Goal: Transaction & Acquisition: Purchase product/service

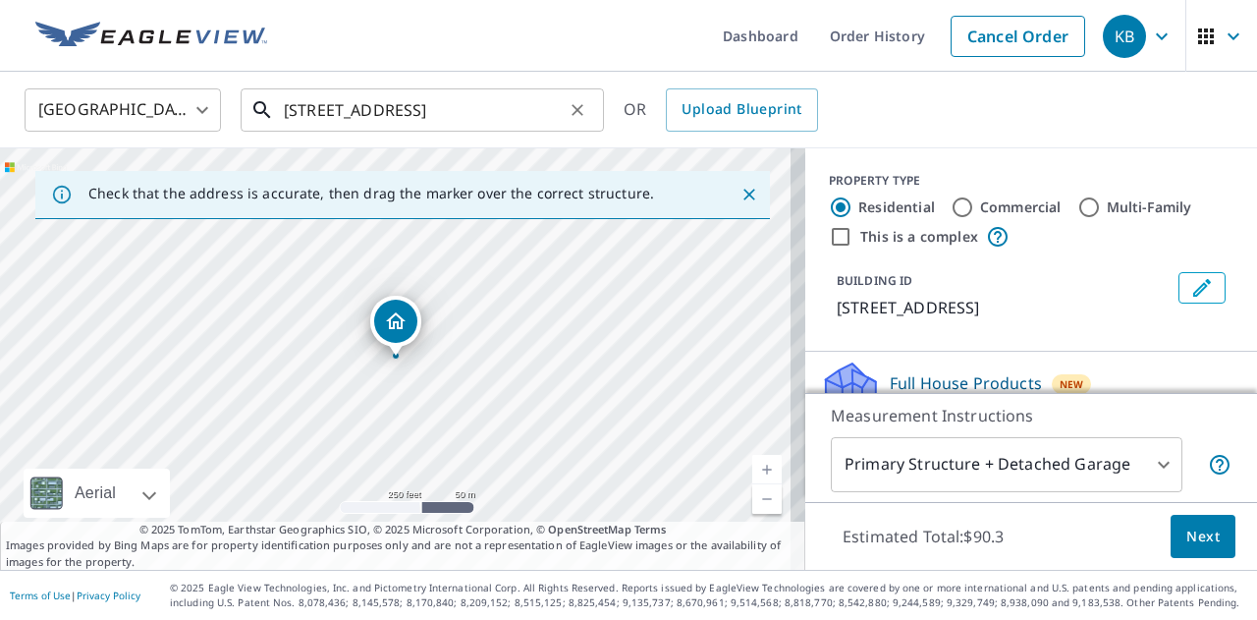
click at [435, 115] on input "[STREET_ADDRESS]" at bounding box center [424, 109] width 280 height 55
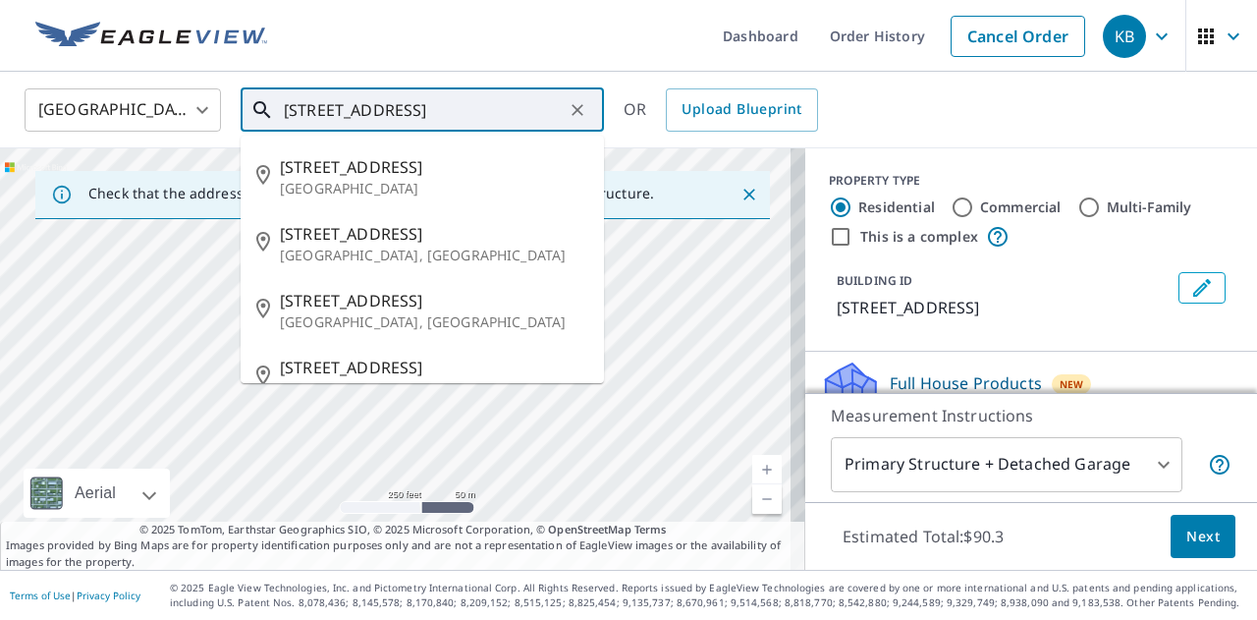
click at [435, 115] on input "[STREET_ADDRESS]" at bounding box center [424, 109] width 280 height 55
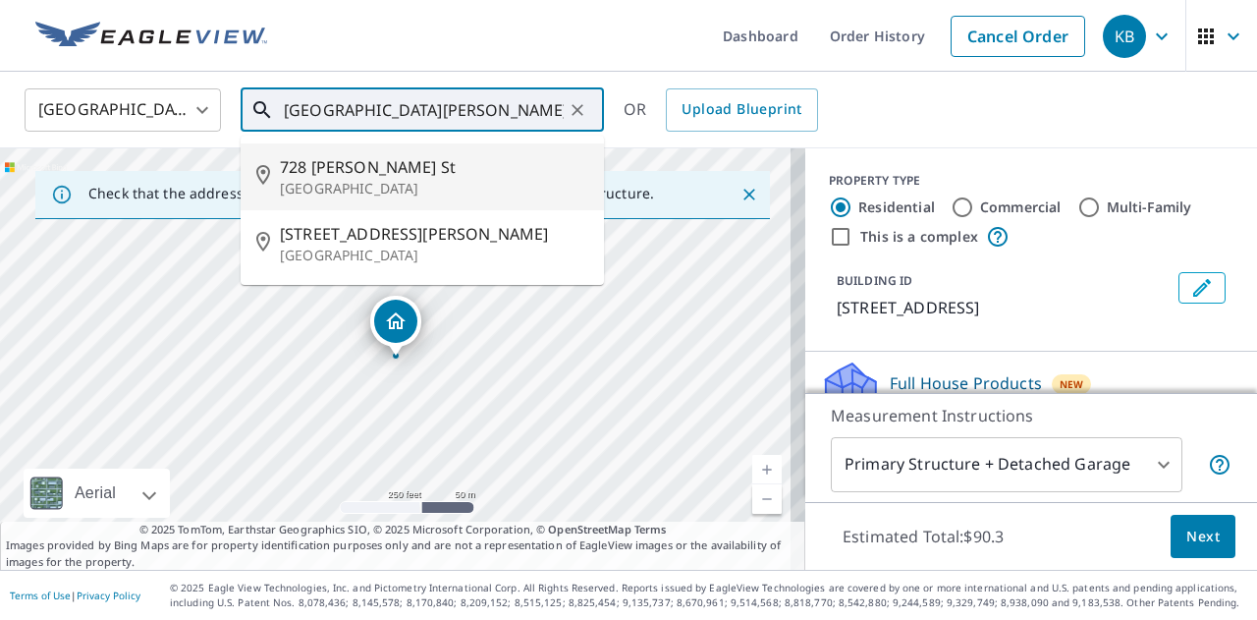
click at [397, 174] on span "728 [PERSON_NAME] St" at bounding box center [434, 167] width 308 height 24
type input "[GEOGRAPHIC_DATA][PERSON_NAME]"
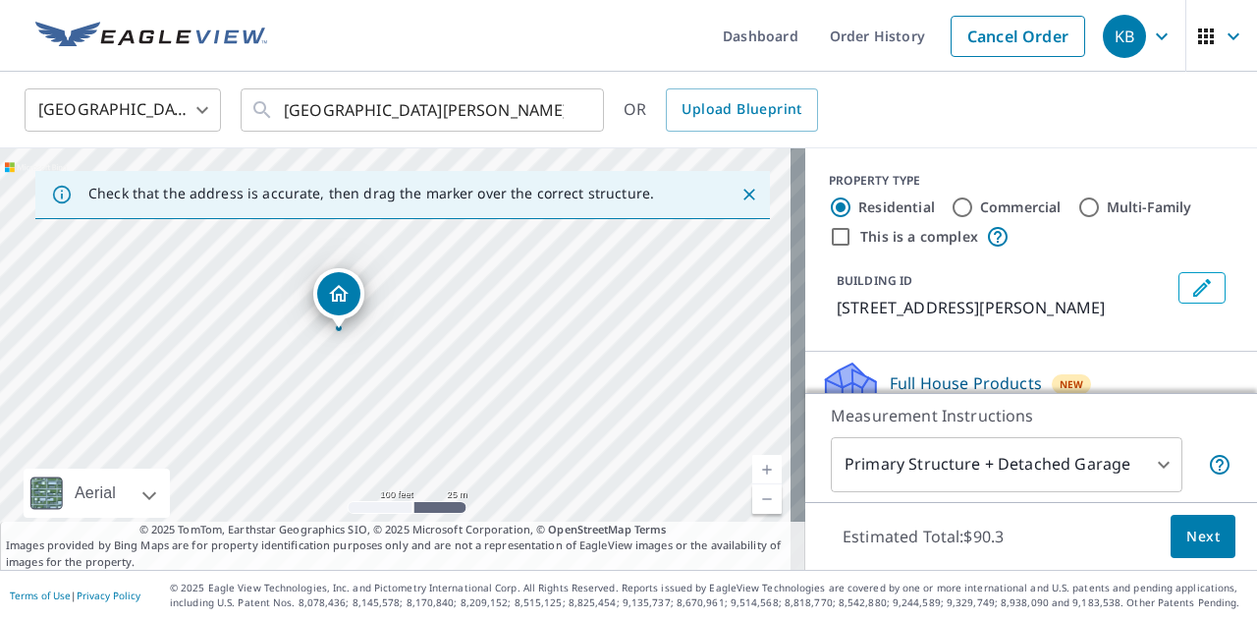
drag, startPoint x: 389, startPoint y: 354, endPoint x: 336, endPoint y: 328, distance: 59.3
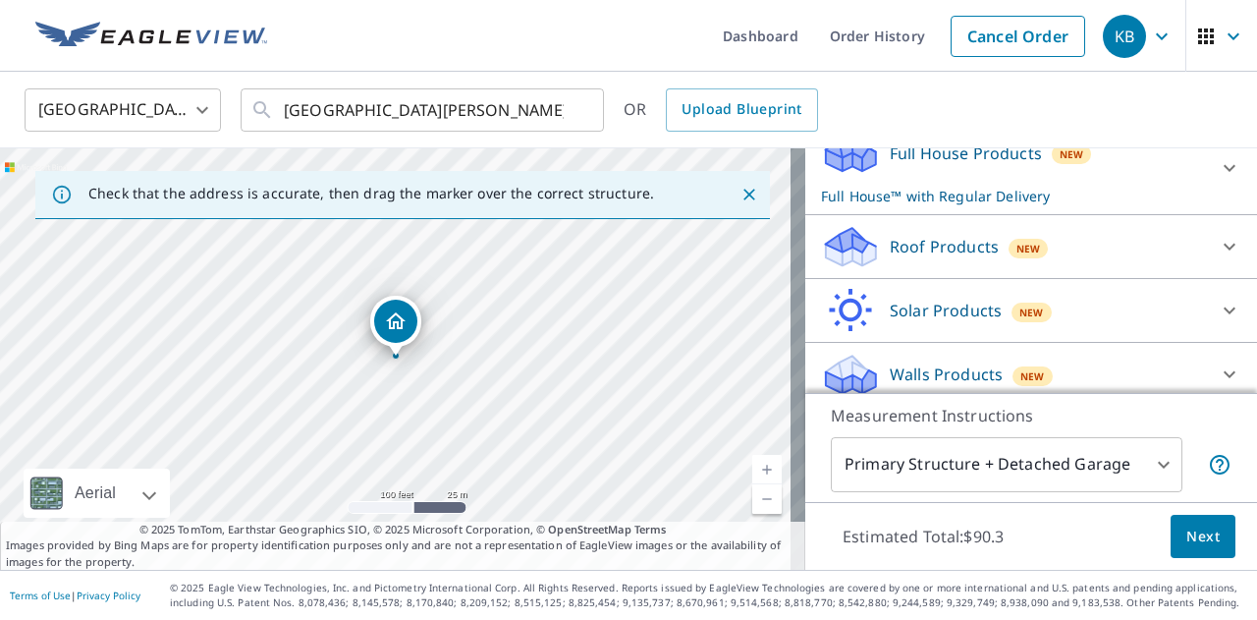
click at [913, 241] on p "Roof Products" at bounding box center [944, 247] width 109 height 24
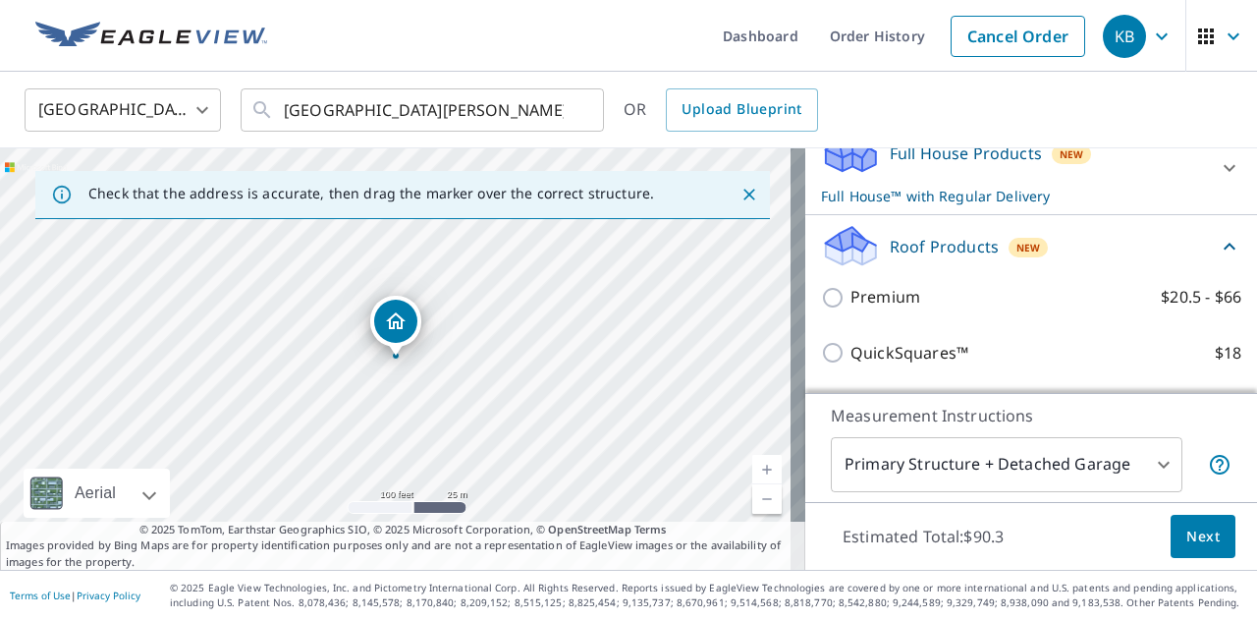
click at [905, 285] on label "Premium $20.5 - $66" at bounding box center [1045, 297] width 391 height 25
click at [850, 286] on input "Premium $20.5 - $66" at bounding box center [835, 298] width 29 height 24
checkbox input "true"
checkbox input "false"
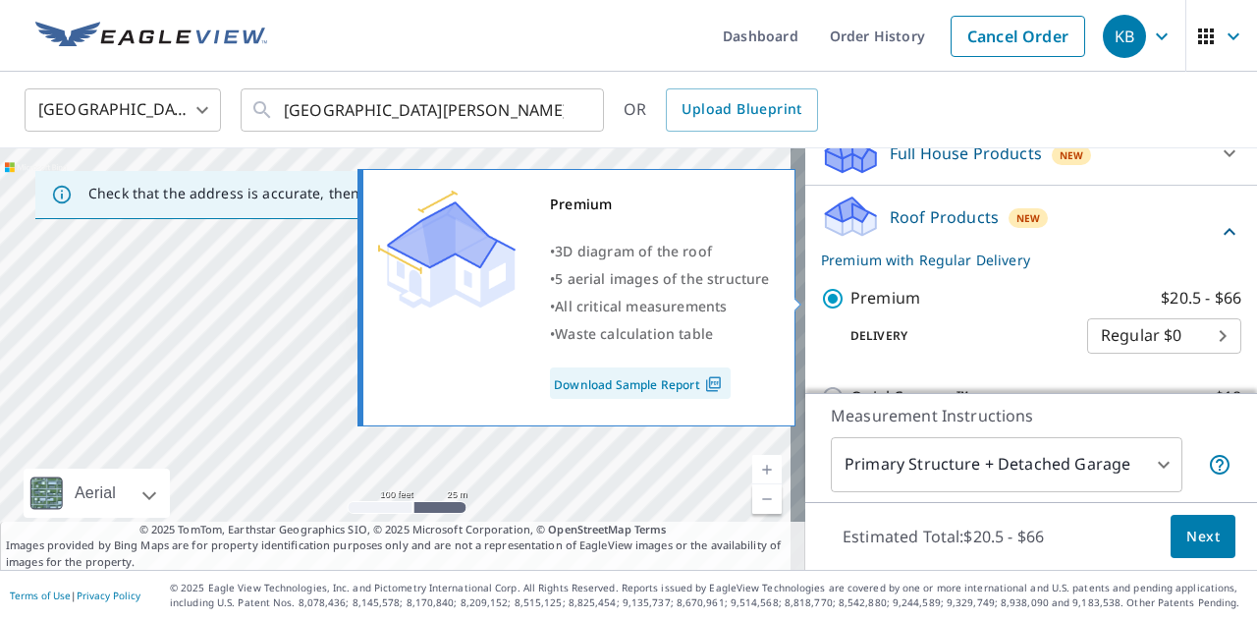
scroll to position [230, 0]
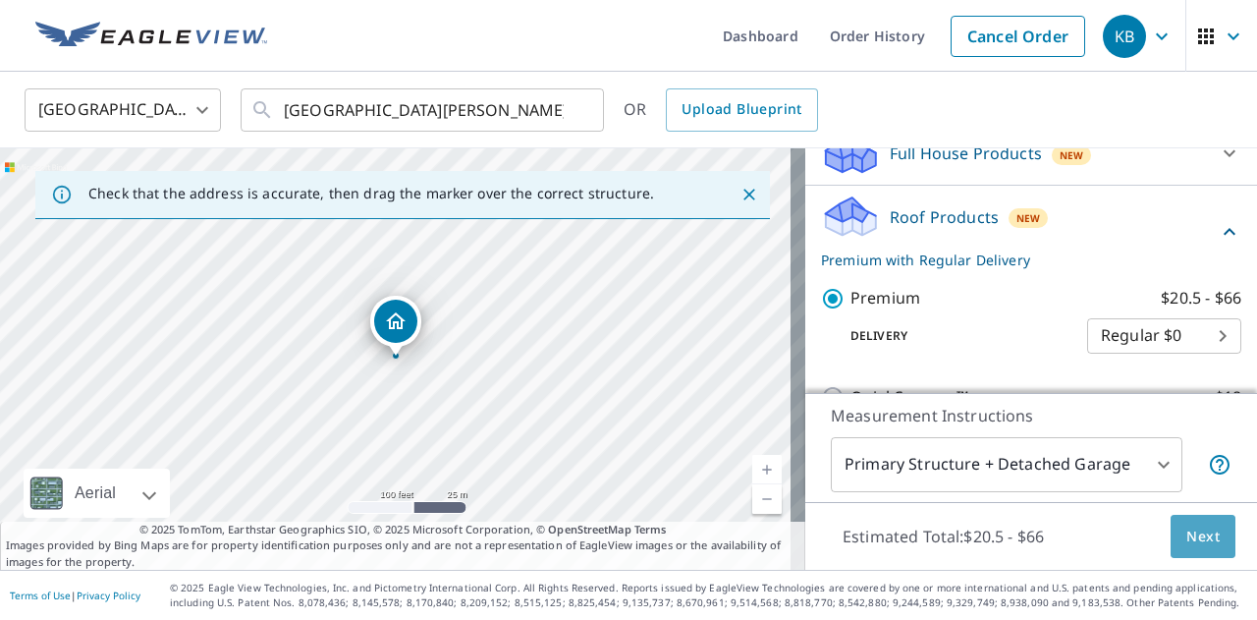
click at [1186, 524] on span "Next" at bounding box center [1202, 536] width 33 height 25
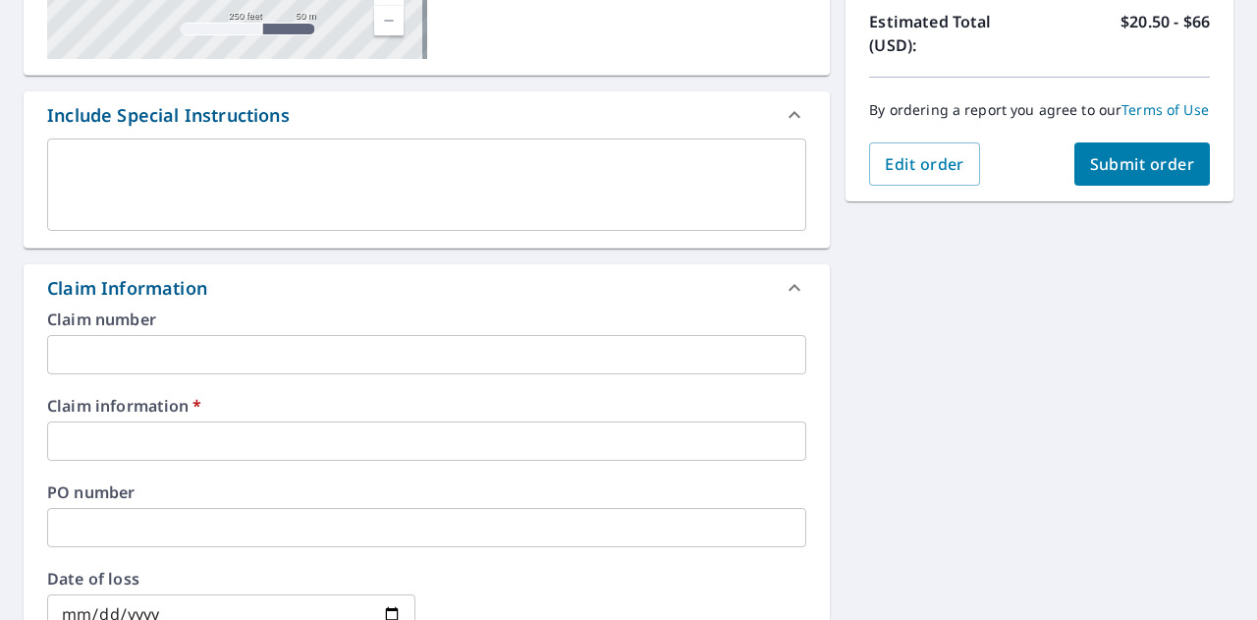
scroll to position [470, 0]
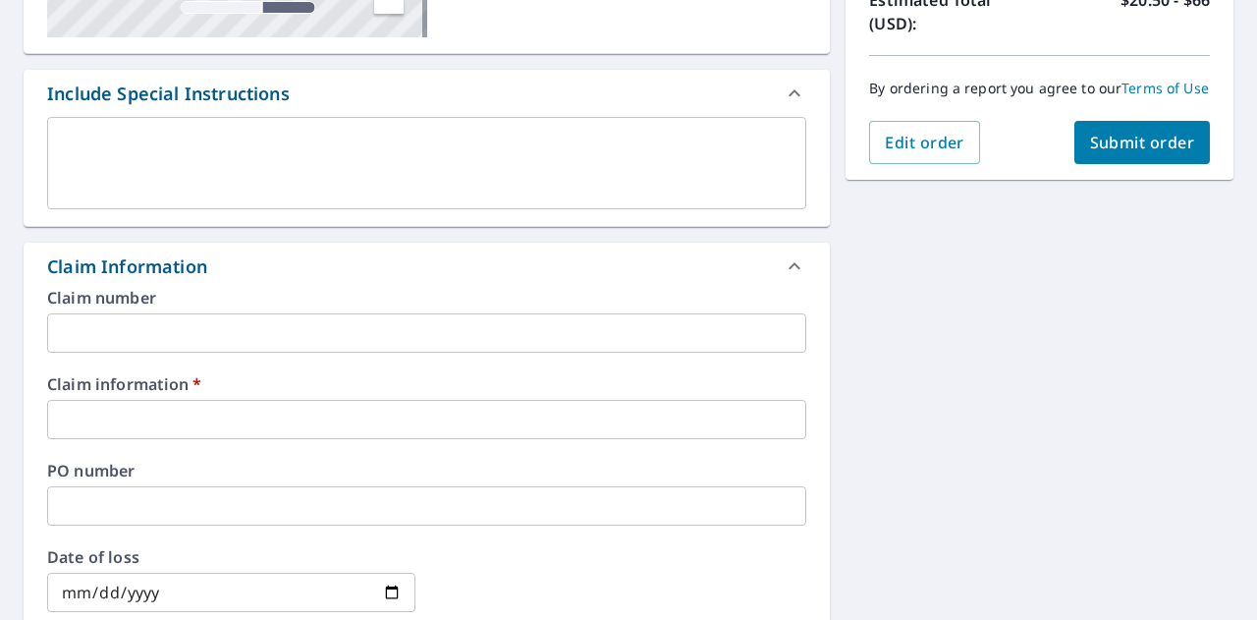
click at [273, 408] on input "text" at bounding box center [426, 419] width 759 height 39
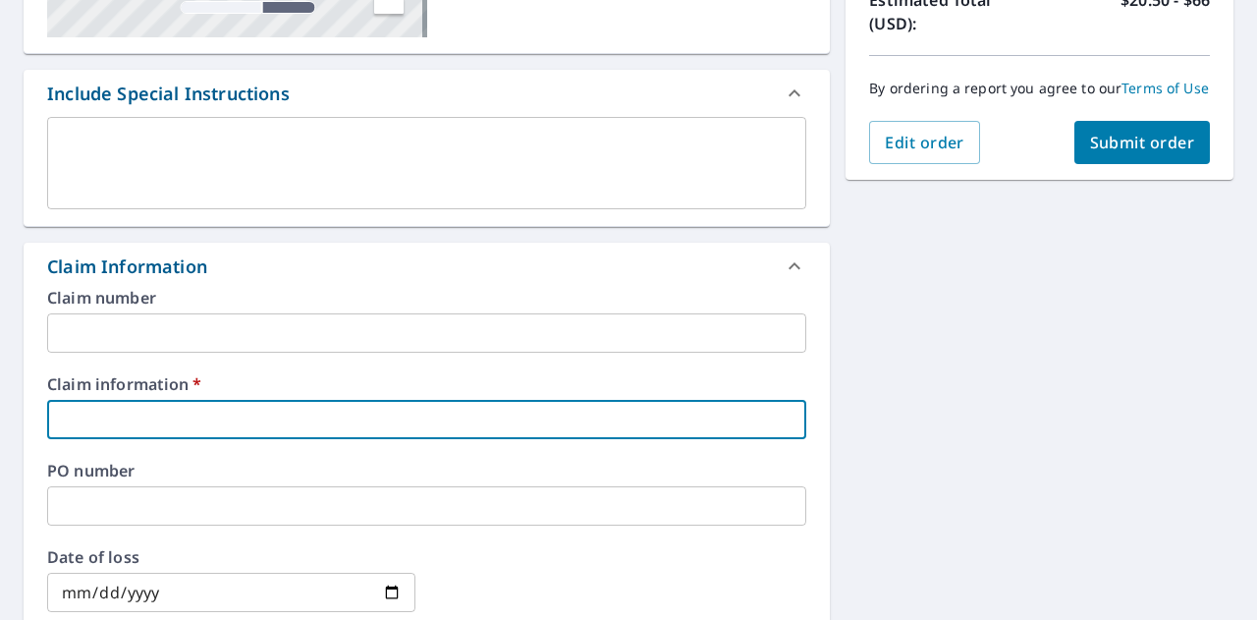
type input "5"
checkbox input "true"
type input "55"
checkbox input "true"
type input "553"
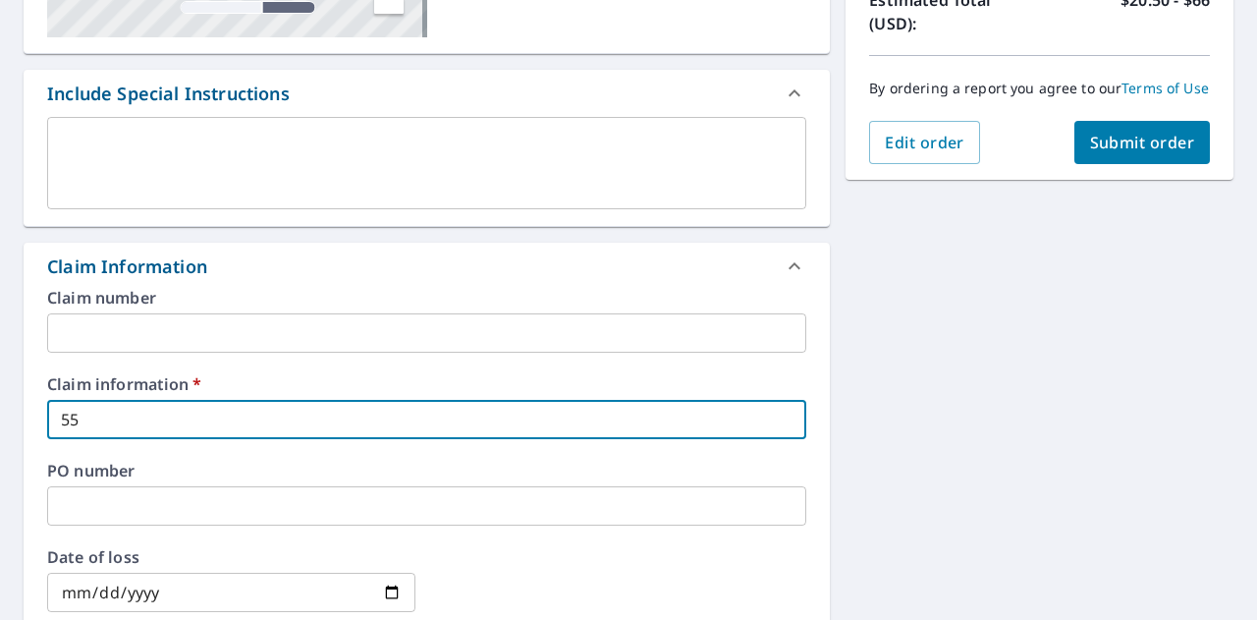
checkbox input "true"
type input "5536"
checkbox input "true"
type input "55360"
checkbox input "true"
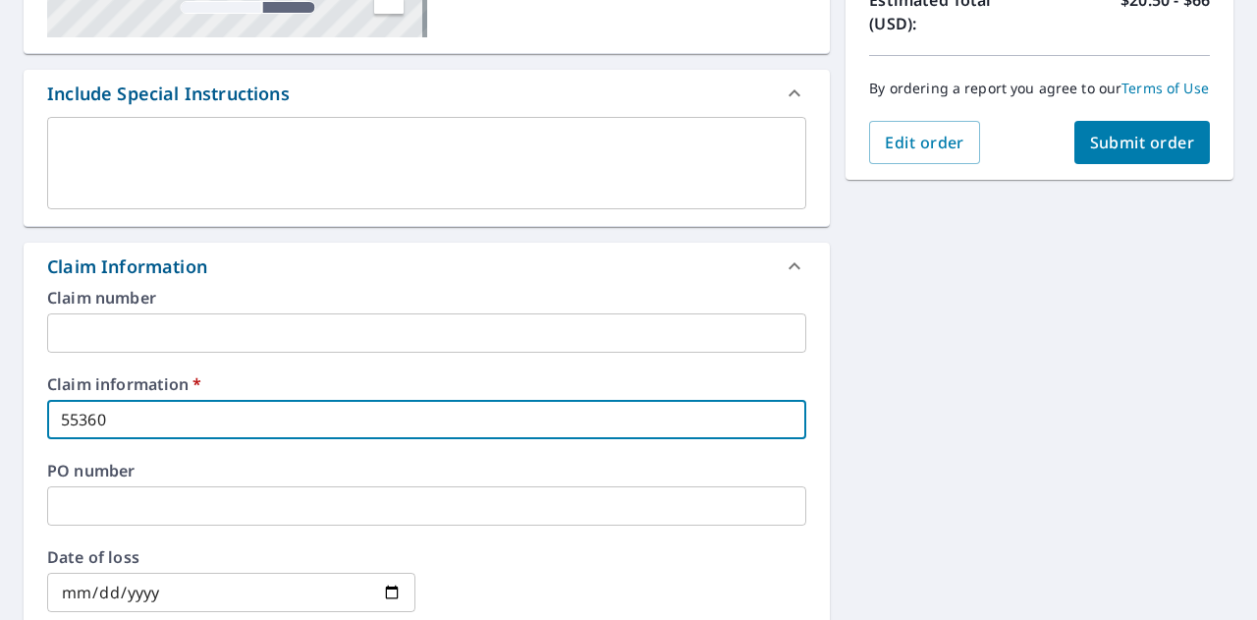
type input "553605"
checkbox input "true"
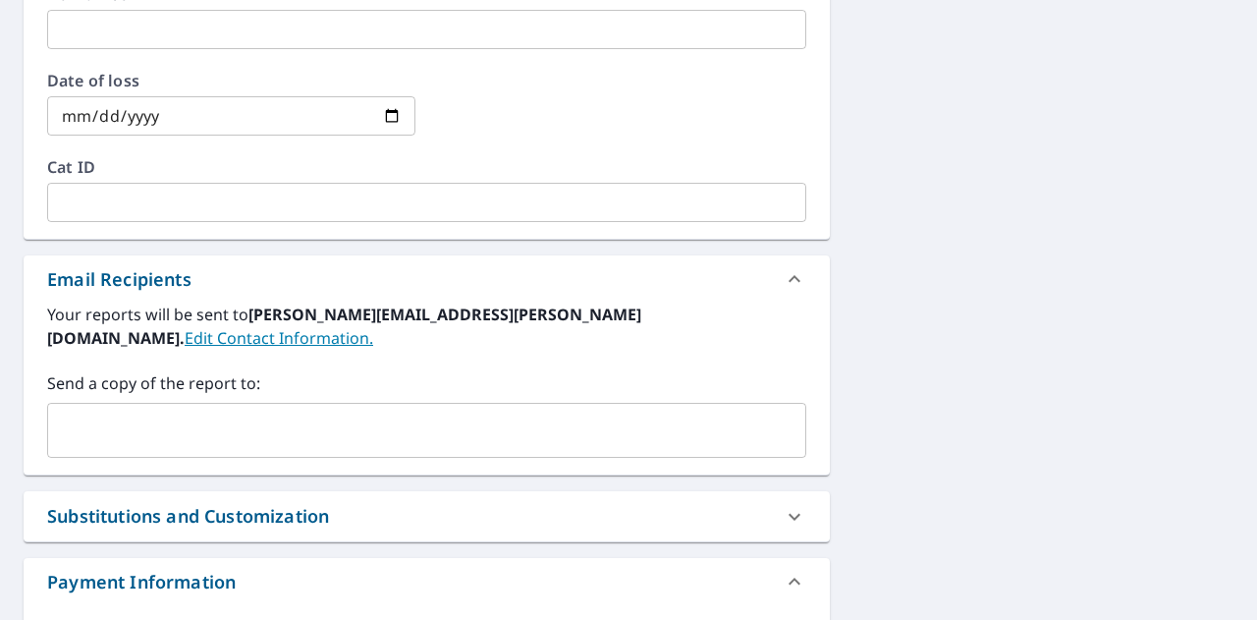
scroll to position [954, 0]
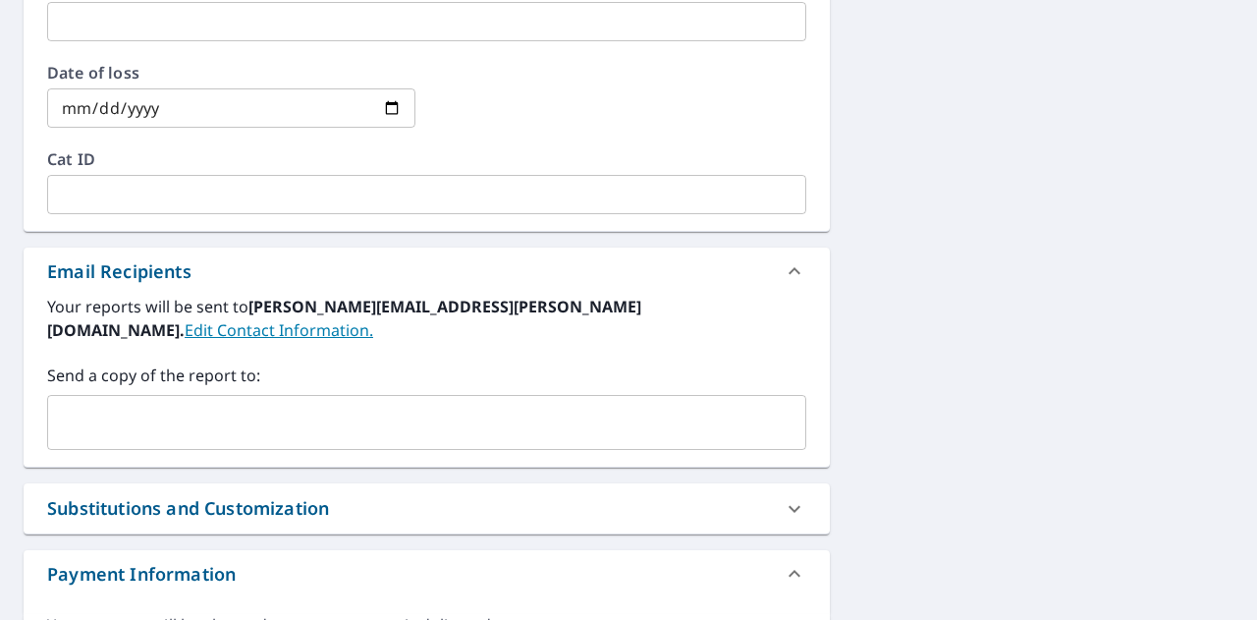
type input "553605"
click at [179, 404] on input "text" at bounding box center [412, 422] width 712 height 37
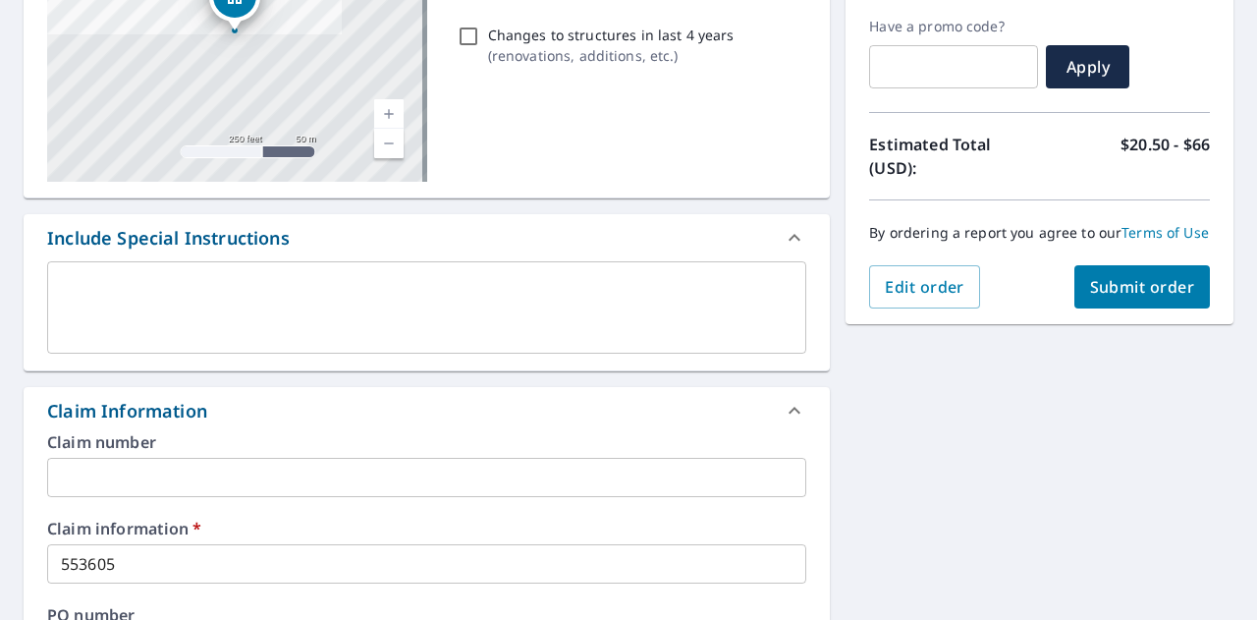
scroll to position [308, 0]
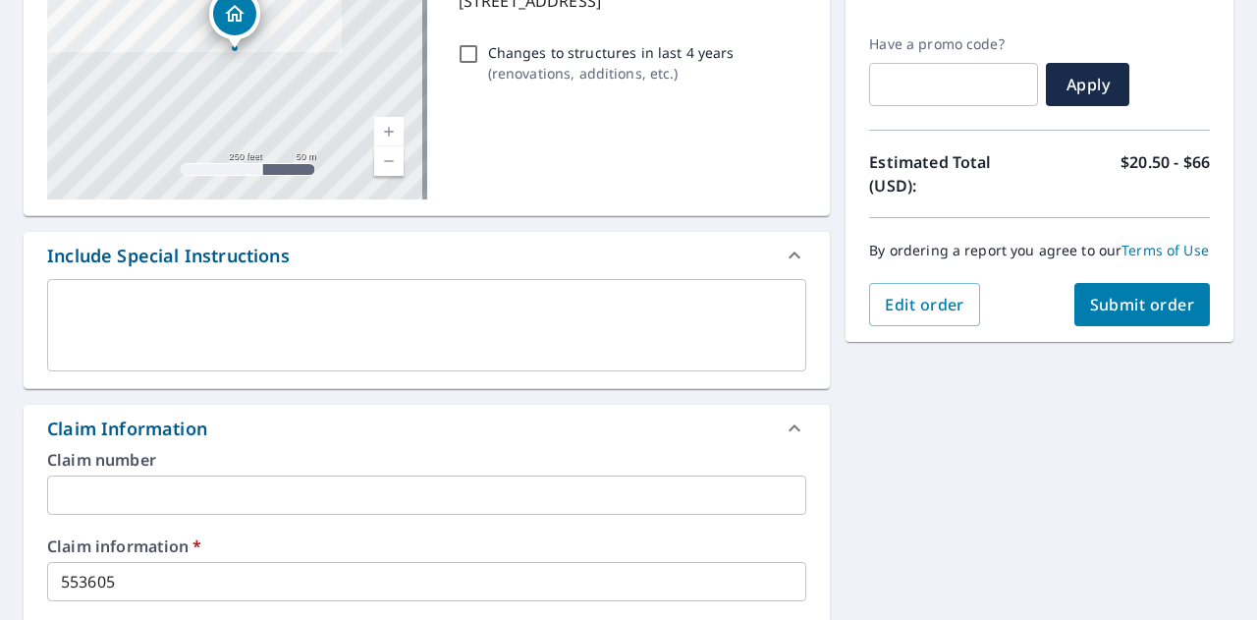
type input "[EMAIL_ADDRESS][DOMAIN_NAME]"
click at [1143, 315] on span "Submit order" at bounding box center [1142, 305] width 105 height 22
checkbox input "true"
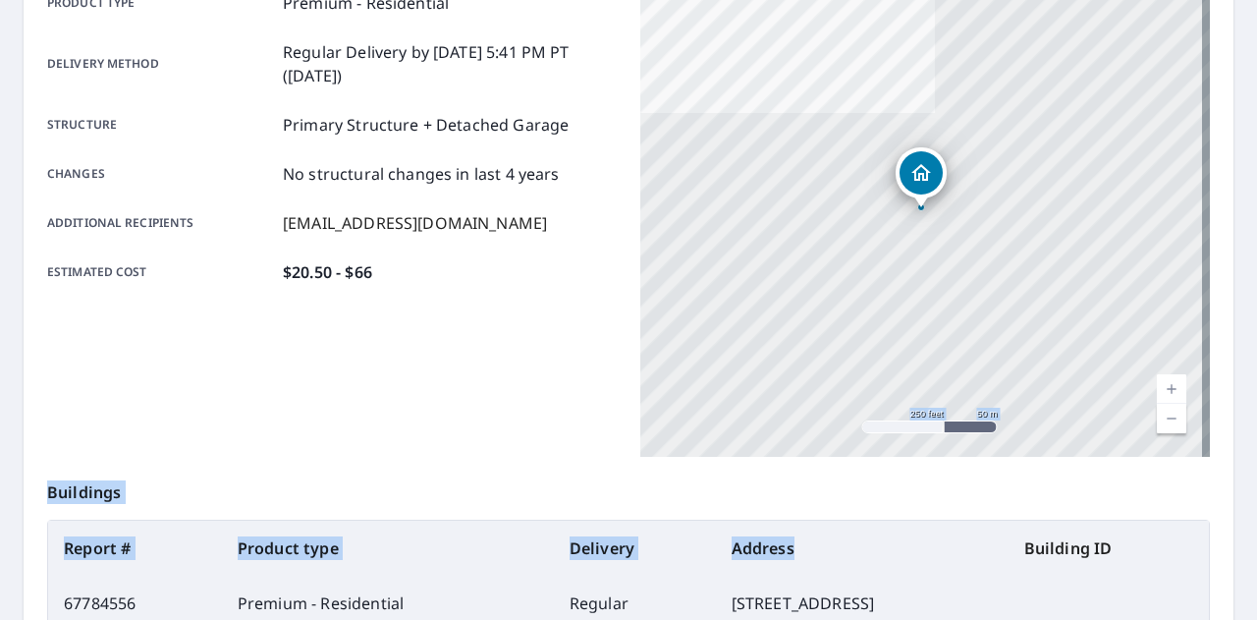
drag, startPoint x: 947, startPoint y: 571, endPoint x: 917, endPoint y: 230, distance: 342.0
click at [917, 230] on div "Order details Product type Premium - Residential Delivery method Regular Delive…" at bounding box center [629, 335] width 1210 height 893
click at [941, 464] on p "Buildings" at bounding box center [628, 488] width 1163 height 63
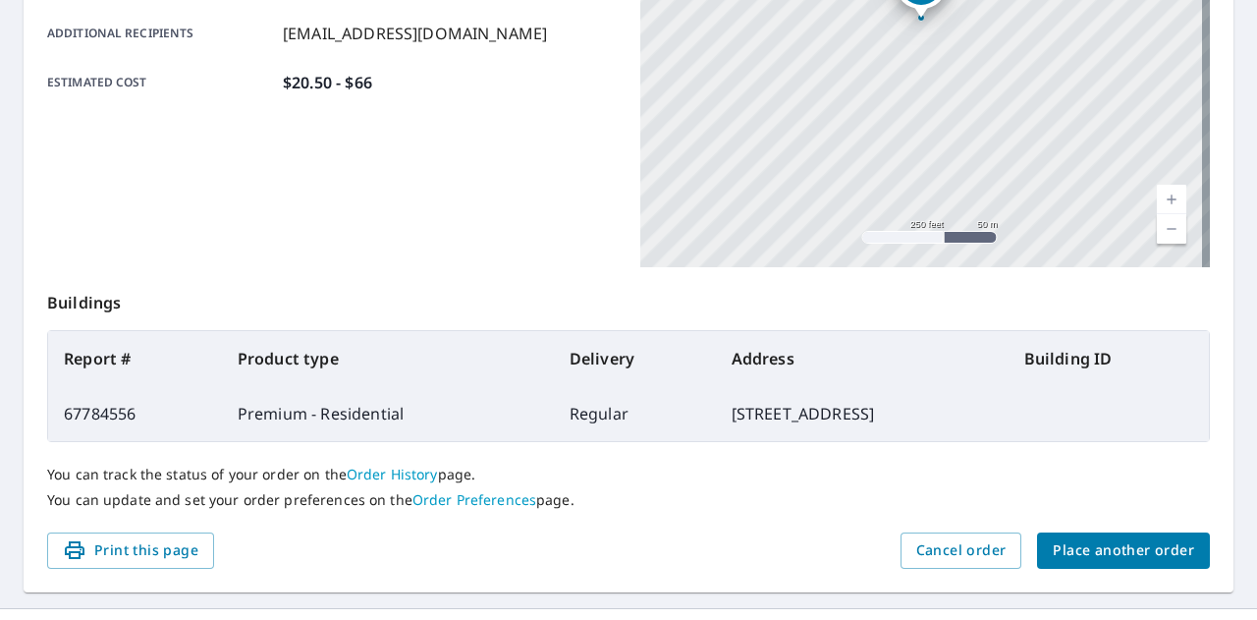
scroll to position [499, 0]
click at [1169, 554] on span "Place another order" at bounding box center [1123, 549] width 141 height 25
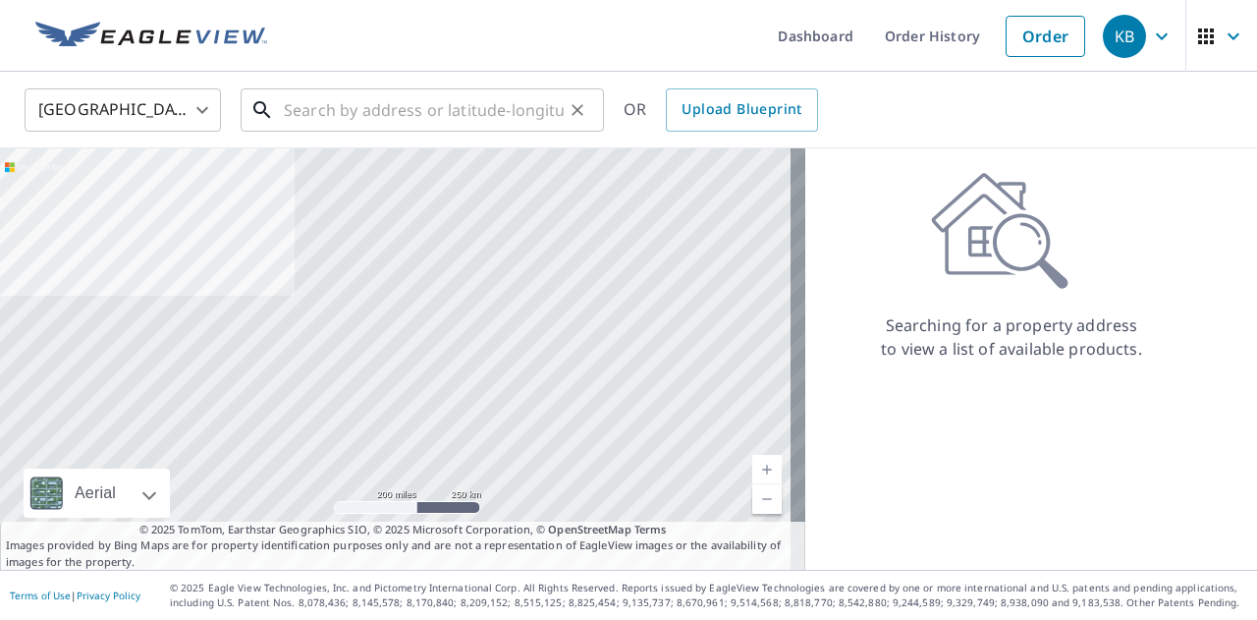
click at [430, 113] on input "text" at bounding box center [424, 109] width 280 height 55
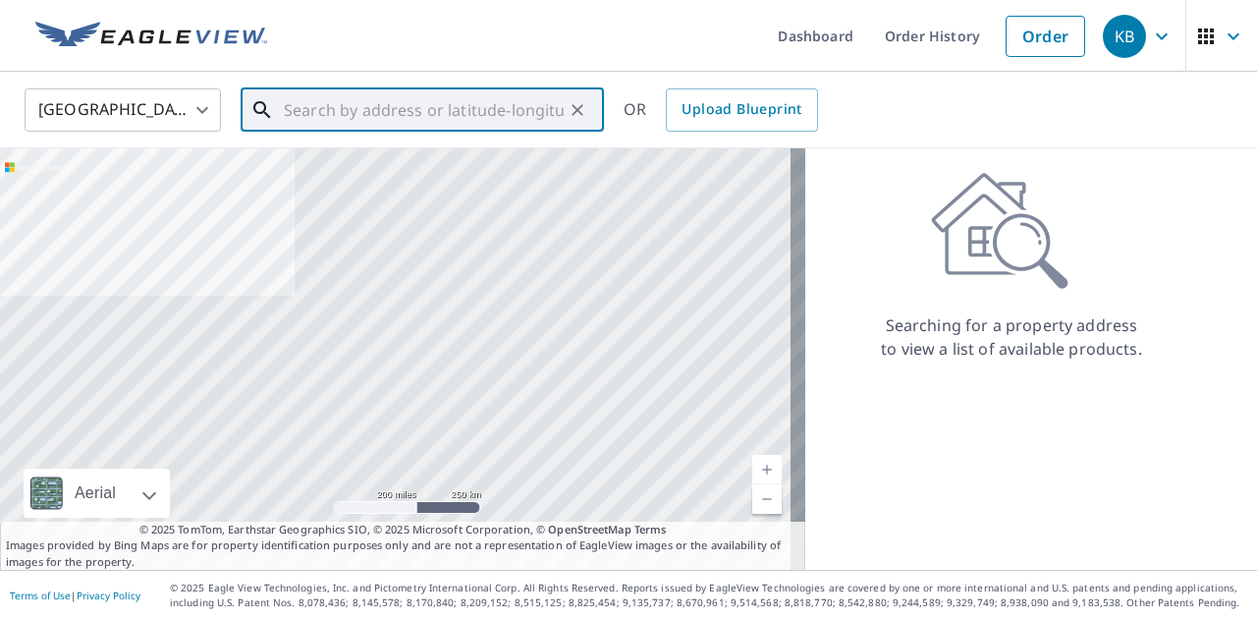
paste input "[STREET_ADDRESS]"
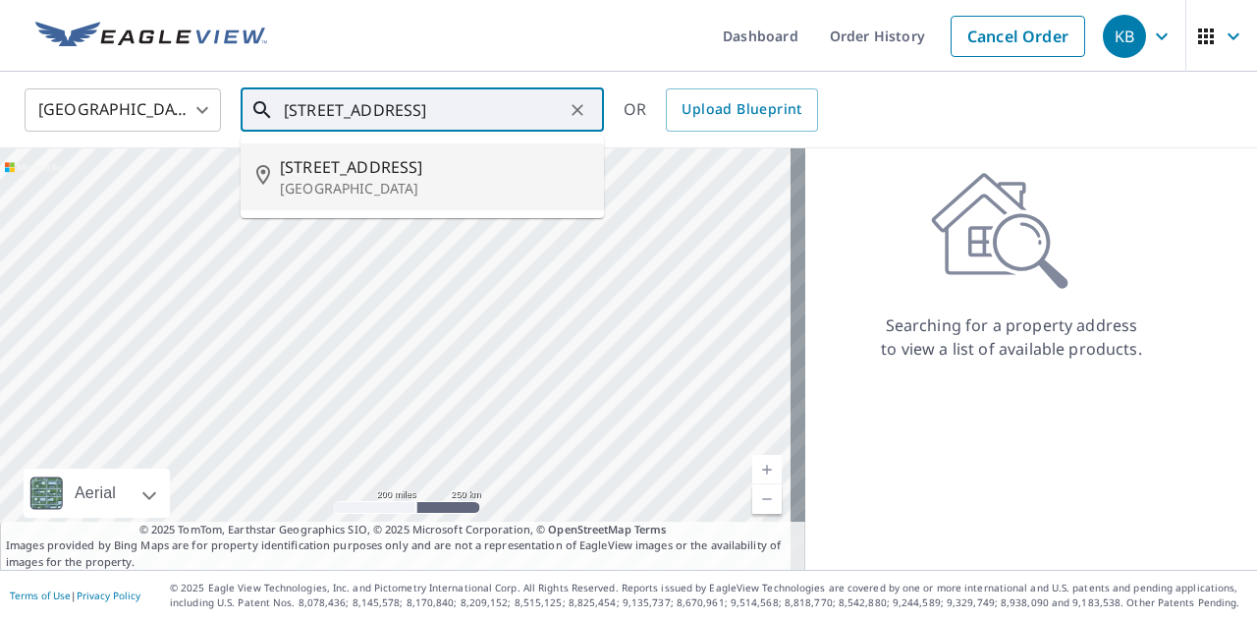
click at [413, 169] on span "[STREET_ADDRESS]" at bounding box center [434, 167] width 308 height 24
type input "[STREET_ADDRESS]"
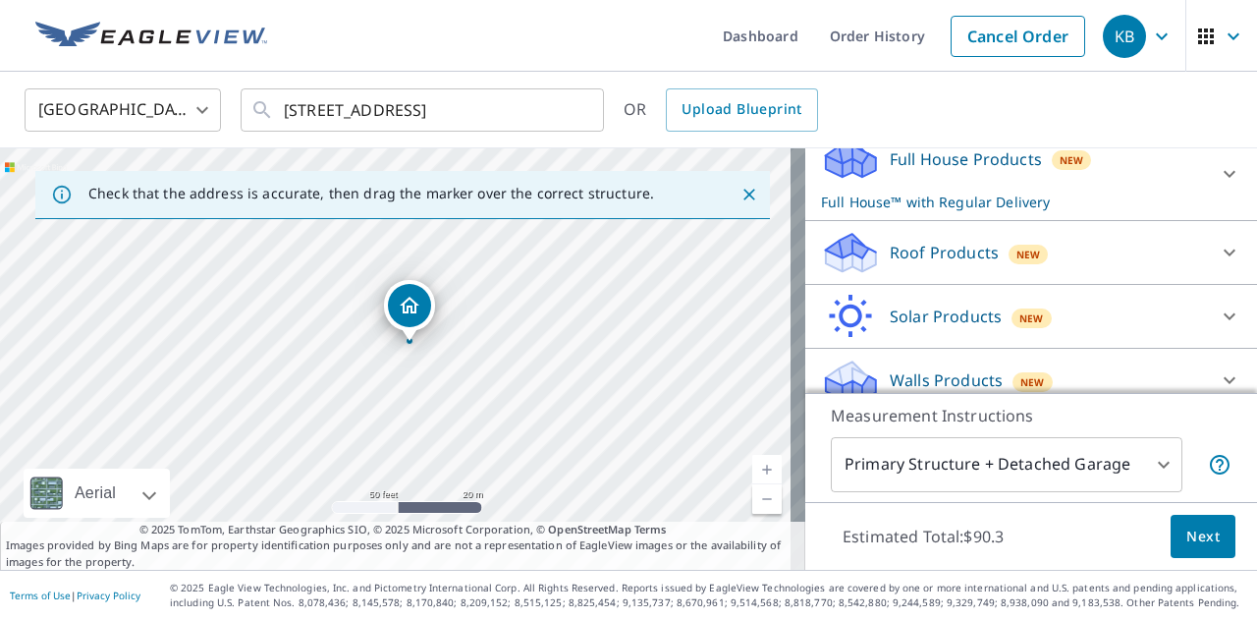
scroll to position [229, 0]
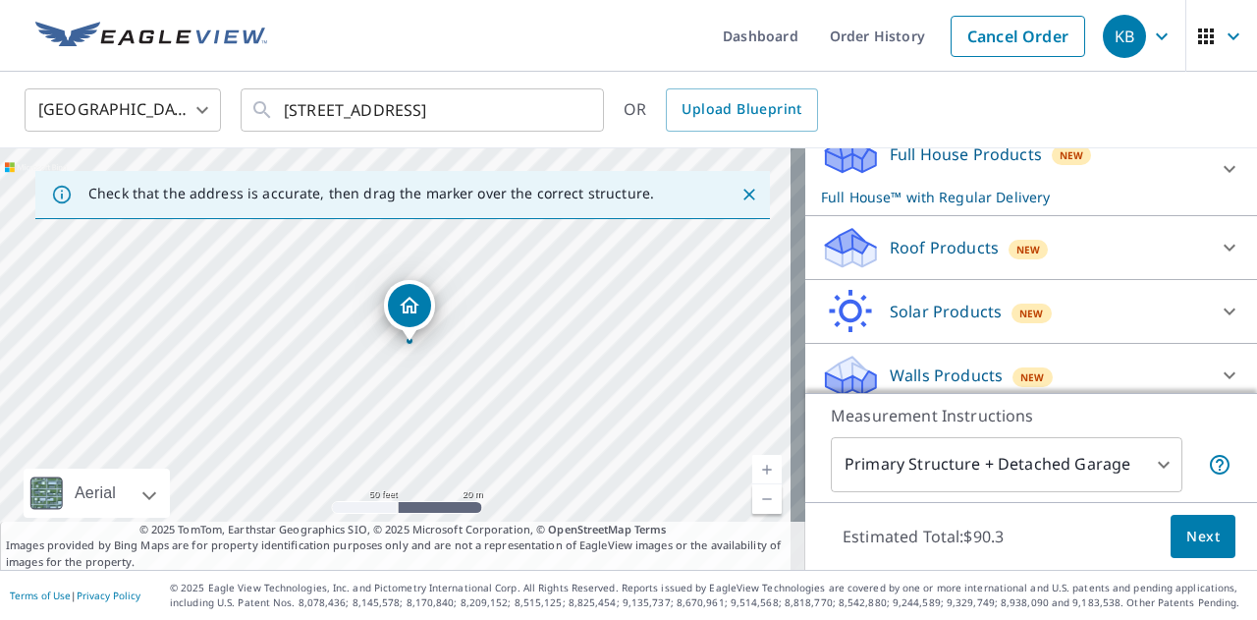
click at [935, 259] on p "Roof Products" at bounding box center [944, 248] width 109 height 24
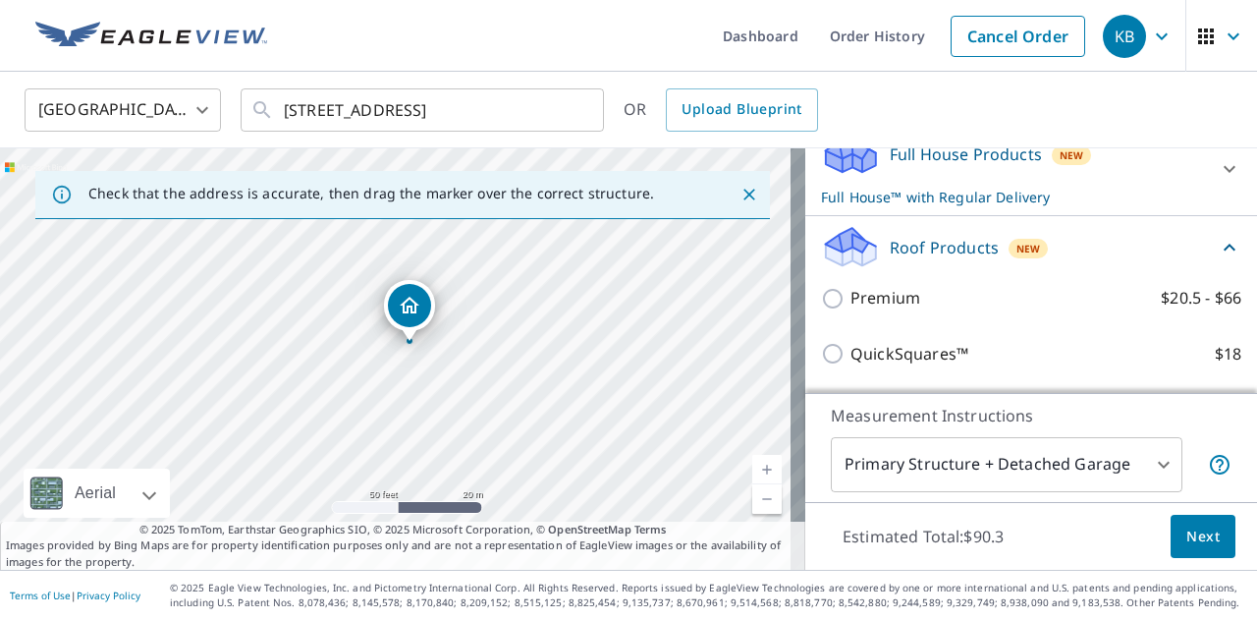
click at [870, 310] on p "Premium" at bounding box center [885, 298] width 70 height 25
click at [850, 310] on input "Premium $20.5 - $66" at bounding box center [835, 299] width 29 height 24
checkbox input "true"
checkbox input "false"
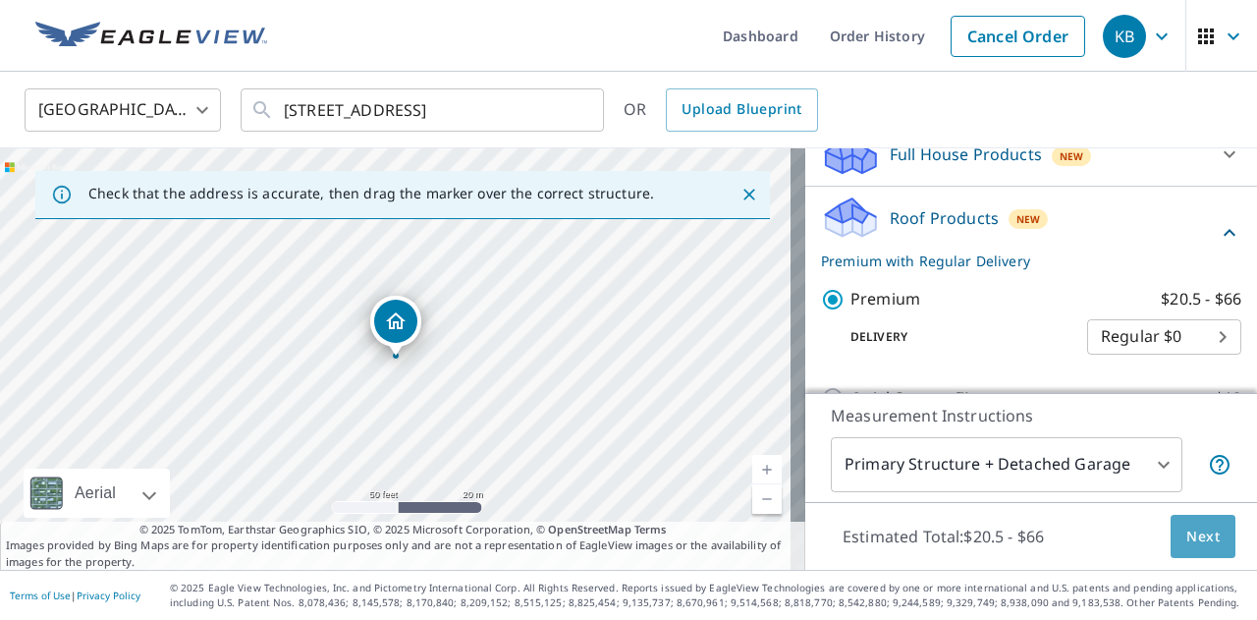
click at [1191, 545] on span "Next" at bounding box center [1202, 536] width 33 height 25
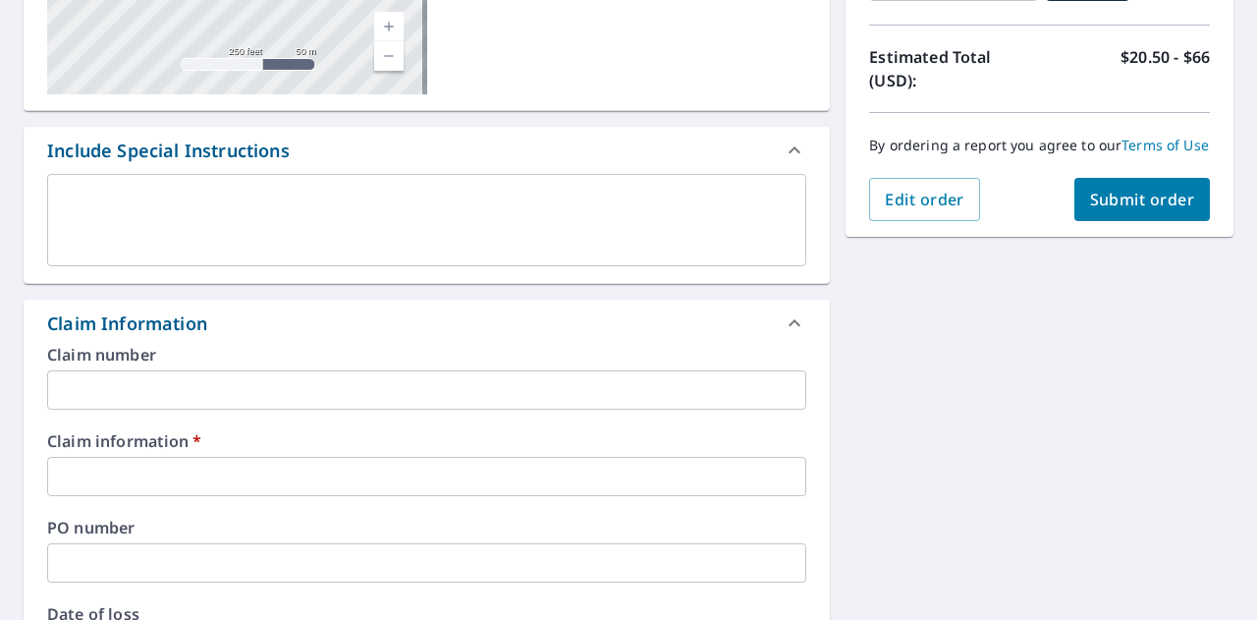
scroll to position [463, 0]
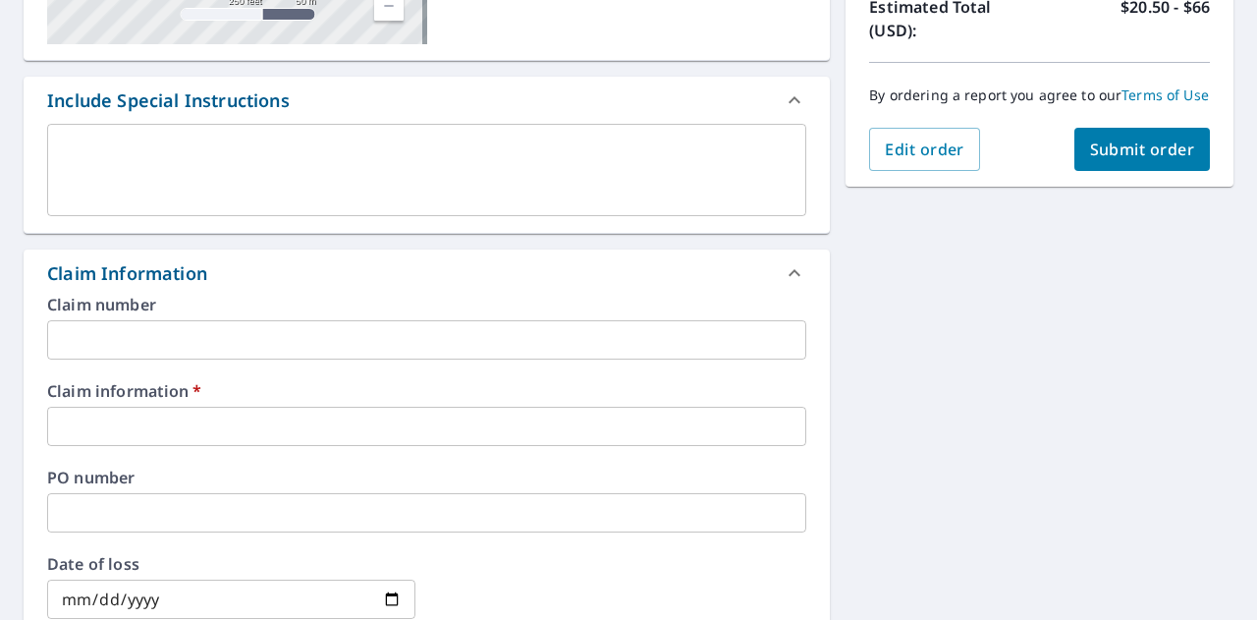
click at [210, 429] on input "text" at bounding box center [426, 426] width 759 height 39
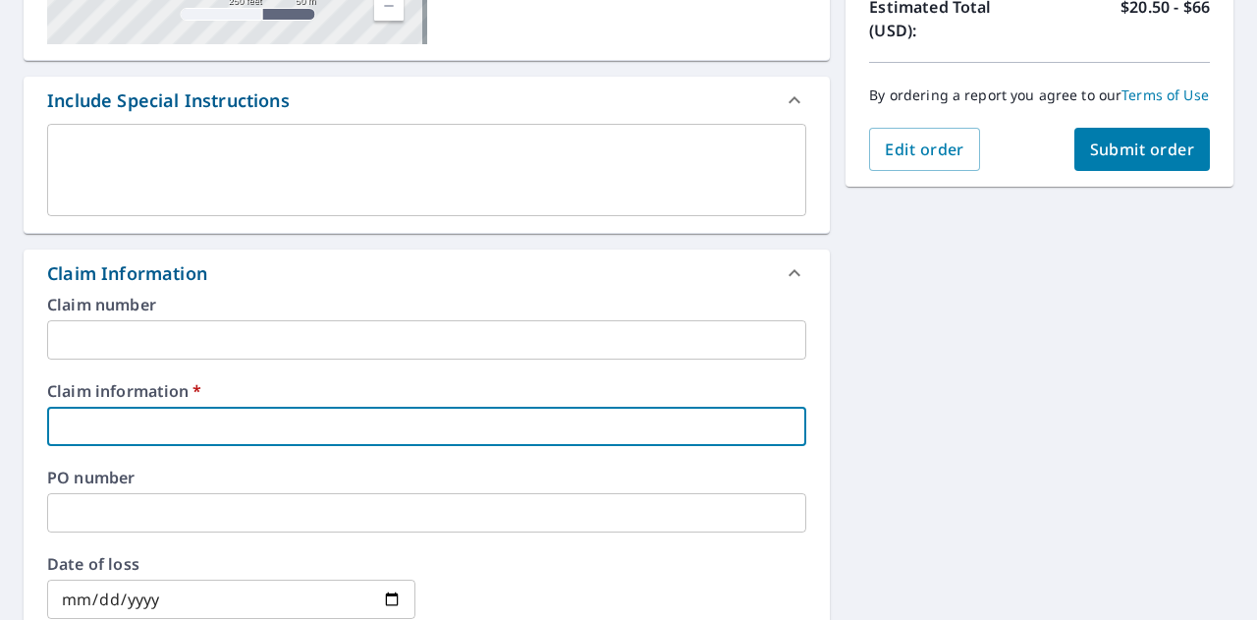
type input "6"
checkbox input "true"
type input "4"
checkbox input "true"
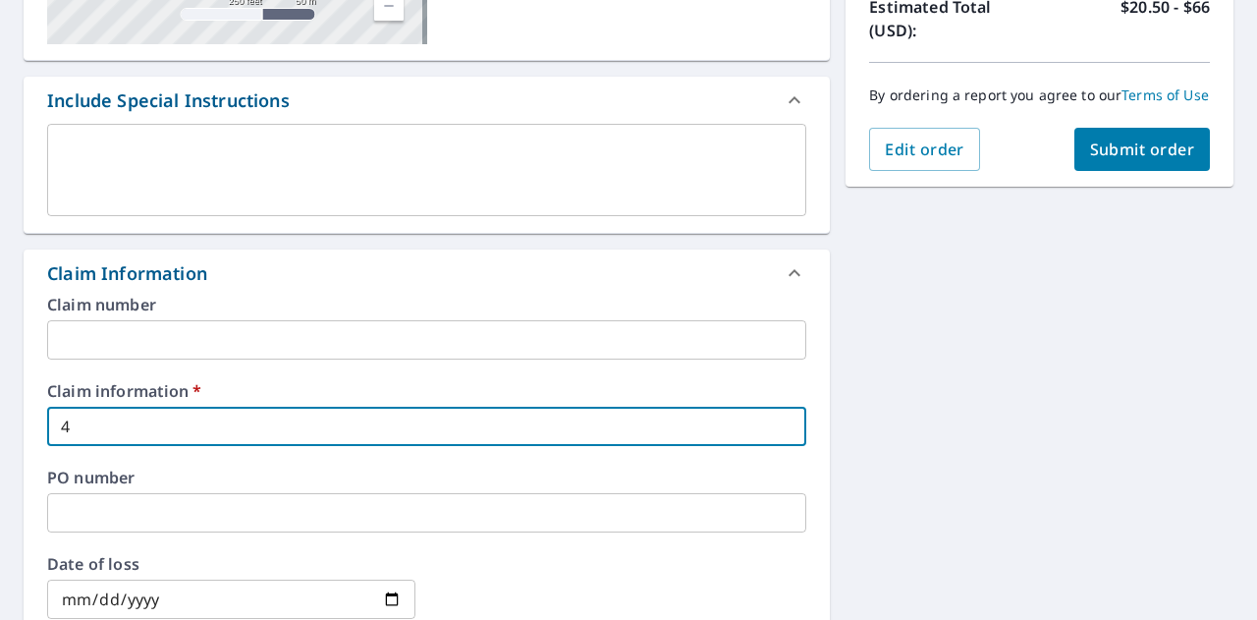
type input "45"
checkbox input "true"
type input "456"
checkbox input "true"
type input "4564"
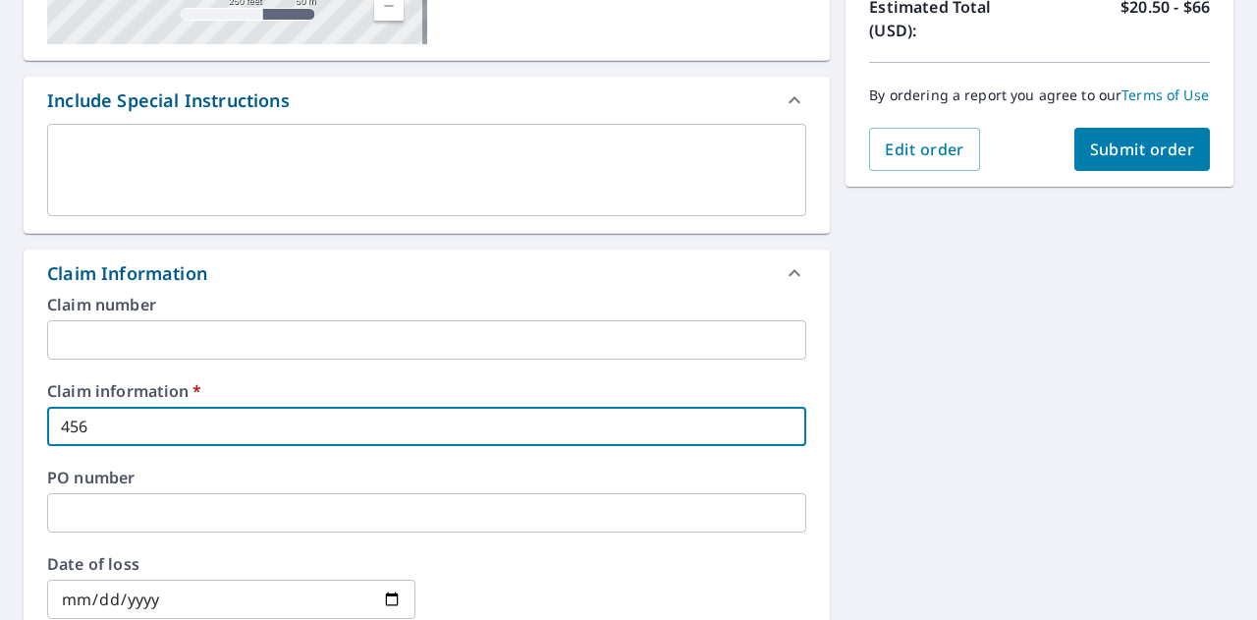
checkbox input "true"
type input "45642"
checkbox input "true"
type input "456428"
checkbox input "true"
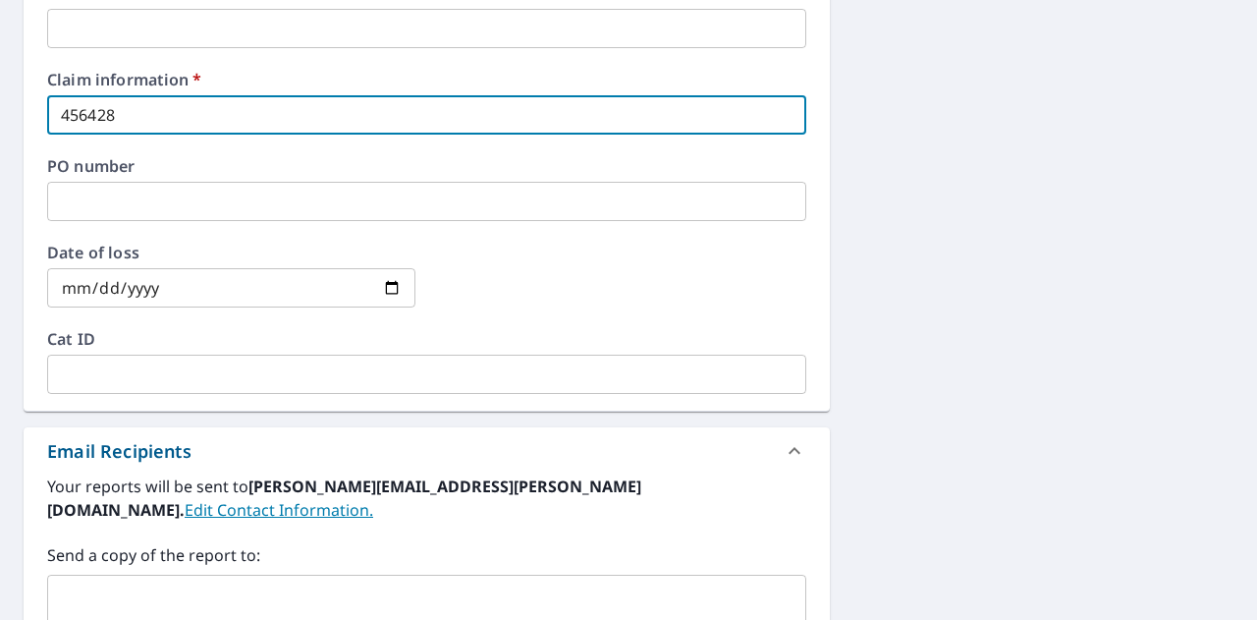
scroll to position [939, 0]
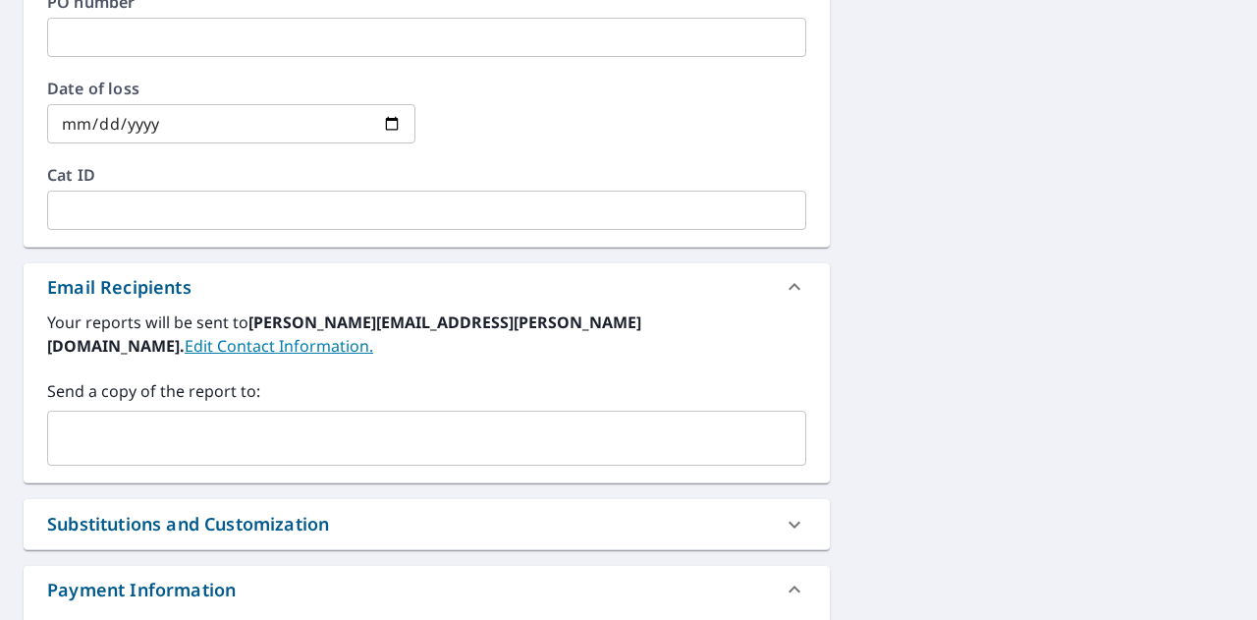
type input "456428"
click at [145, 419] on input "text" at bounding box center [412, 437] width 712 height 37
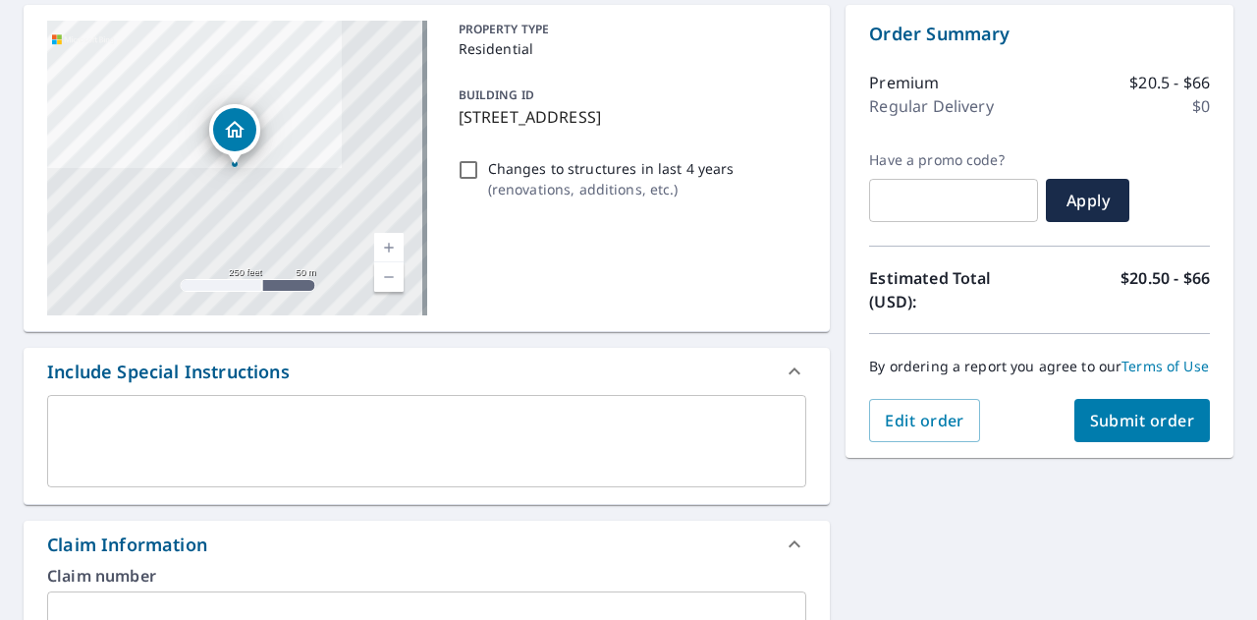
scroll to position [140, 0]
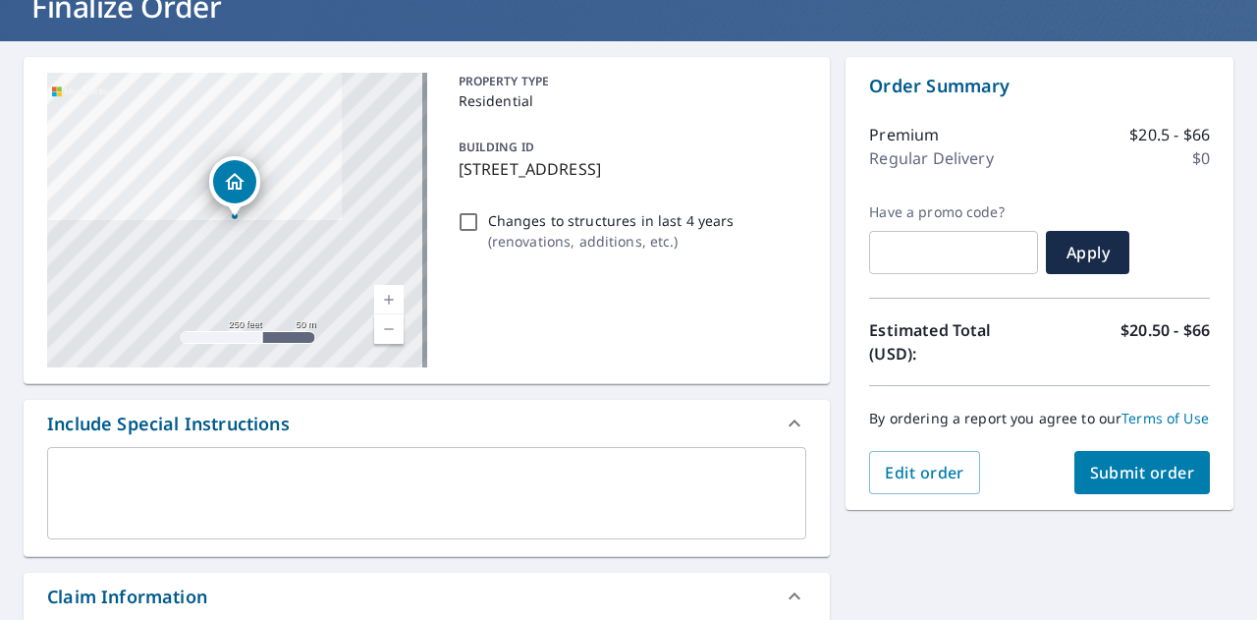
type input "[EMAIL_ADDRESS][PERSON_NAME][DOMAIN_NAME]"
click at [1117, 477] on button "Submit order" at bounding box center [1142, 472] width 136 height 43
checkbox input "true"
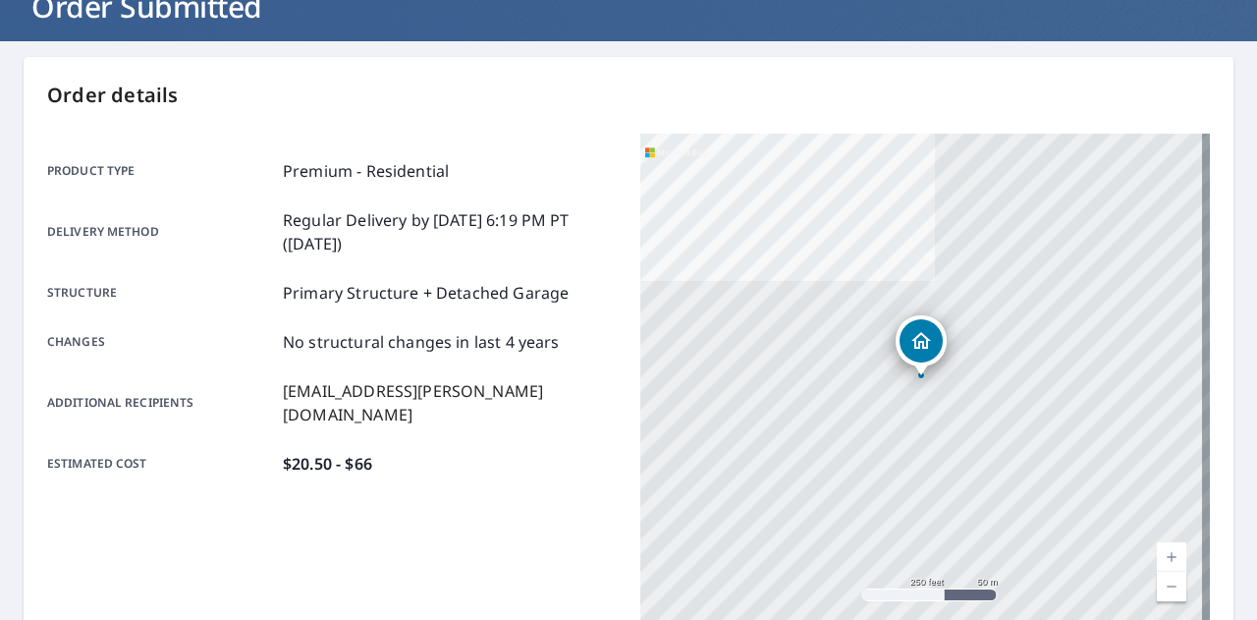
scroll to position [534, 0]
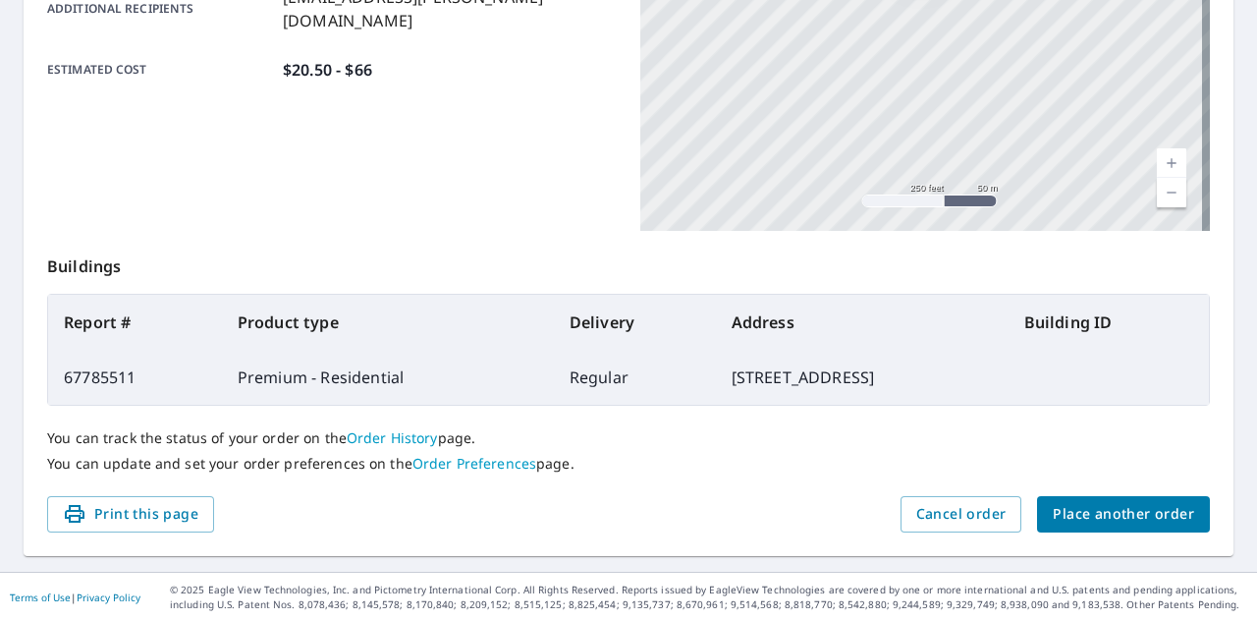
click at [1109, 533] on div "Order details Product type Premium - Residential Delivery method Regular Delive…" at bounding box center [629, 109] width 1210 height 893
click at [1095, 516] on span "Place another order" at bounding box center [1123, 514] width 141 height 25
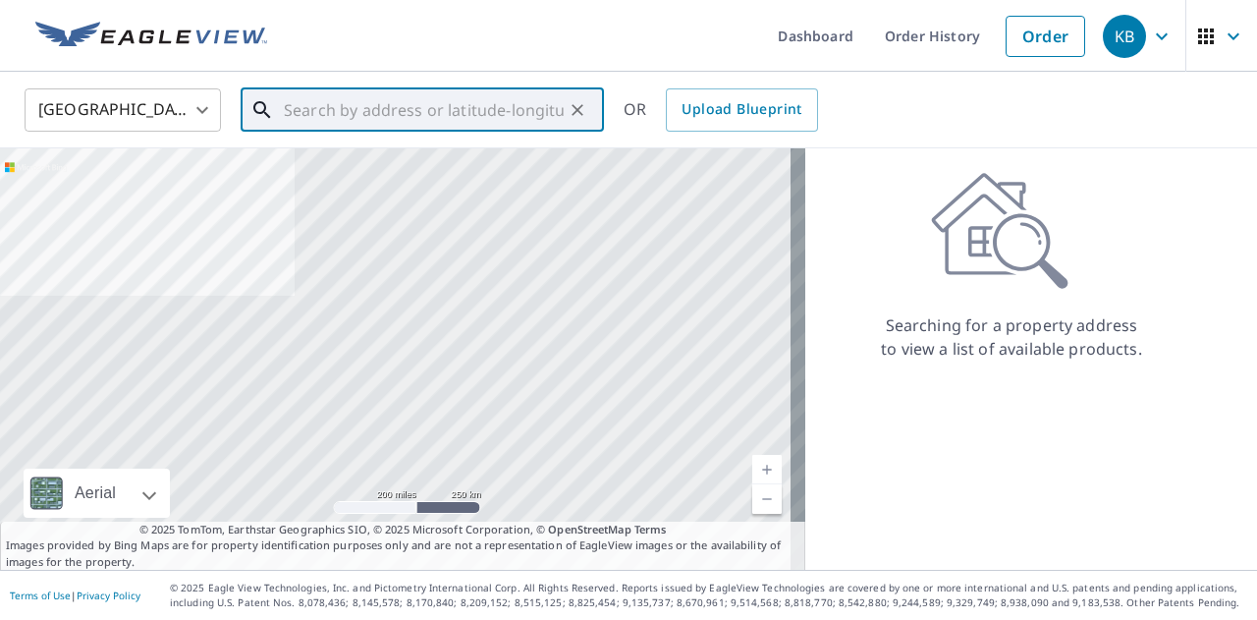
click at [393, 96] on input "text" at bounding box center [424, 109] width 280 height 55
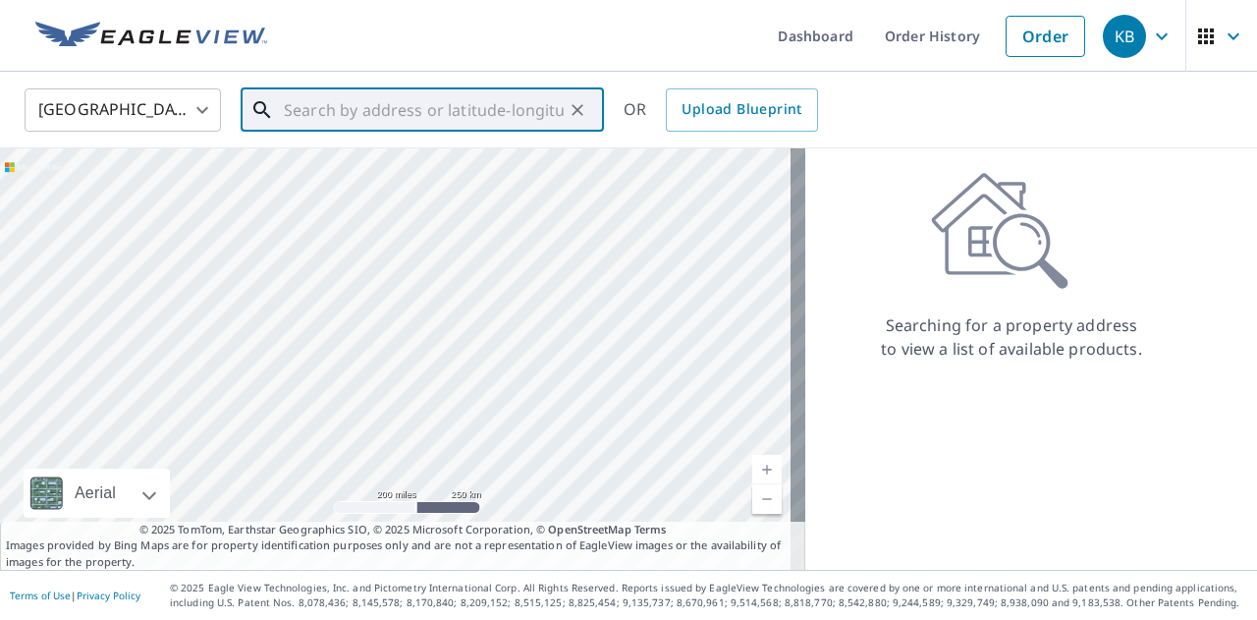
paste input "[STREET_ADDRESS]"
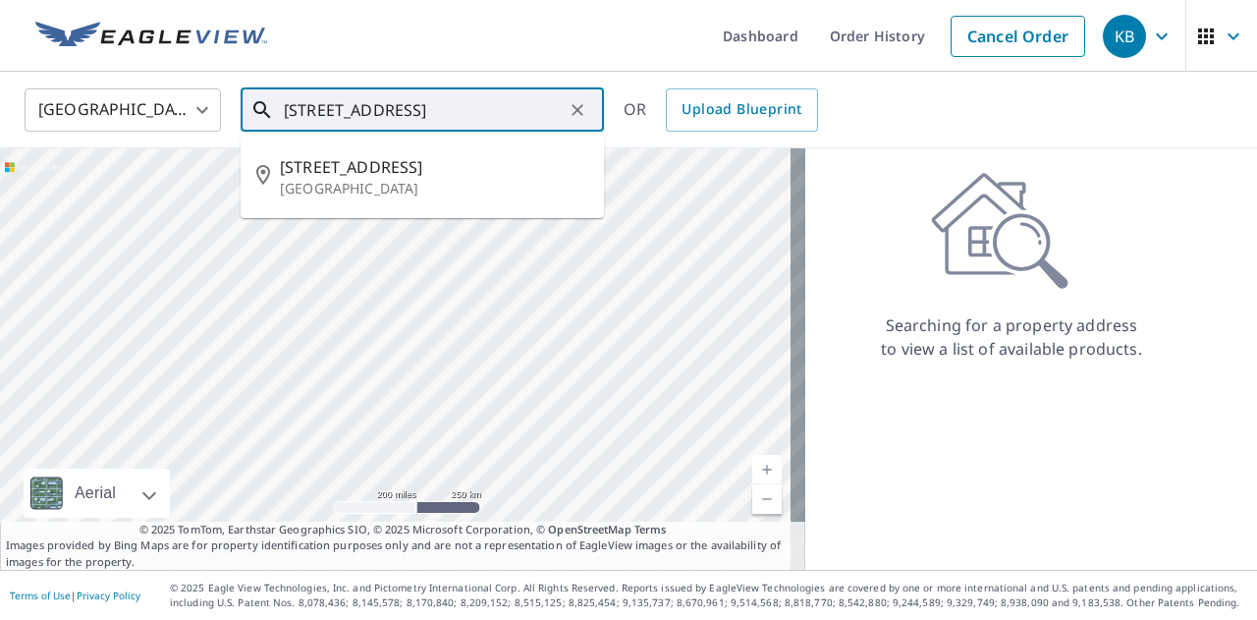
click at [394, 168] on span "[STREET_ADDRESS]" at bounding box center [434, 167] width 308 height 24
type input "[STREET_ADDRESS]"
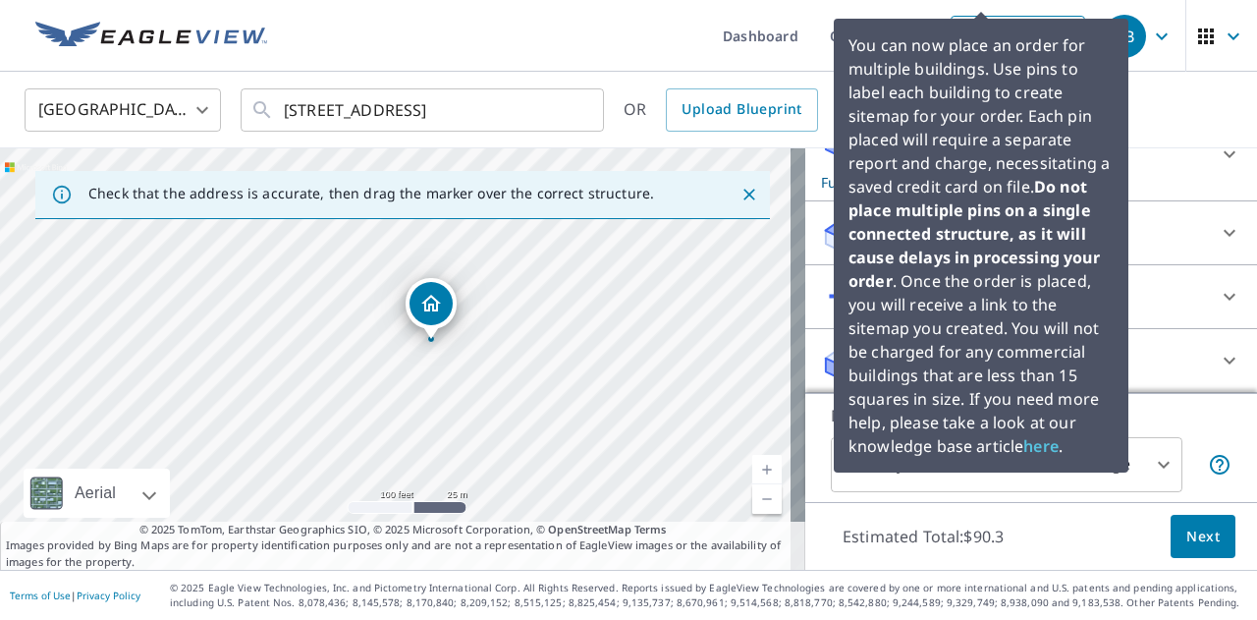
scroll to position [249, 0]
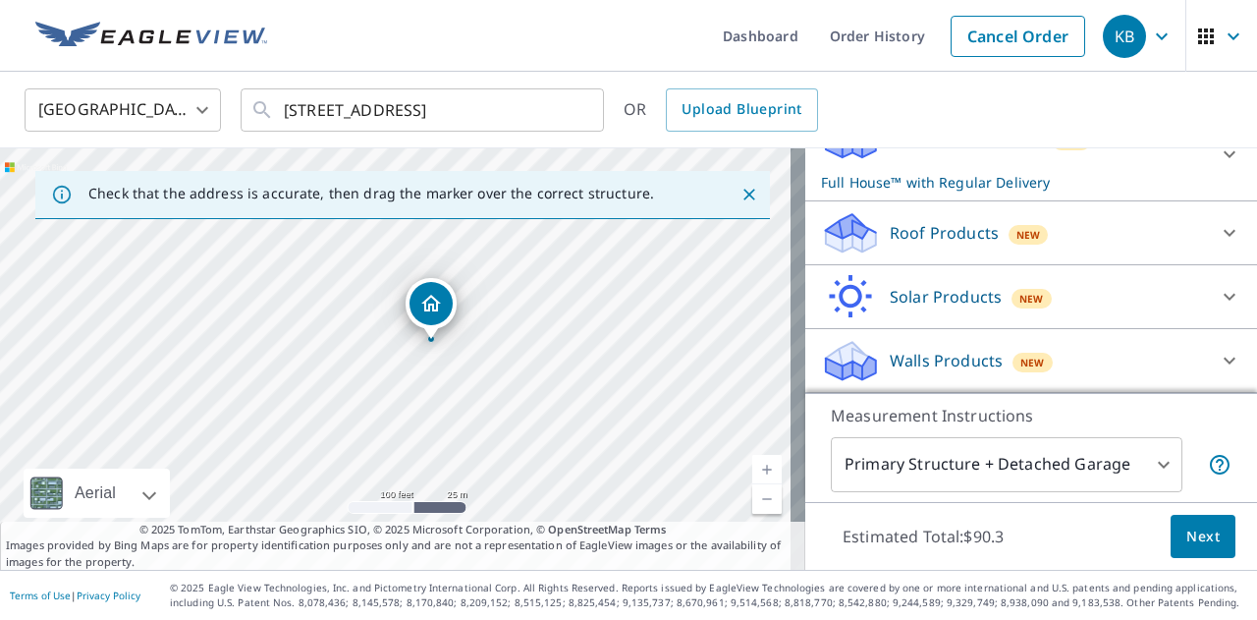
click at [907, 256] on div "Roof Products New" at bounding box center [1013, 233] width 385 height 46
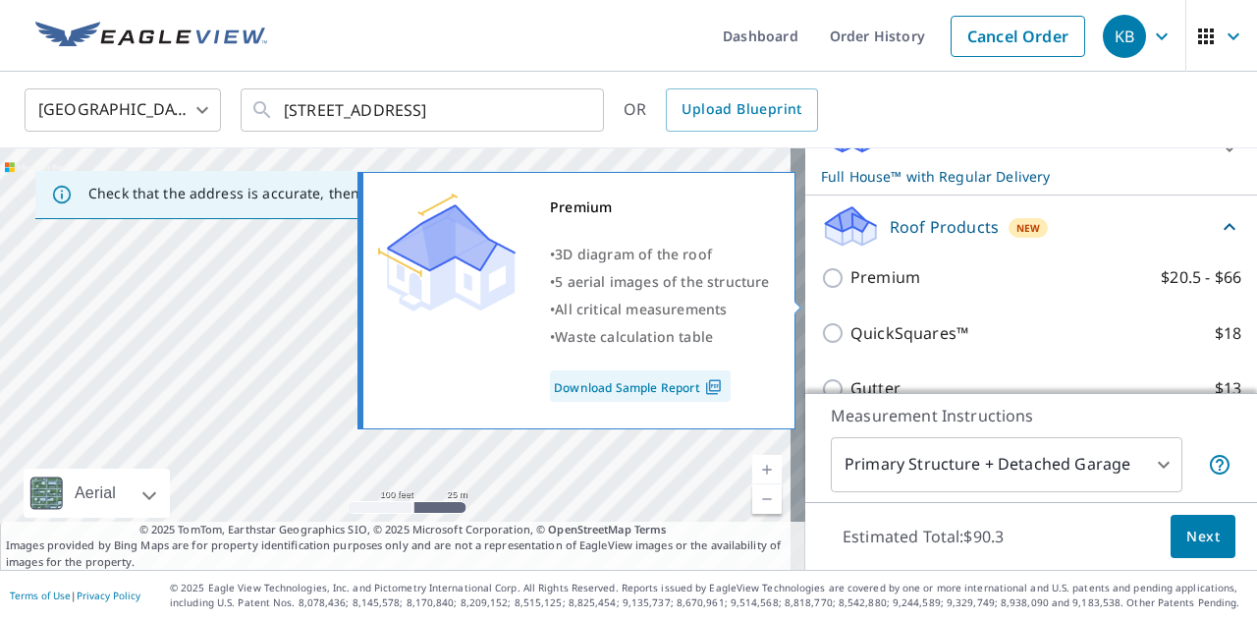
click at [894, 305] on div "Premium $20.5 - $66" at bounding box center [1031, 277] width 420 height 56
click at [876, 290] on p "Premium" at bounding box center [885, 277] width 70 height 25
click at [850, 290] on input "Premium $20.5 - $66" at bounding box center [835, 278] width 29 height 24
checkbox input "true"
checkbox input "false"
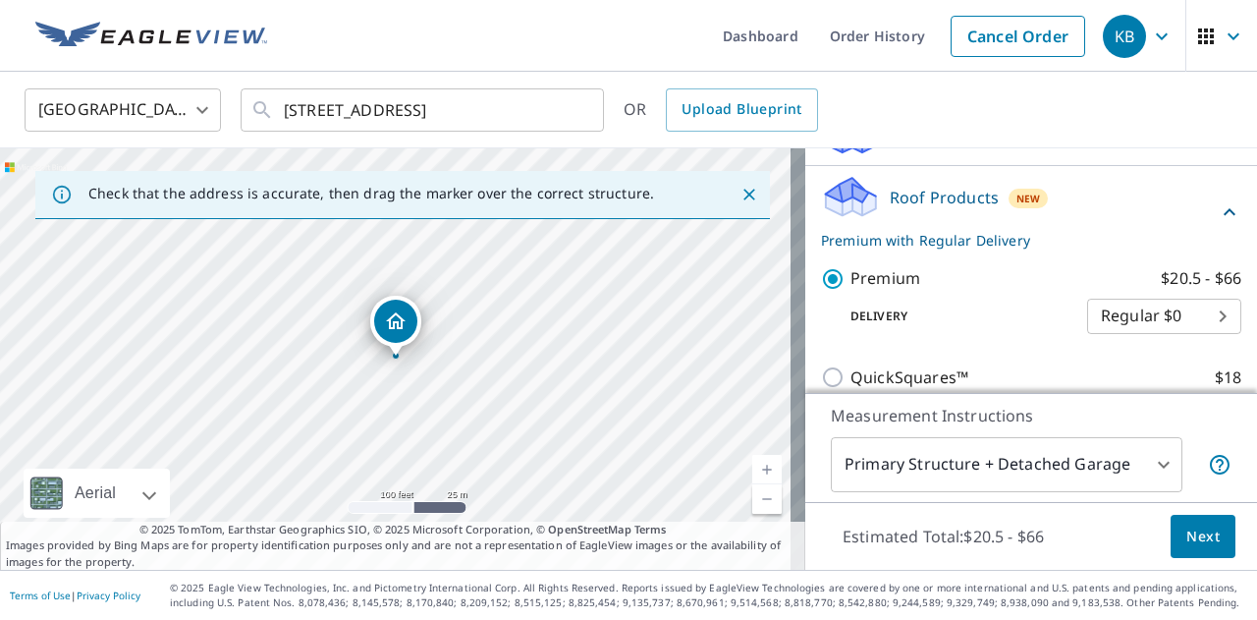
click at [1192, 532] on span "Next" at bounding box center [1202, 536] width 33 height 25
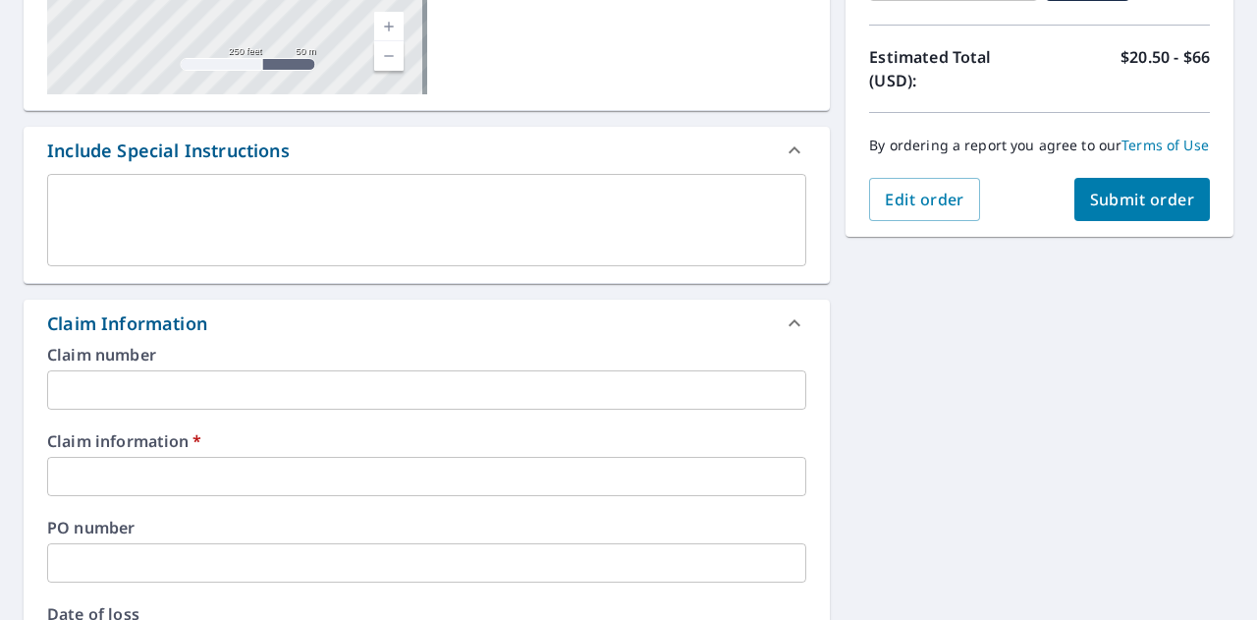
scroll to position [415, 0]
click at [197, 498] on div "Claim number ​ Claim information   * ​ PO number ​ Date of loss ​ Cat ID ​" at bounding box center [427, 557] width 806 height 425
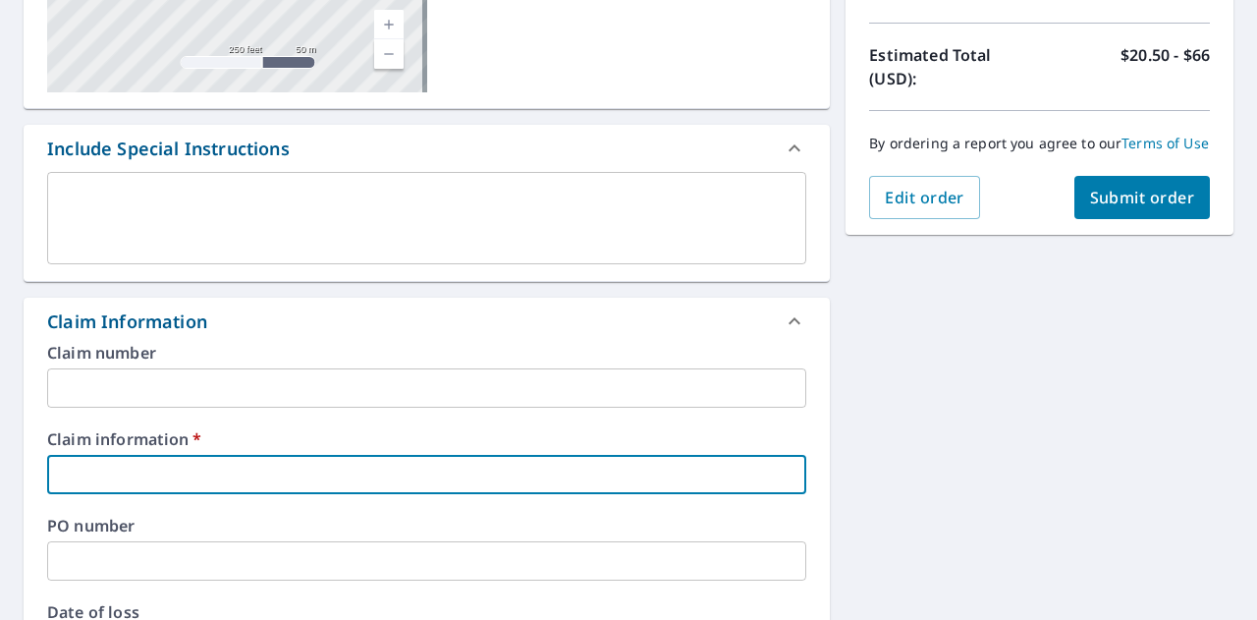
click at [176, 479] on input "text" at bounding box center [426, 474] width 759 height 39
type input "4"
checkbox input "true"
type input "45"
checkbox input "true"
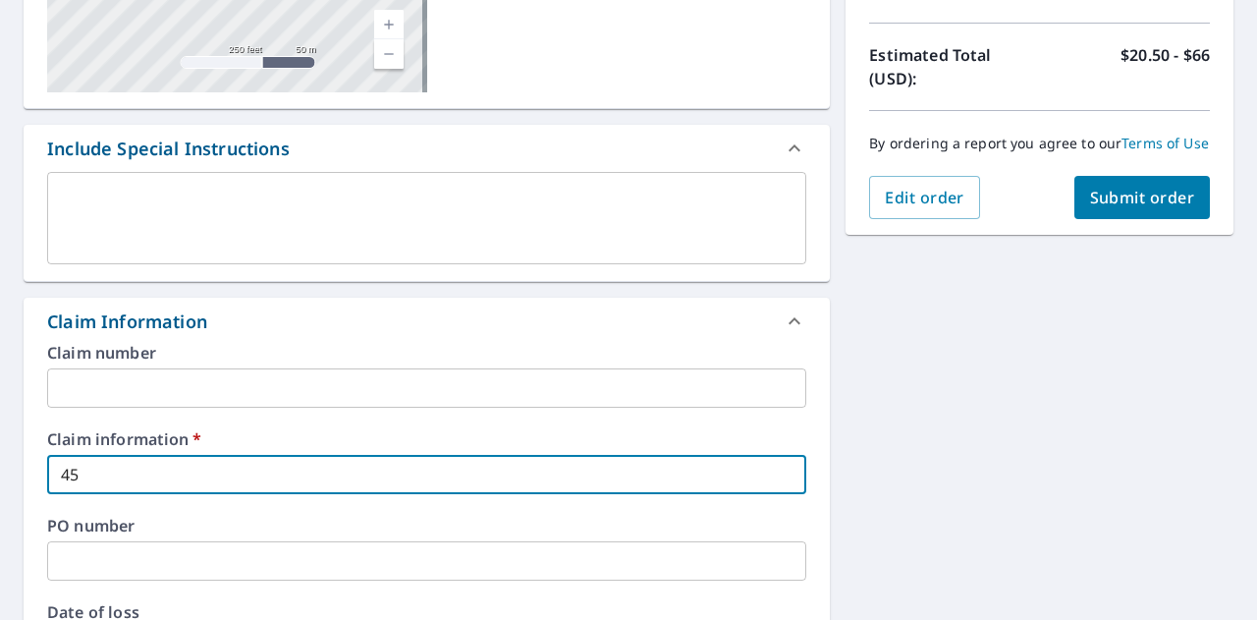
type input "456"
checkbox input "true"
type input "4564"
checkbox input "true"
type input "45642"
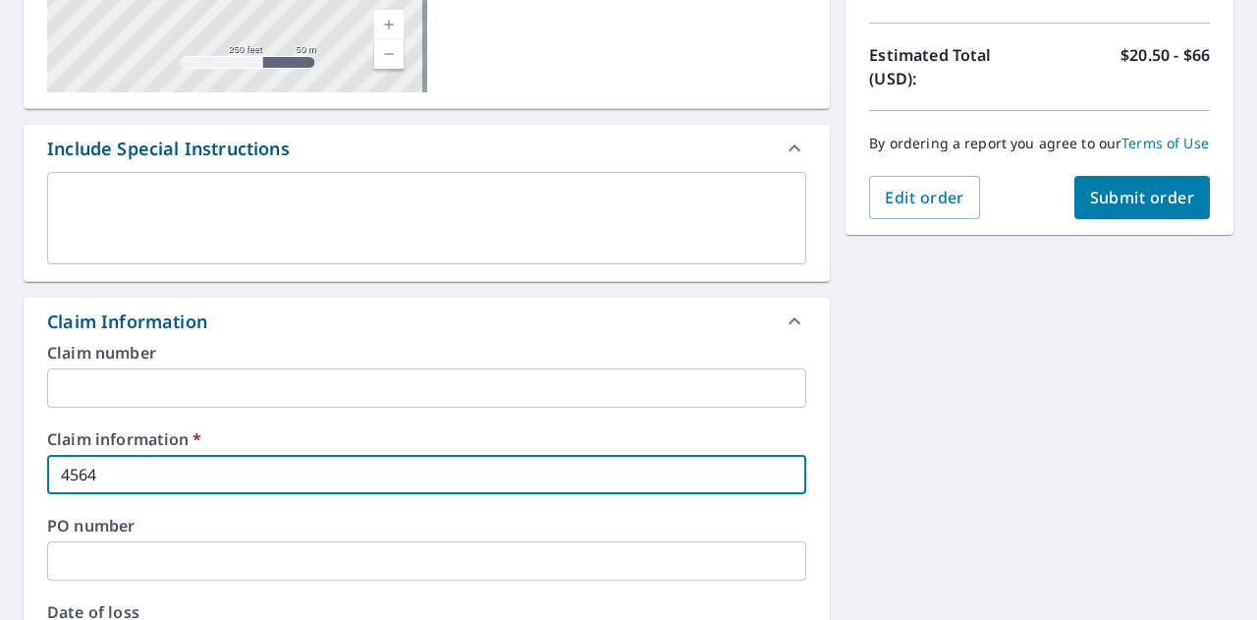
checkbox input "true"
type input "456428"
checkbox input "true"
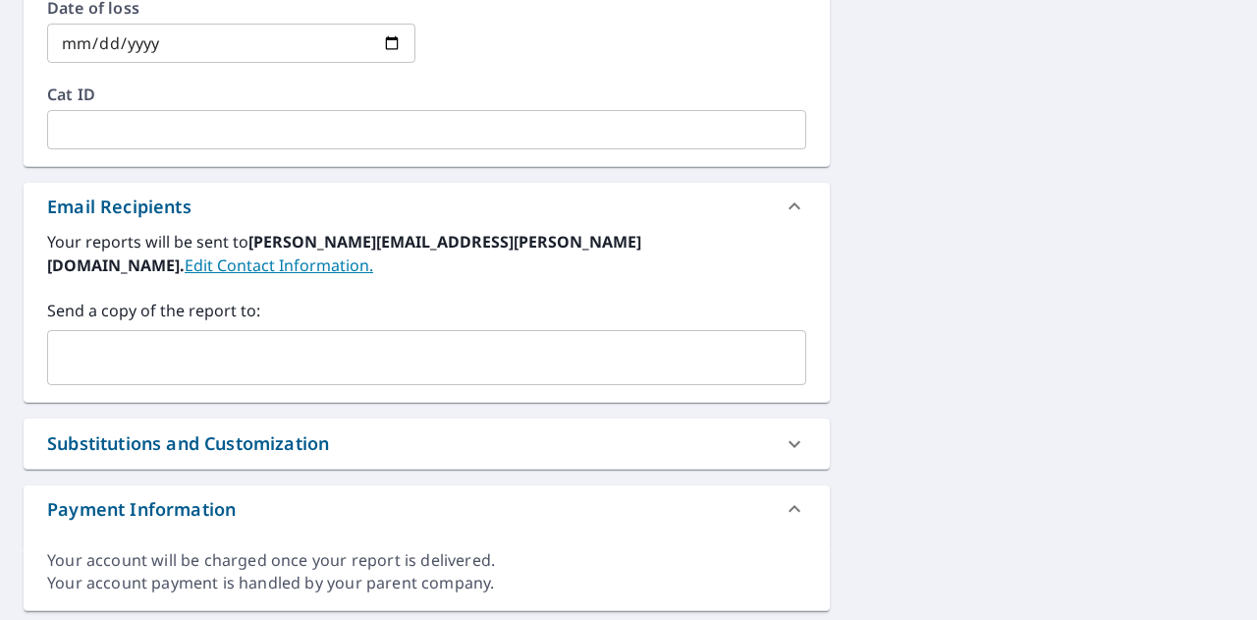
scroll to position [1023, 0]
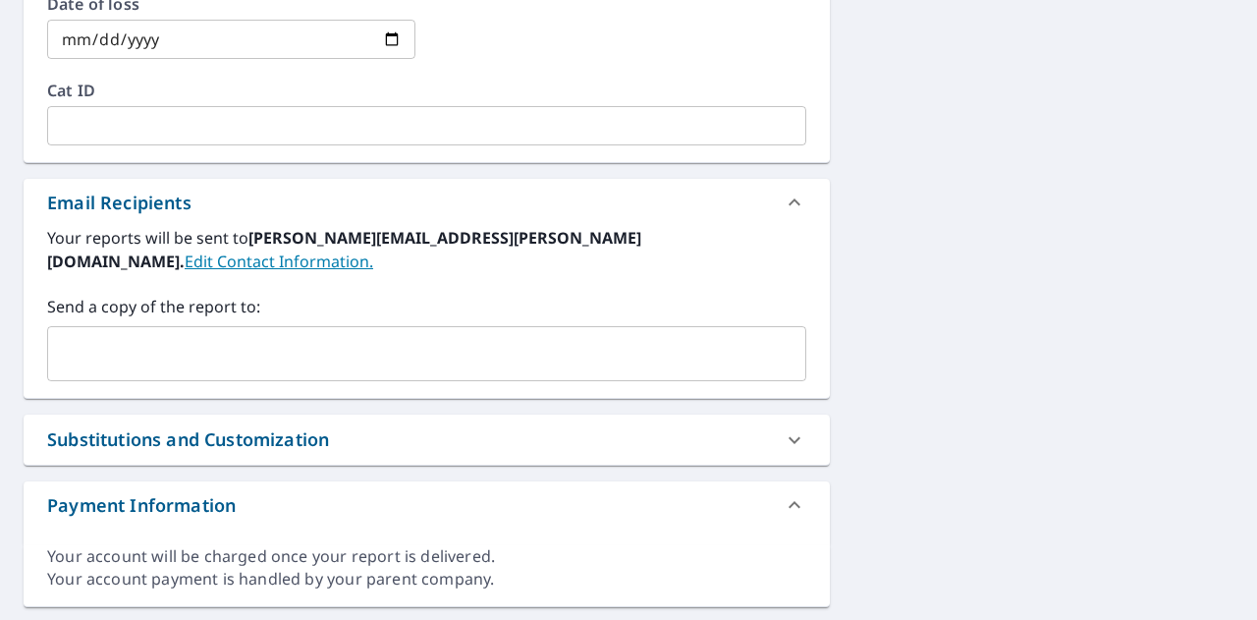
type input "456428"
click at [125, 335] on input "text" at bounding box center [412, 353] width 712 height 37
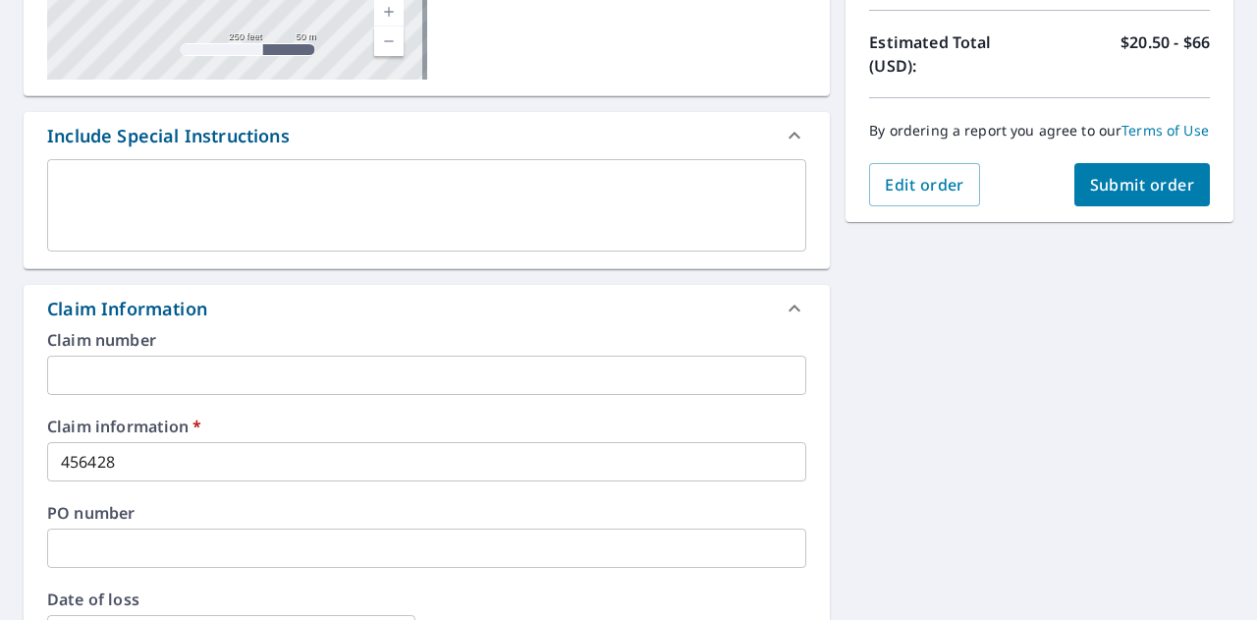
scroll to position [421, 0]
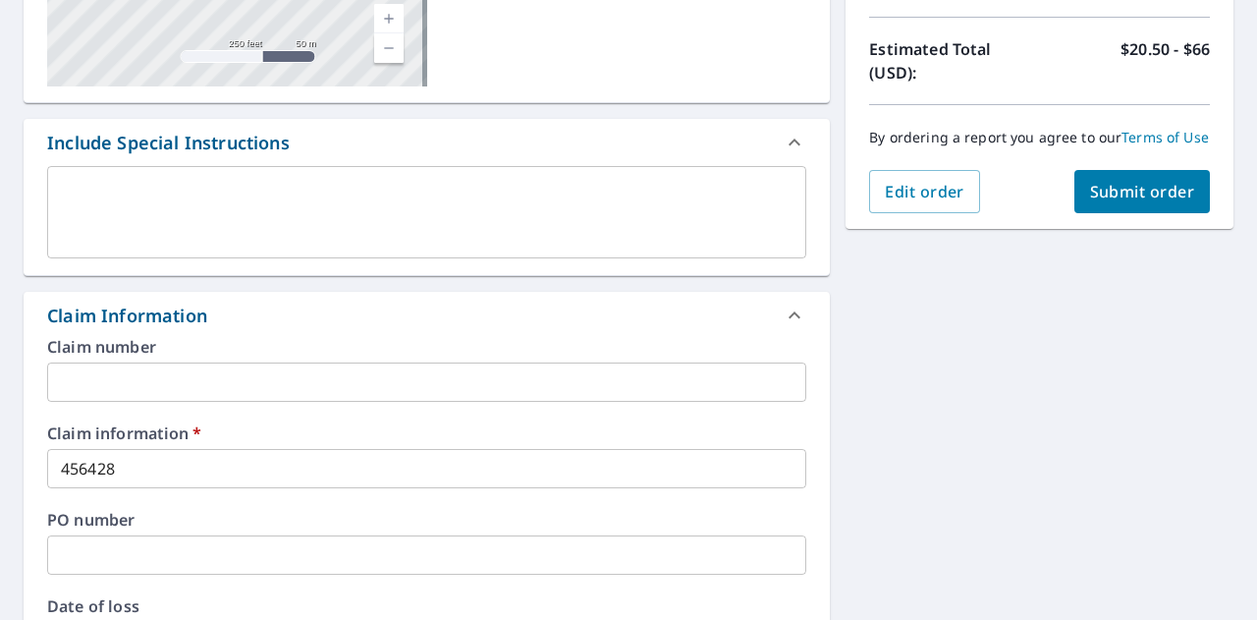
type input "[EMAIL_ADDRESS][PERSON_NAME][DOMAIN_NAME]"
click at [1106, 202] on span "Submit order" at bounding box center [1142, 192] width 105 height 22
checkbox input "true"
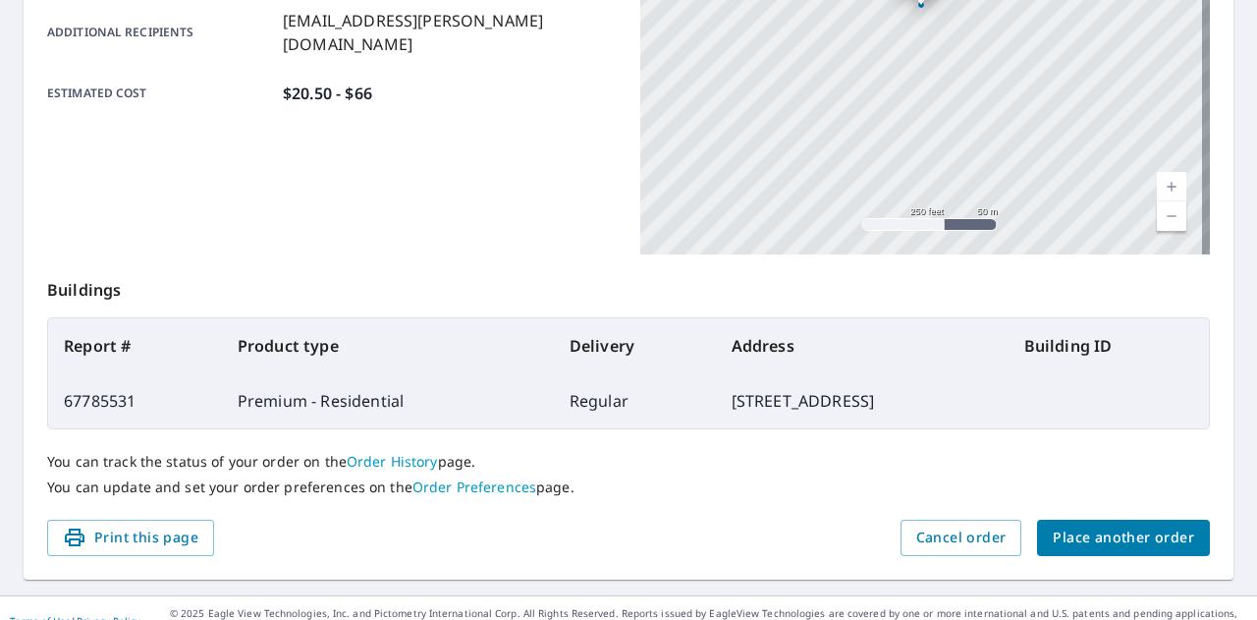
scroll to position [517, 0]
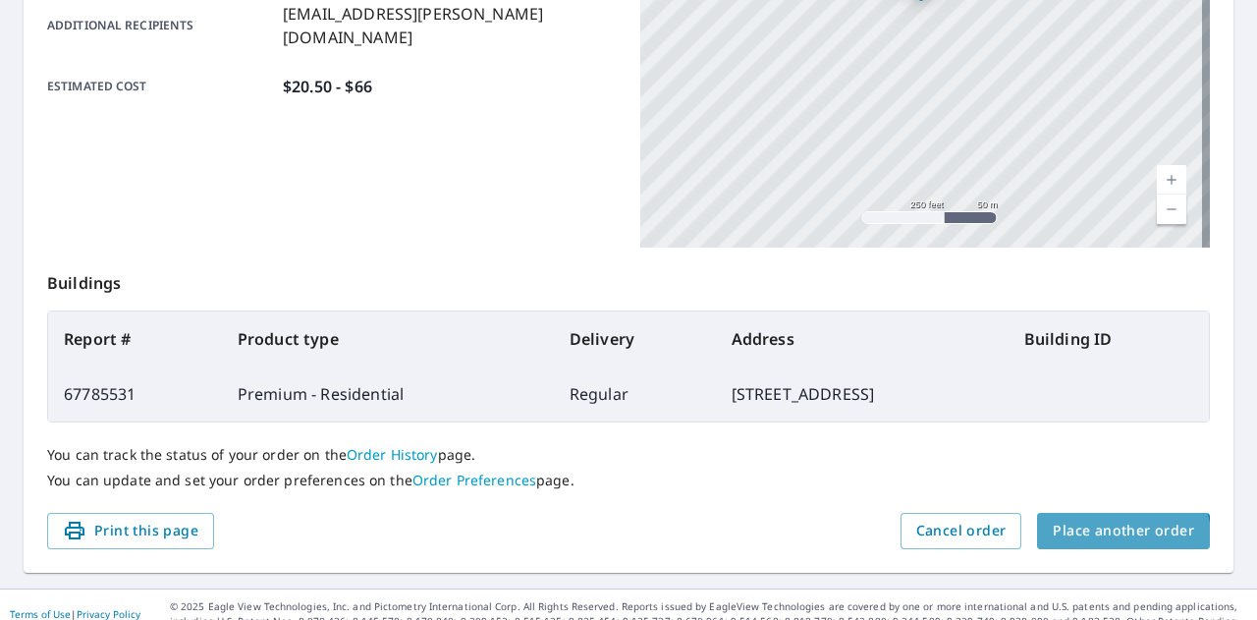
click at [1080, 544] on button "Place another order" at bounding box center [1123, 531] width 173 height 36
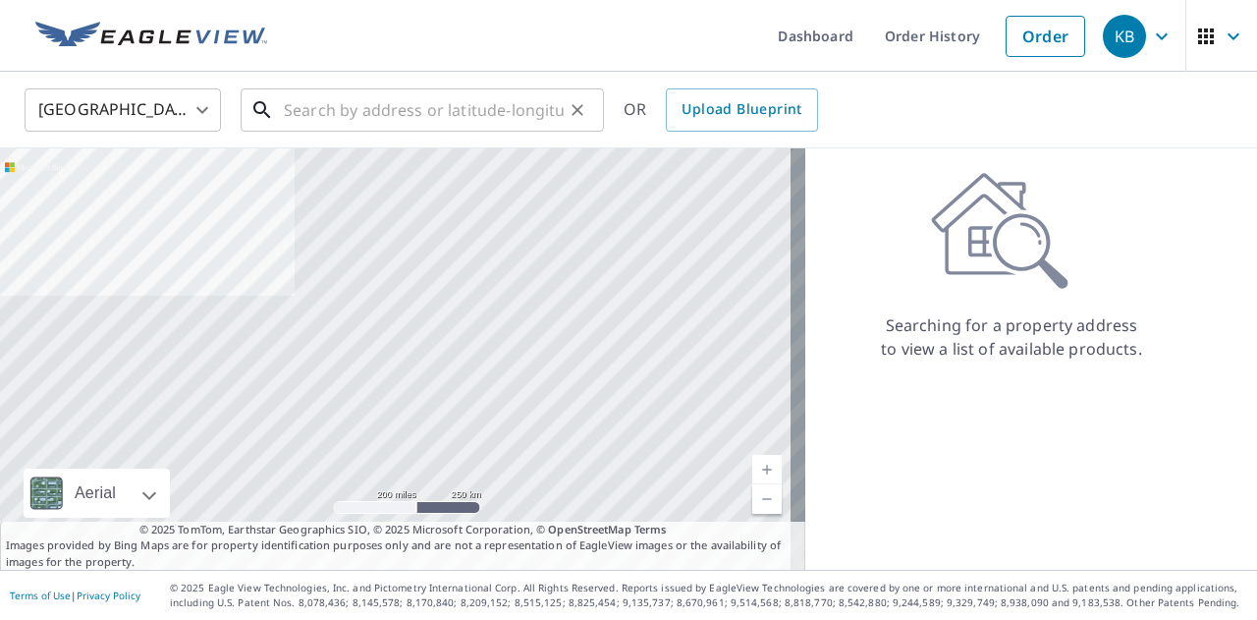
click at [373, 107] on input "text" at bounding box center [424, 109] width 280 height 55
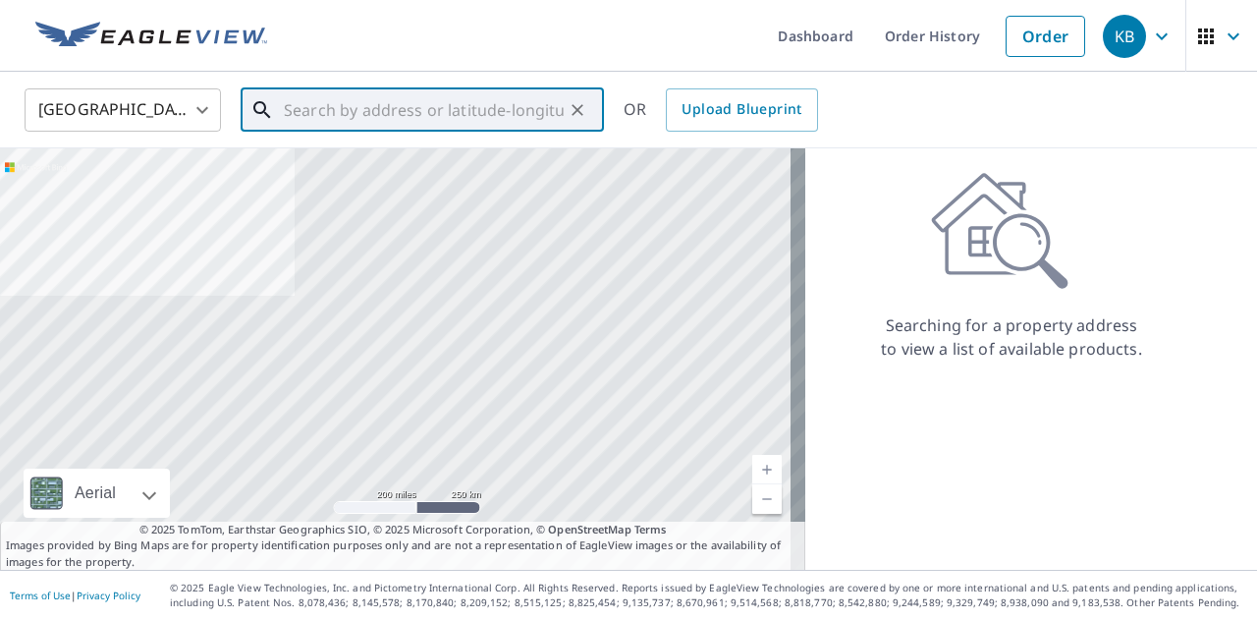
paste input "[STREET_ADDRESS][PERSON_NAME][PERSON_NAME]"
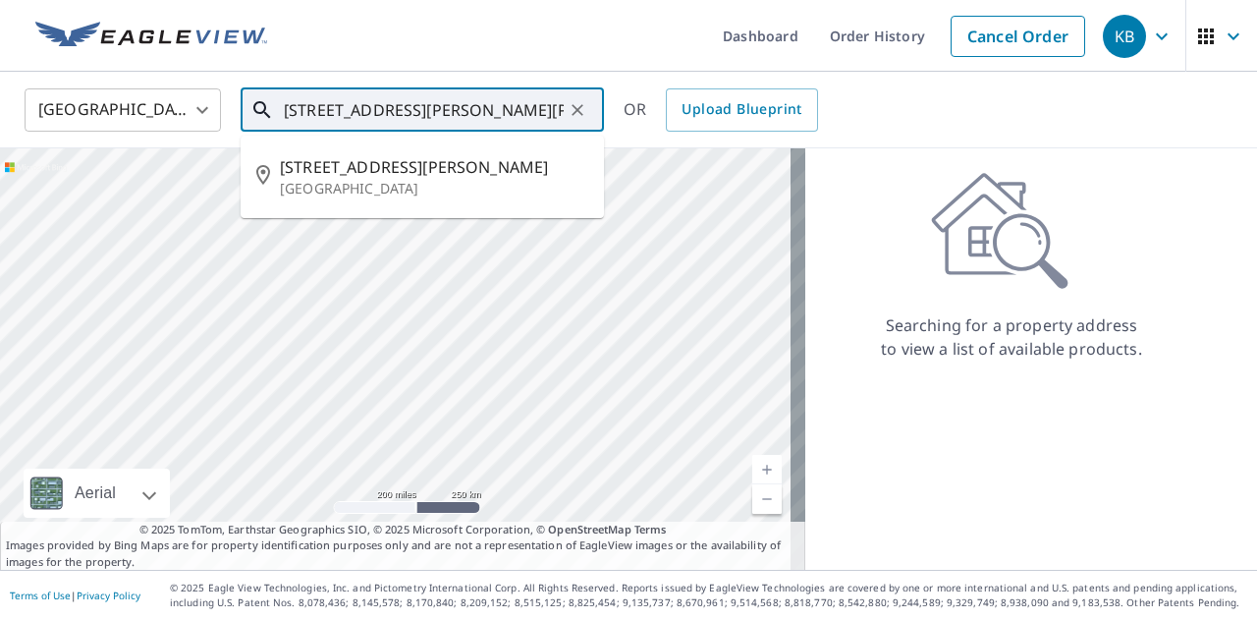
click at [369, 179] on p "[GEOGRAPHIC_DATA]" at bounding box center [434, 189] width 308 height 20
type input "[STREET_ADDRESS][PERSON_NAME]"
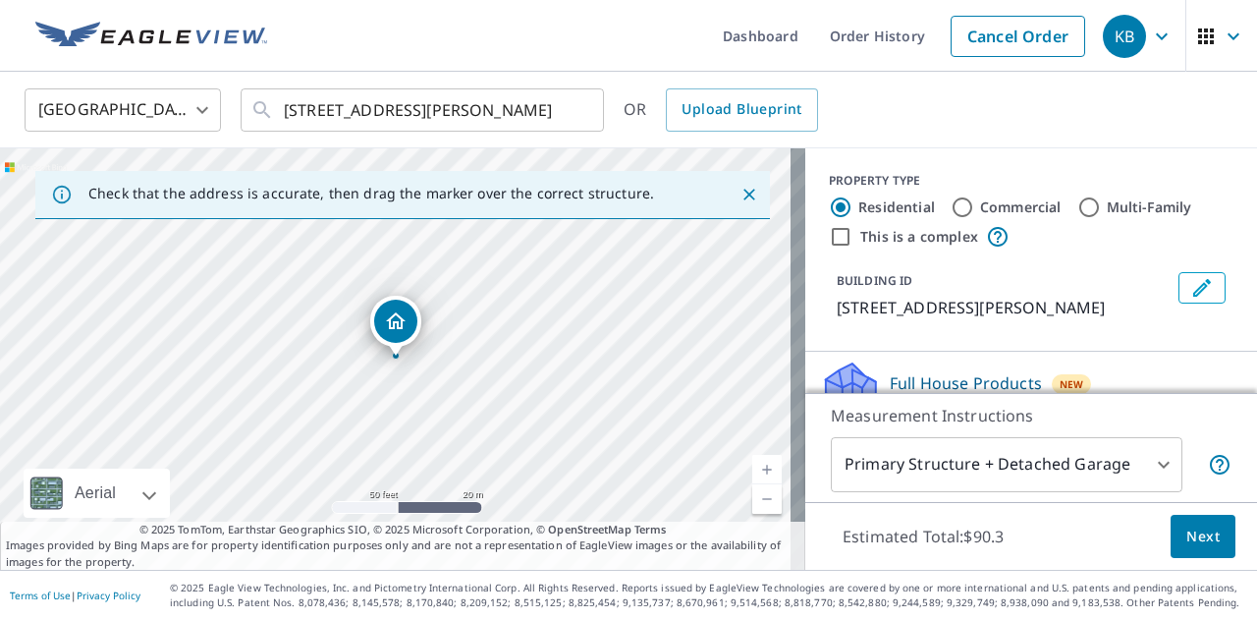
drag, startPoint x: 442, startPoint y: 297, endPoint x: 435, endPoint y: 374, distance: 77.9
click at [435, 374] on div "[STREET_ADDRESS][PERSON_NAME]" at bounding box center [402, 358] width 805 height 421
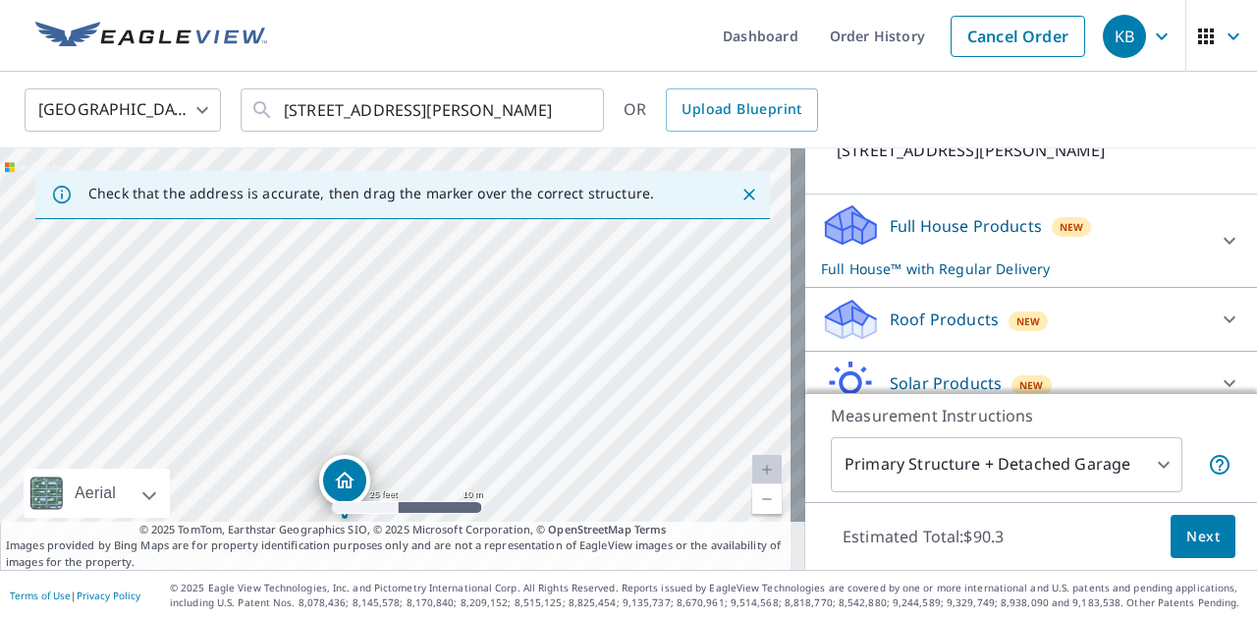
scroll to position [196, 0]
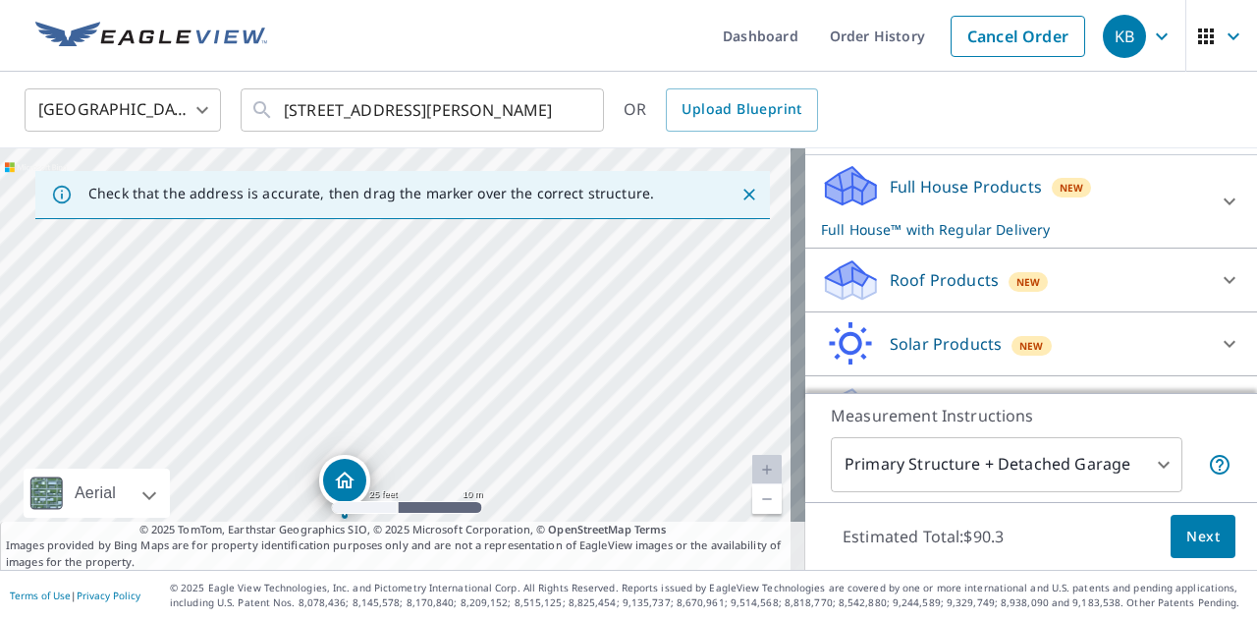
click at [922, 268] on p "Roof Products" at bounding box center [944, 280] width 109 height 24
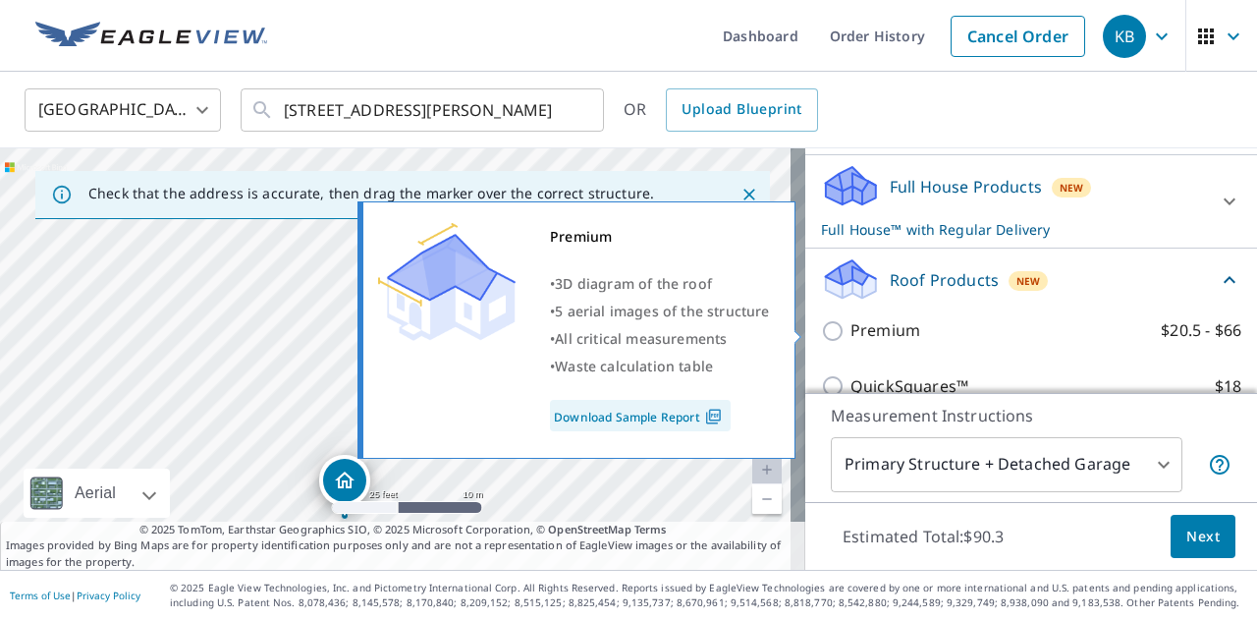
click at [888, 355] on div "Premium $20.5 - $66" at bounding box center [1031, 330] width 420 height 56
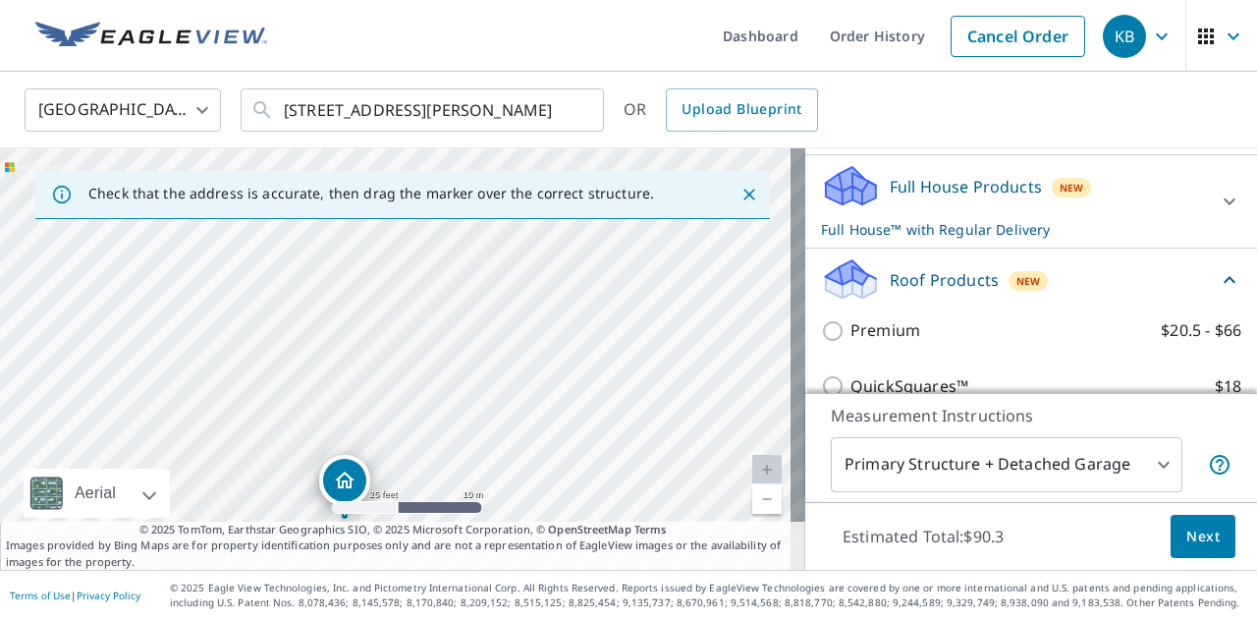
click at [885, 328] on p "Premium" at bounding box center [885, 330] width 70 height 25
click at [850, 328] on input "Premium $20.5 - $66" at bounding box center [835, 331] width 29 height 24
checkbox input "true"
checkbox input "false"
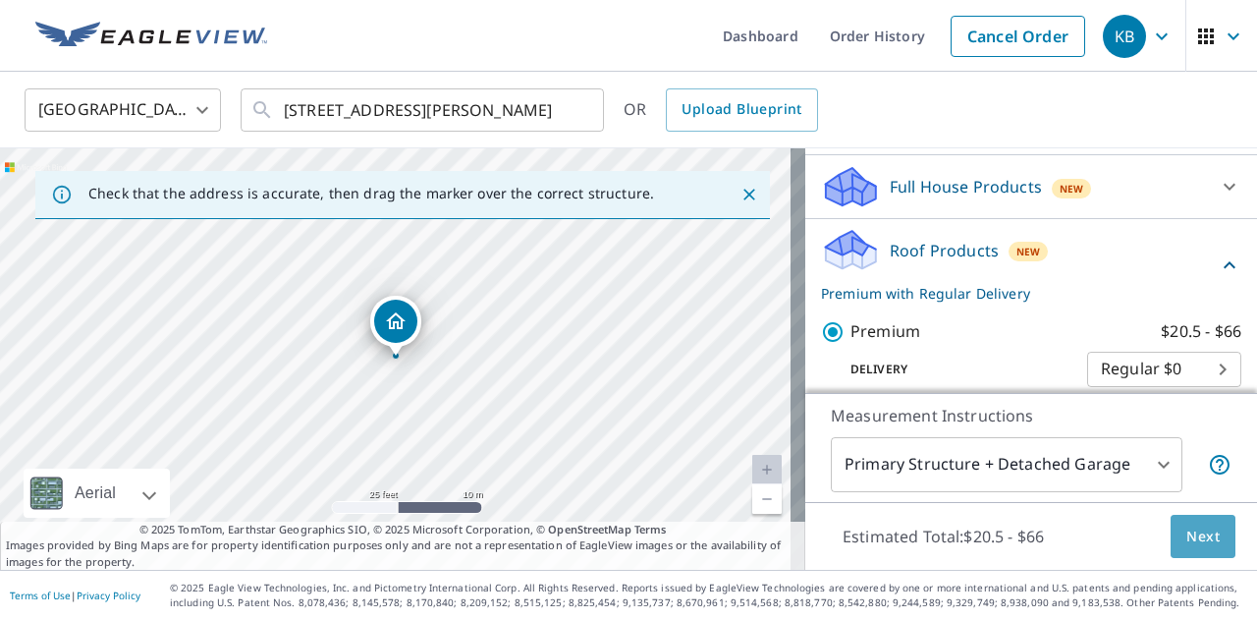
click at [1191, 534] on span "Next" at bounding box center [1202, 536] width 33 height 25
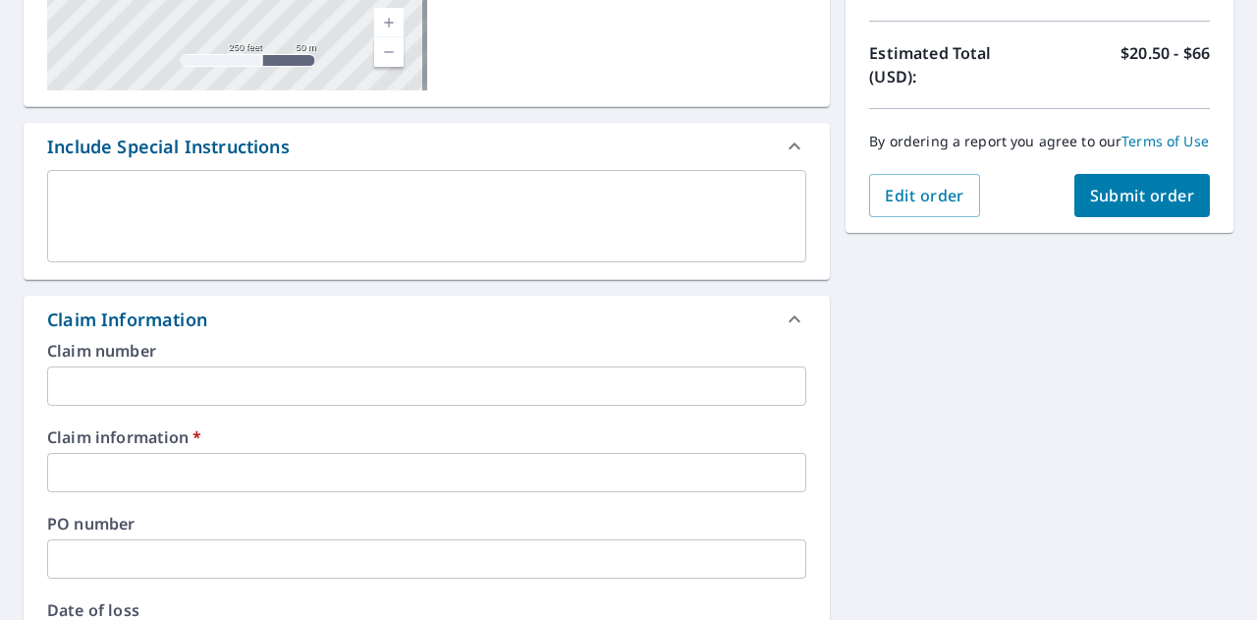
scroll to position [418, 0]
click at [332, 240] on textarea at bounding box center [427, 216] width 732 height 56
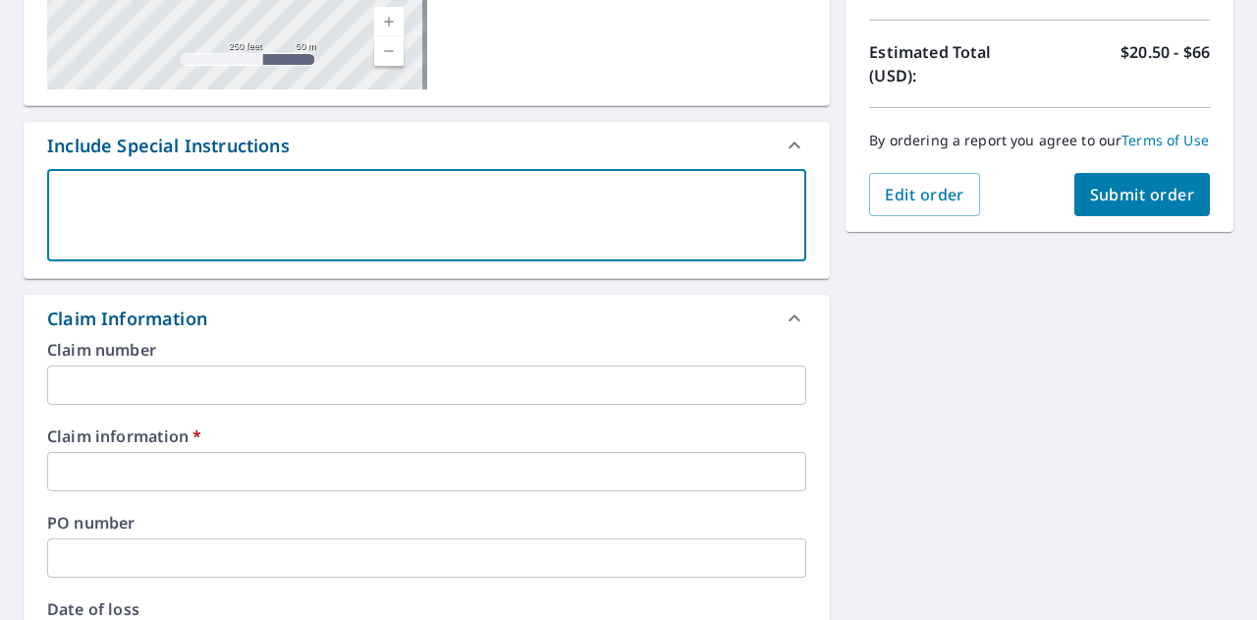
type textarea "P"
type textarea "x"
checkbox input "true"
type textarea "Pl"
type textarea "x"
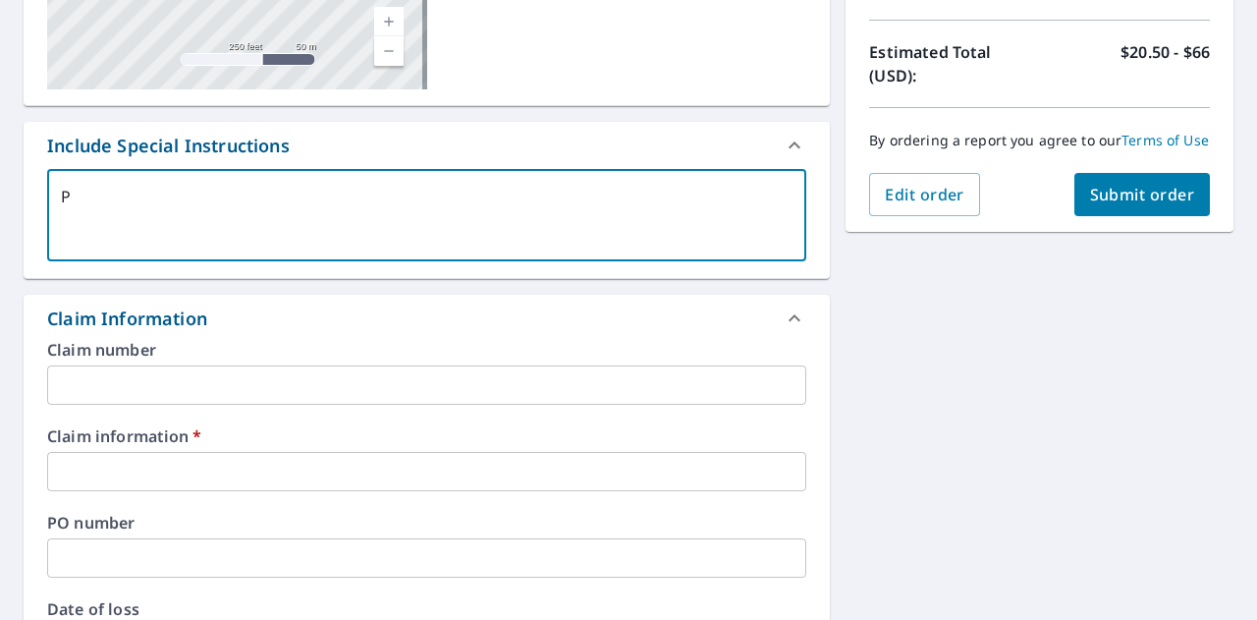
checkbox input "true"
type textarea "Ple"
type textarea "x"
checkbox input "true"
type textarea "Plea"
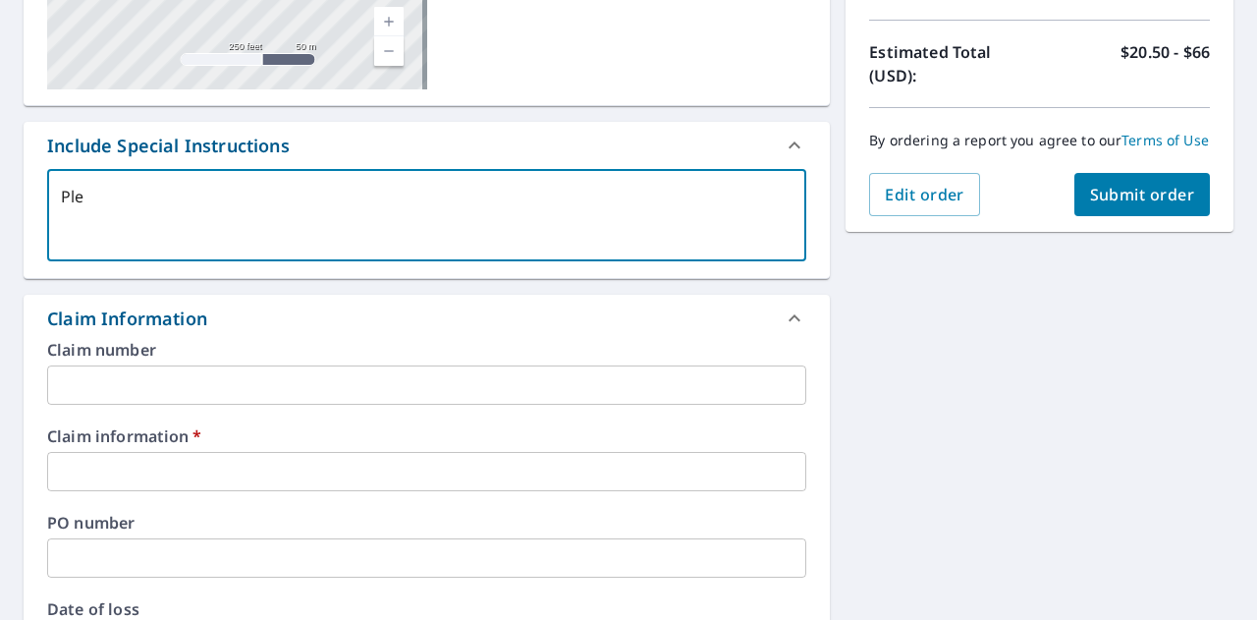
type textarea "x"
checkbox input "true"
type textarea "Pleas"
type textarea "x"
checkbox input "true"
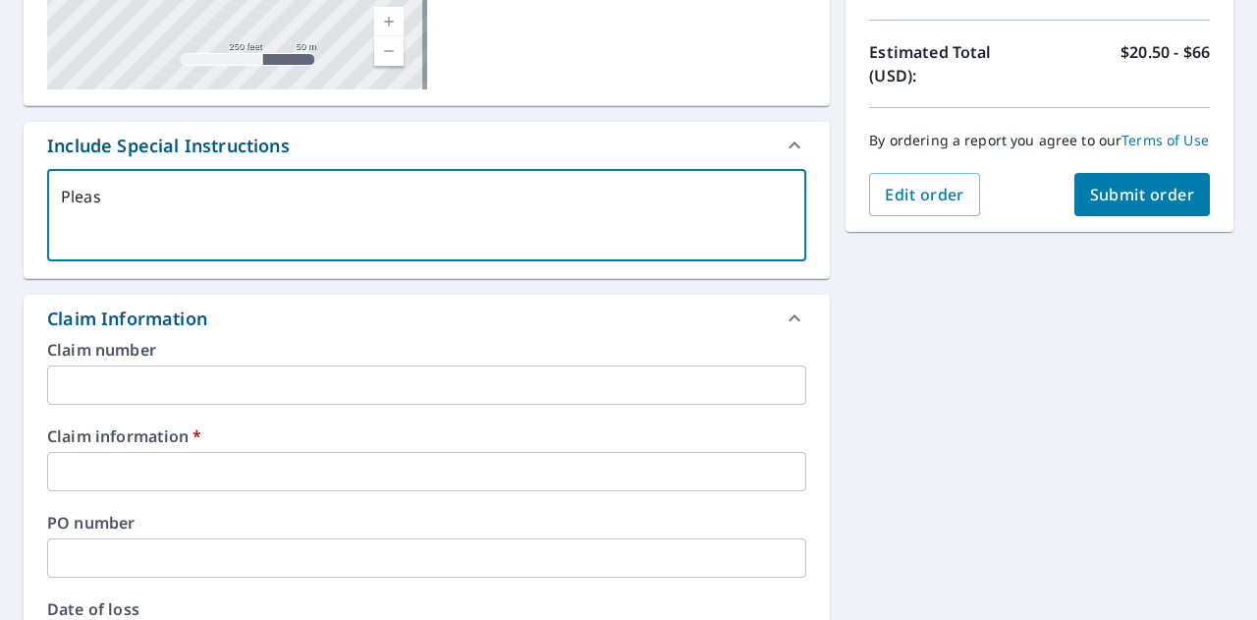
type textarea "Please"
type textarea "x"
checkbox input "true"
type textarea "Please"
type textarea "x"
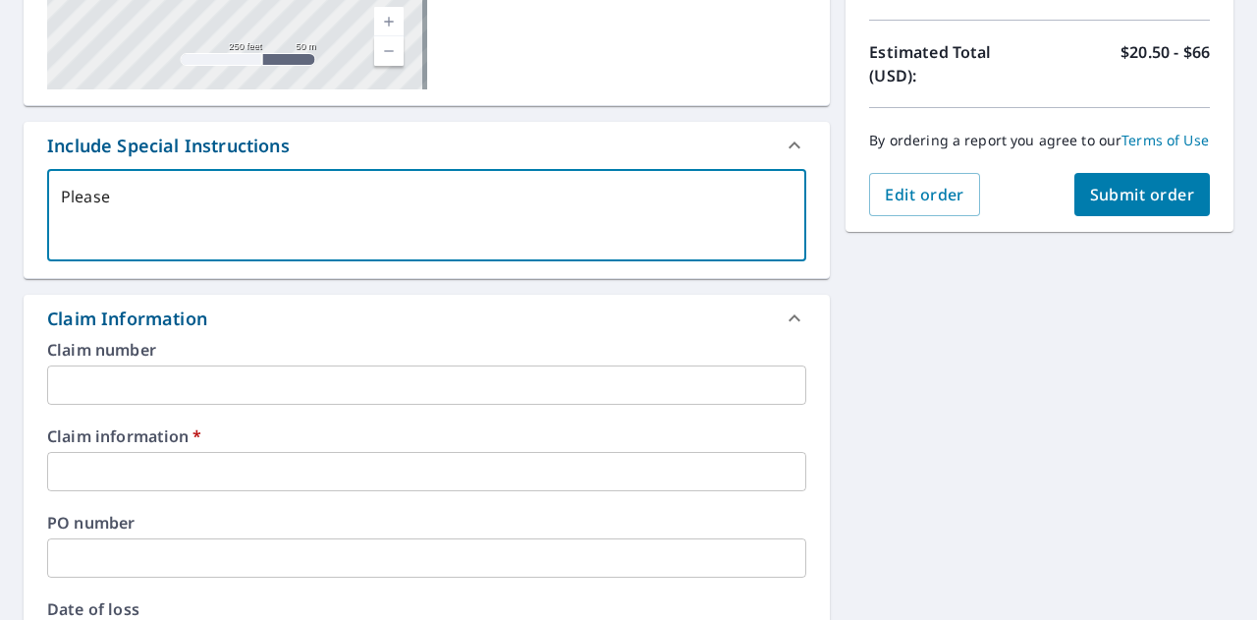
checkbox input "true"
type textarea "Please i"
type textarea "x"
checkbox input "true"
type textarea "Please in"
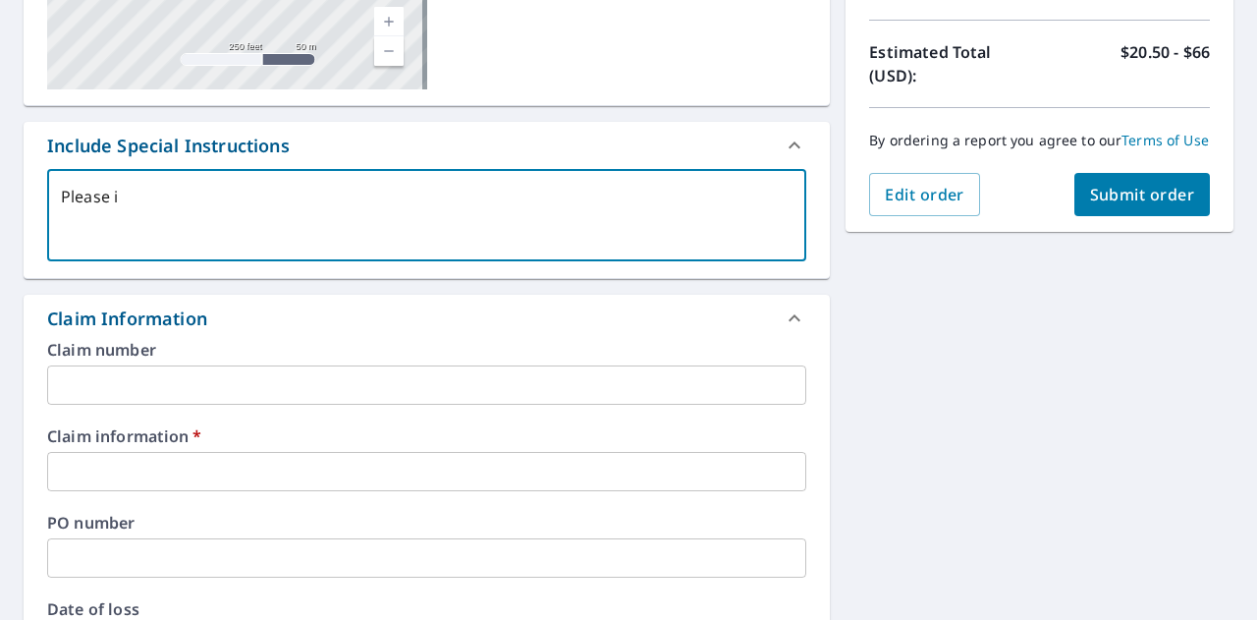
type textarea "x"
checkbox input "true"
type textarea "Please inc"
type textarea "x"
checkbox input "true"
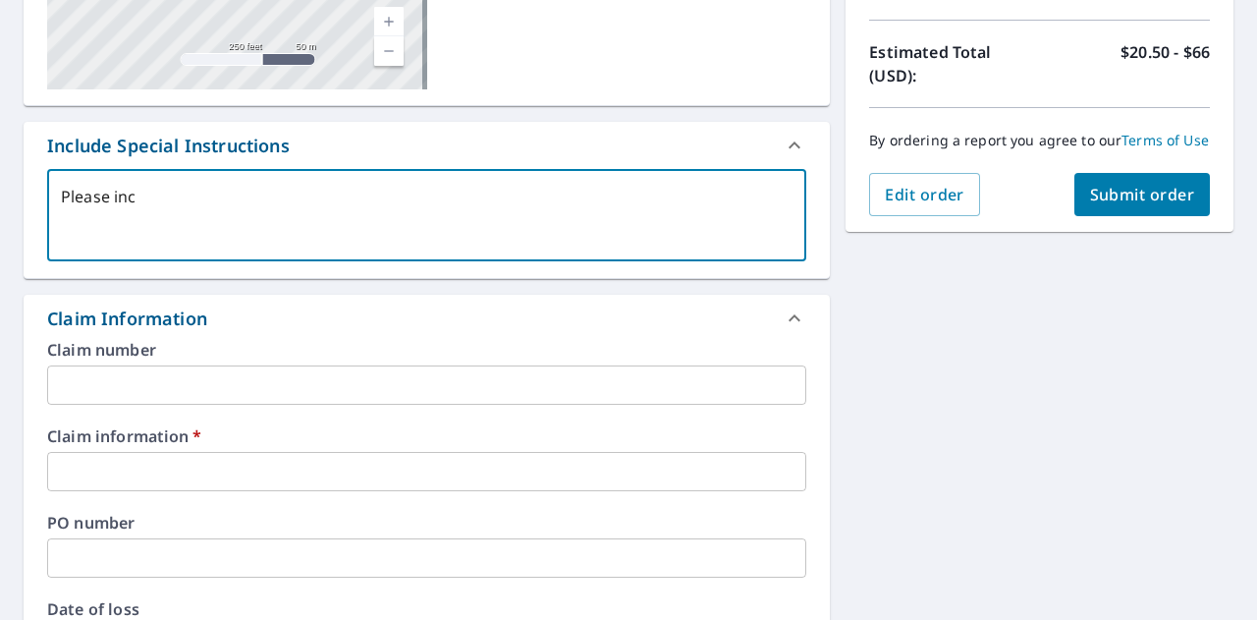
type textarea "Please incl"
type textarea "x"
checkbox input "true"
type textarea "Please inclu"
type textarea "x"
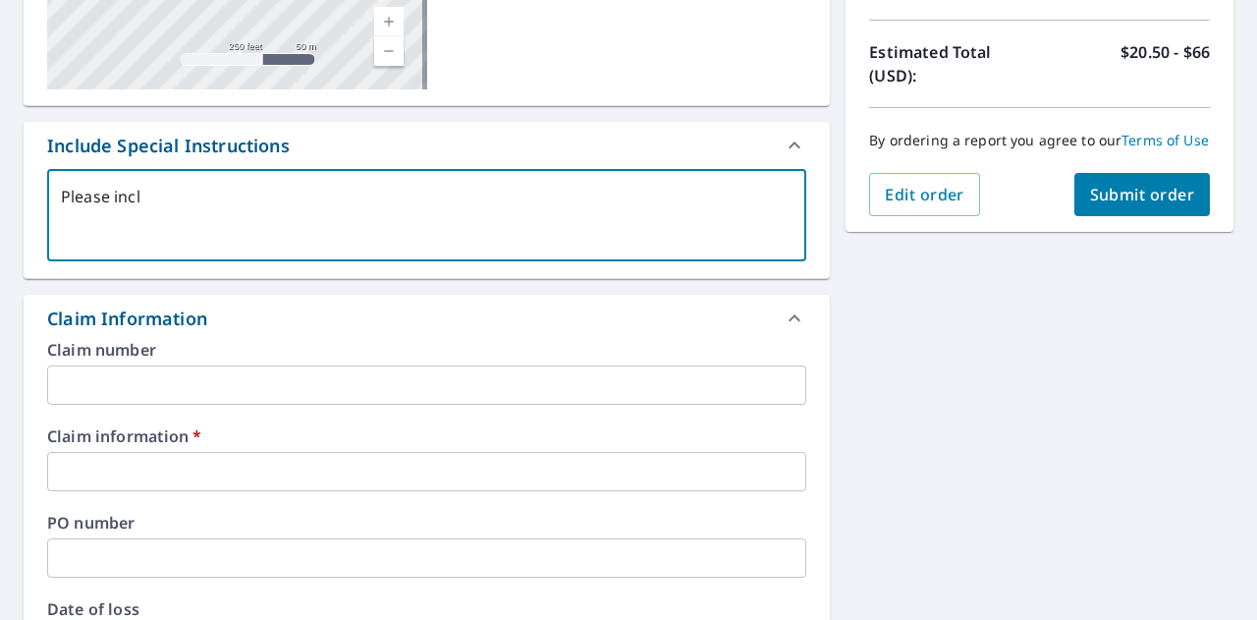
checkbox input "true"
type textarea "Please includ"
type textarea "x"
checkbox input "true"
type textarea "Please include"
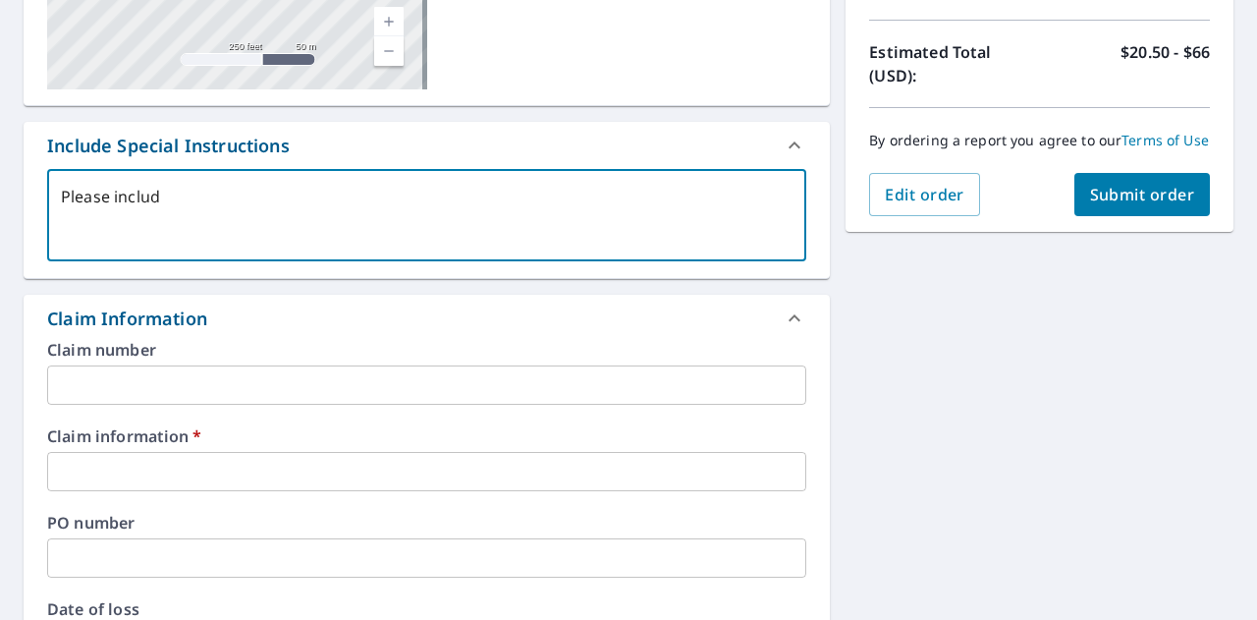
type textarea "x"
checkbox input "true"
type textarea "Please include"
type textarea "x"
checkbox input "true"
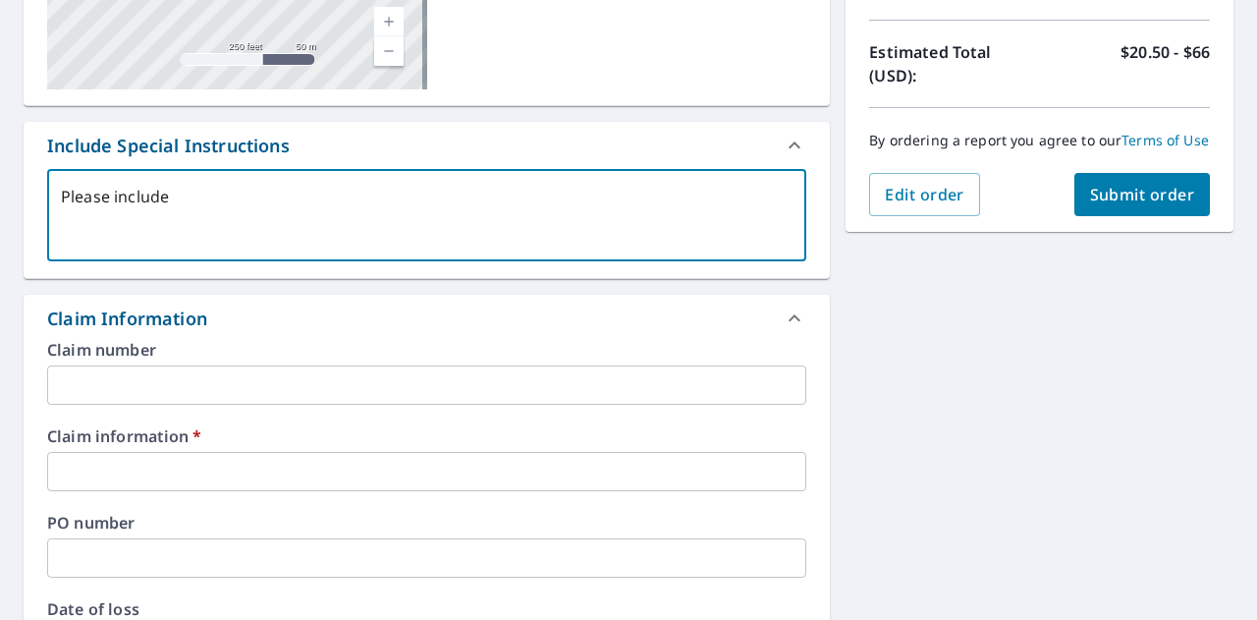
type textarea "Please include t"
type textarea "x"
checkbox input "true"
type textarea "Please include tw"
type textarea "x"
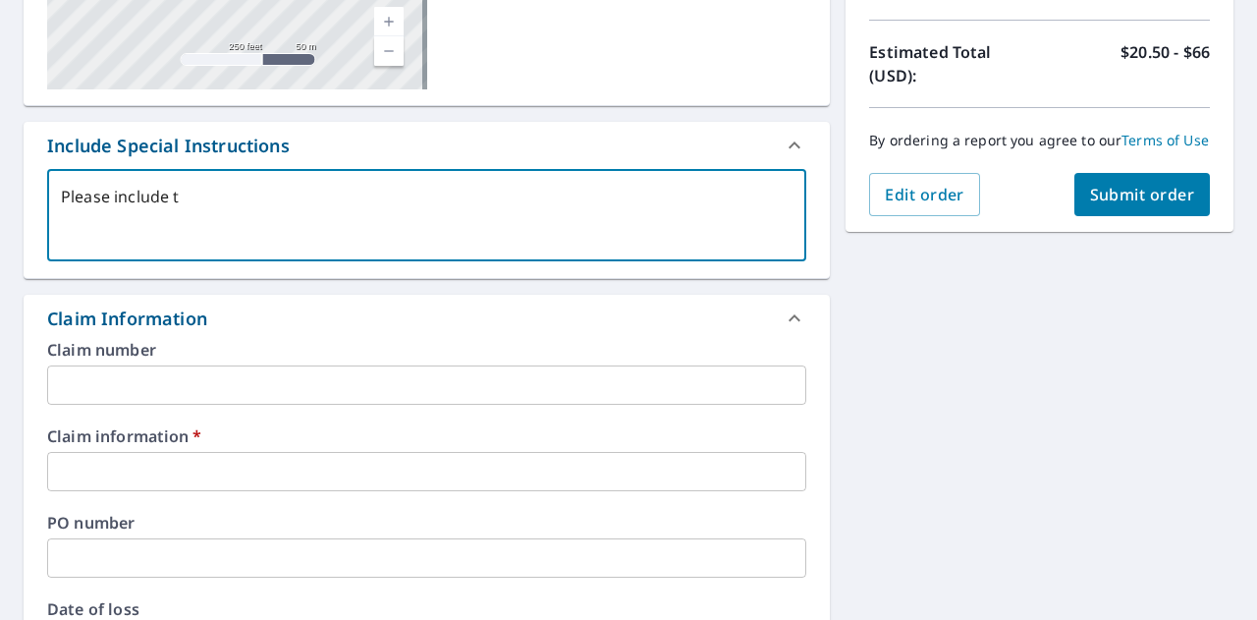
checkbox input "true"
type textarea "Please include two"
type textarea "x"
checkbox input "true"
type textarea "Please include two"
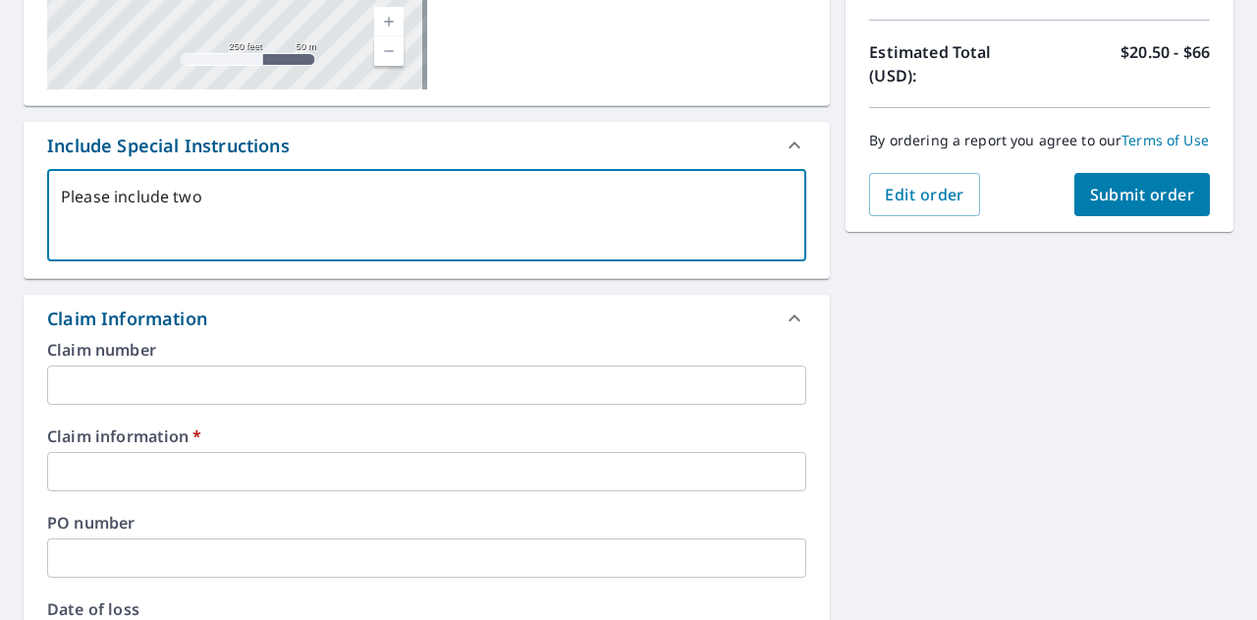
type textarea "x"
checkbox input "true"
type textarea "Please include two d"
type textarea "x"
checkbox input "true"
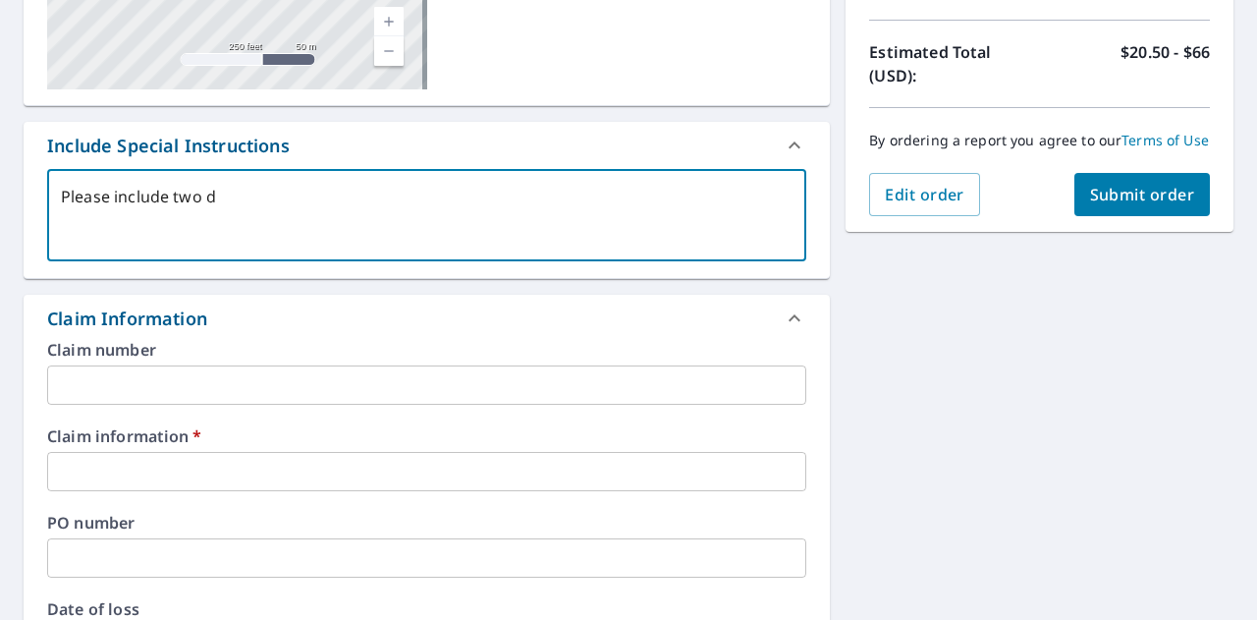
type textarea "Please include two de"
type textarea "x"
checkbox input "true"
type textarea "Please include two det"
type textarea "x"
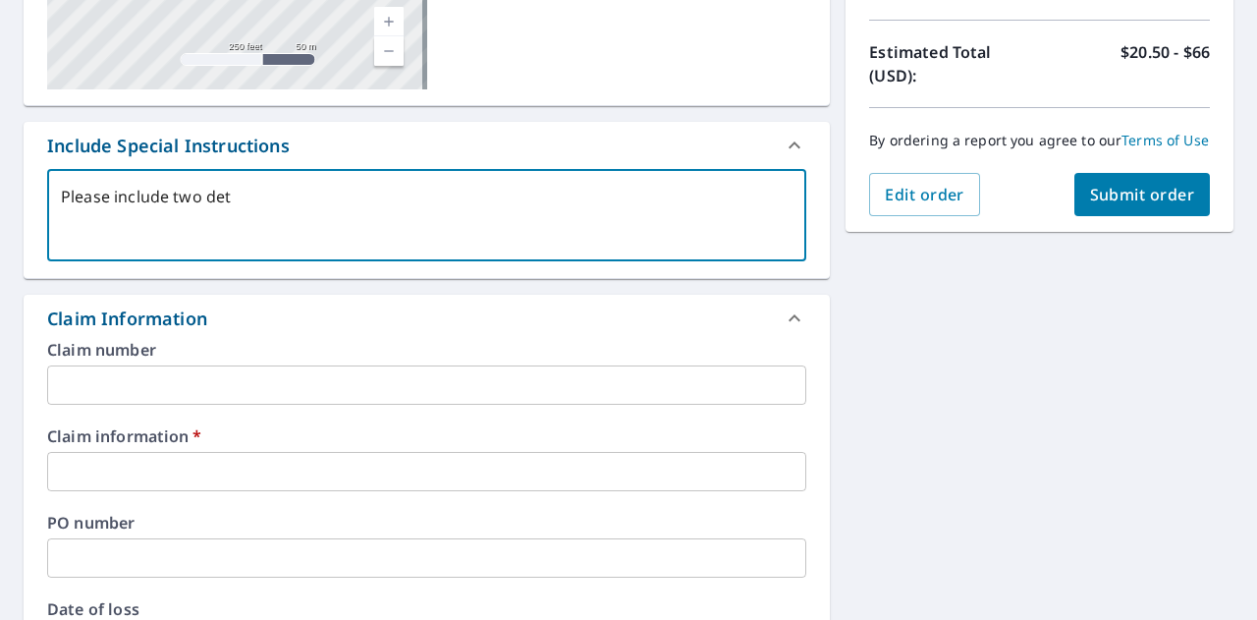
checkbox input "true"
type textarea "Please include two deta"
type textarea "x"
checkbox input "true"
type textarea "Please include two detach"
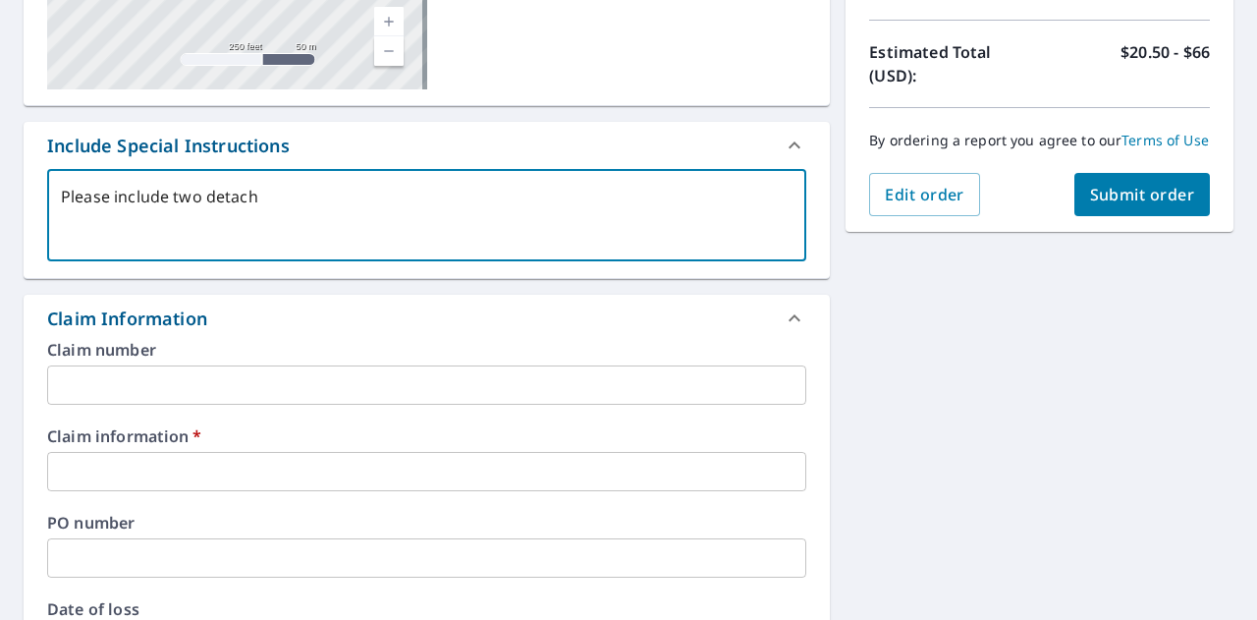
type textarea "x"
checkbox input "true"
type textarea "Please include two detache"
type textarea "x"
checkbox input "true"
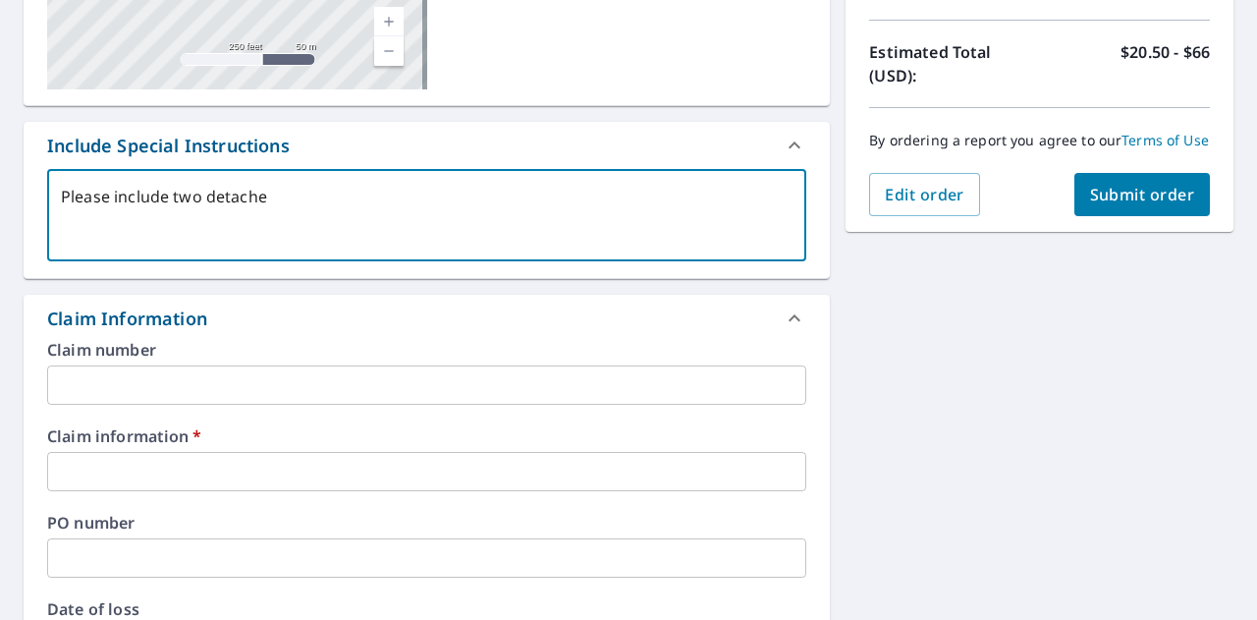
type textarea "Please include two detached"
type textarea "x"
checkbox input "true"
type textarea "Please include two detached"
type textarea "x"
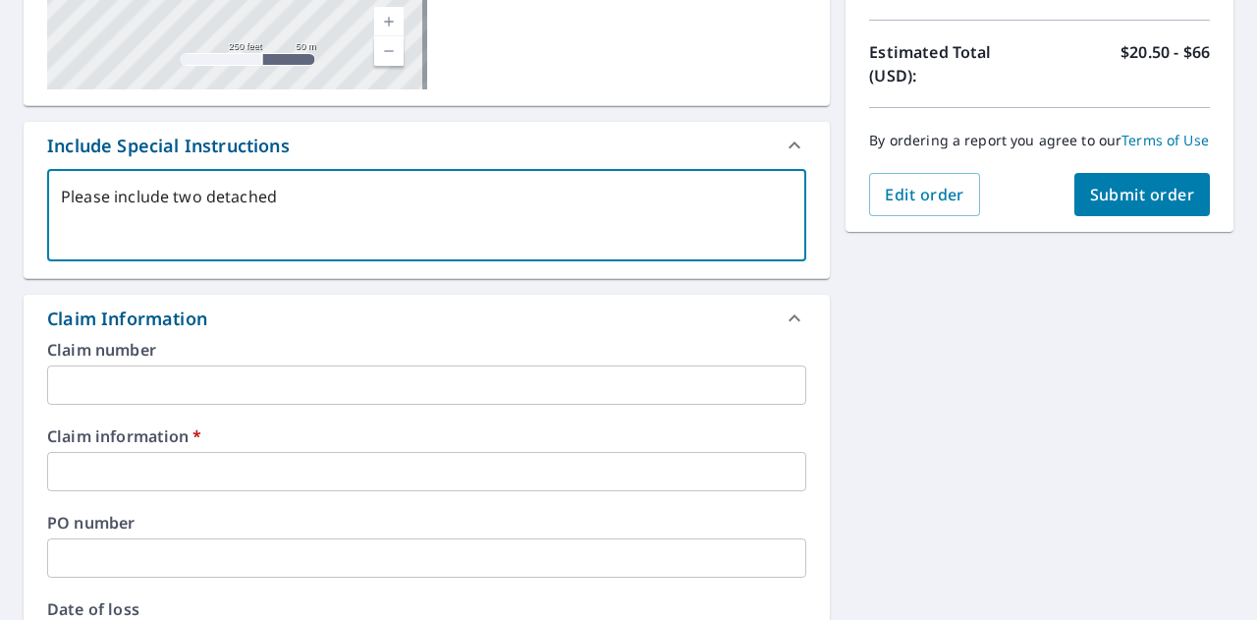
checkbox input "true"
type textarea "Please include two detached s"
type textarea "x"
checkbox input "true"
type textarea "Please include two detached st"
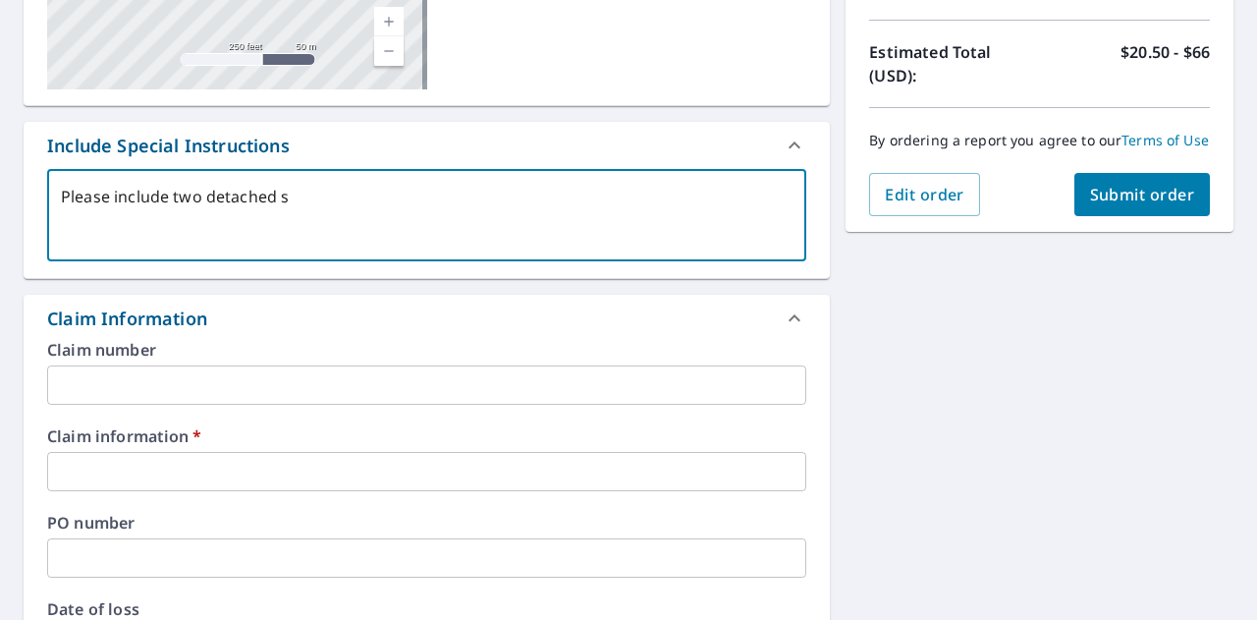
type textarea "x"
checkbox input "true"
type textarea "Please include two detached str"
type textarea "x"
checkbox input "true"
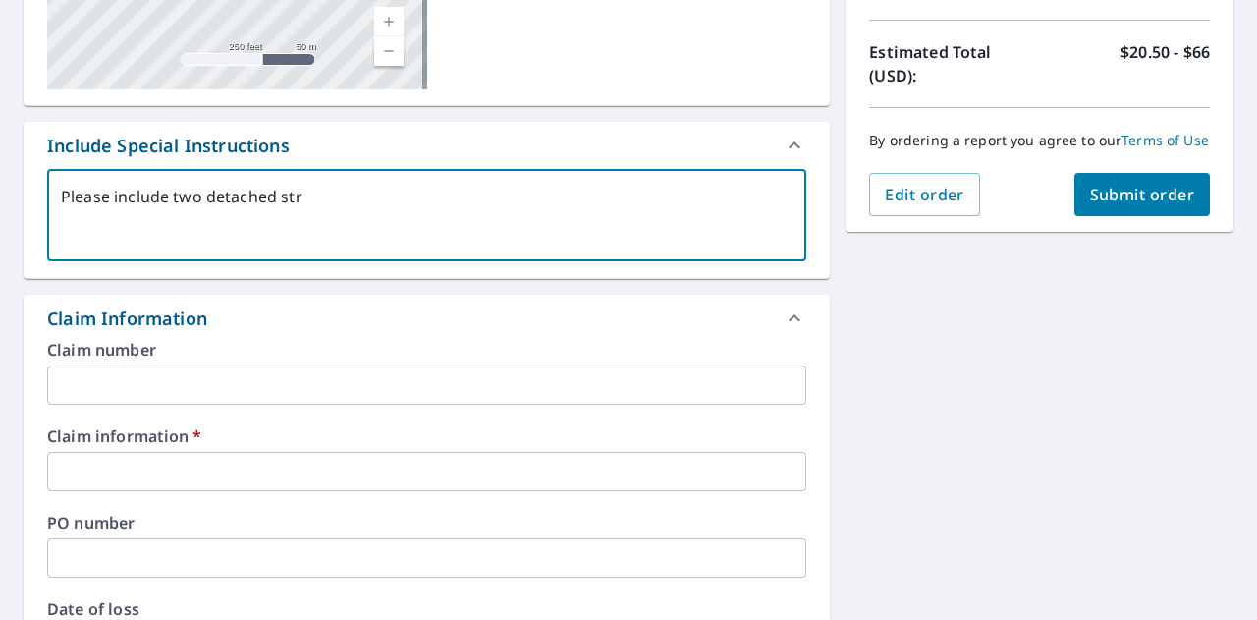
type textarea "Please include two detached stru"
type textarea "x"
checkbox input "true"
type textarea "Please include two detached struc"
type textarea "x"
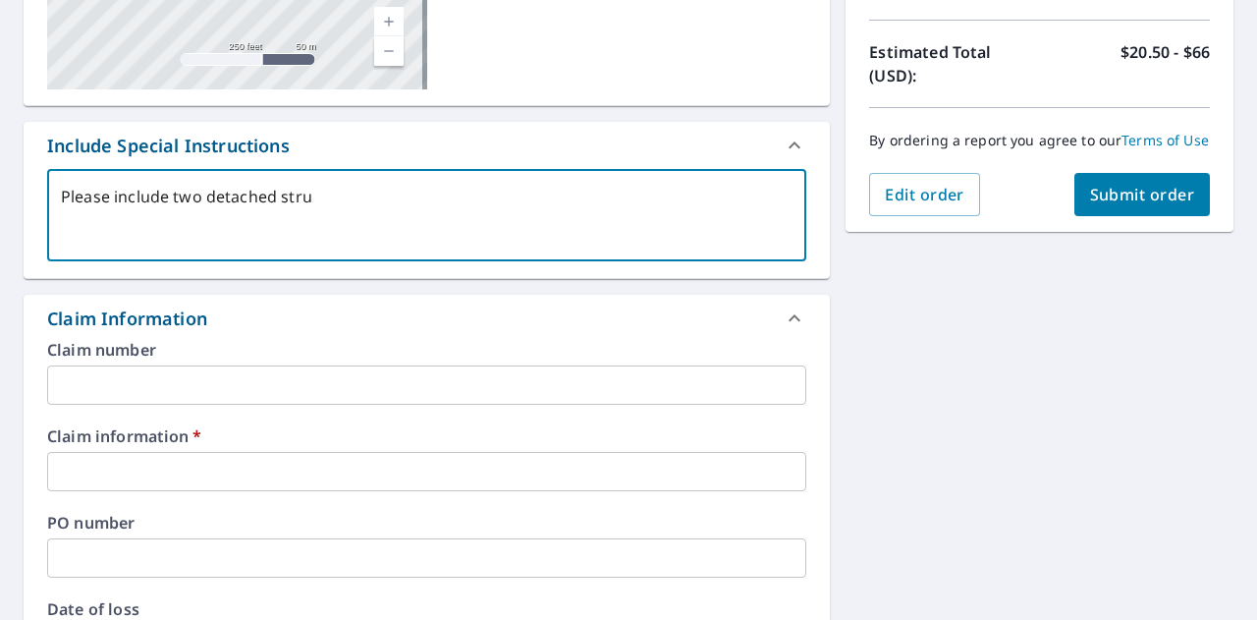
checkbox input "true"
type textarea "Please include two detached struct"
type textarea "x"
checkbox input "true"
type textarea "Please include two detached structu"
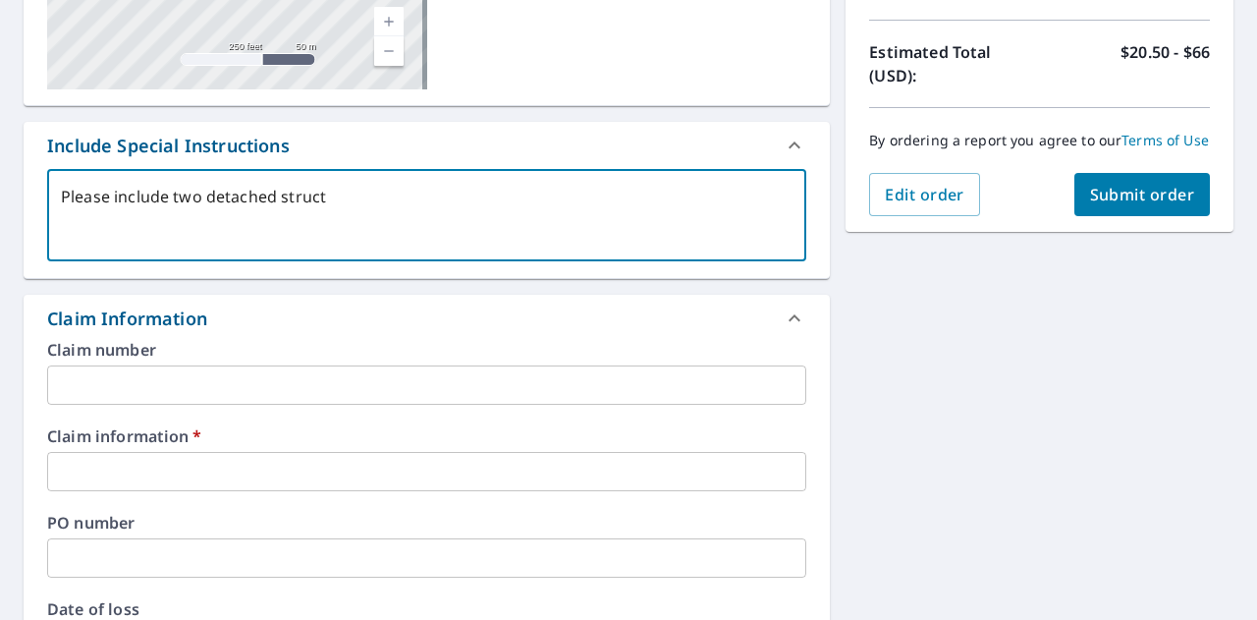
type textarea "x"
checkbox input "true"
type textarea "Please include two detached structur"
type textarea "x"
checkbox input "true"
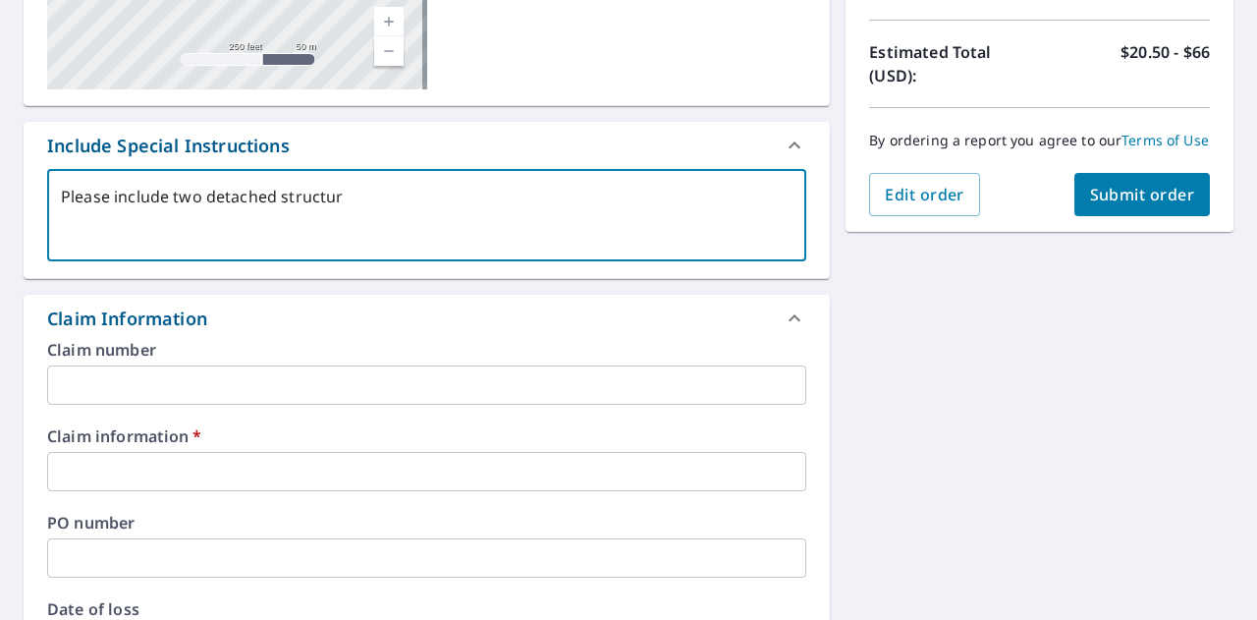
type textarea "Please include two detached structure"
type textarea "x"
checkbox input "true"
type textarea "Please include two detached structures"
type textarea "x"
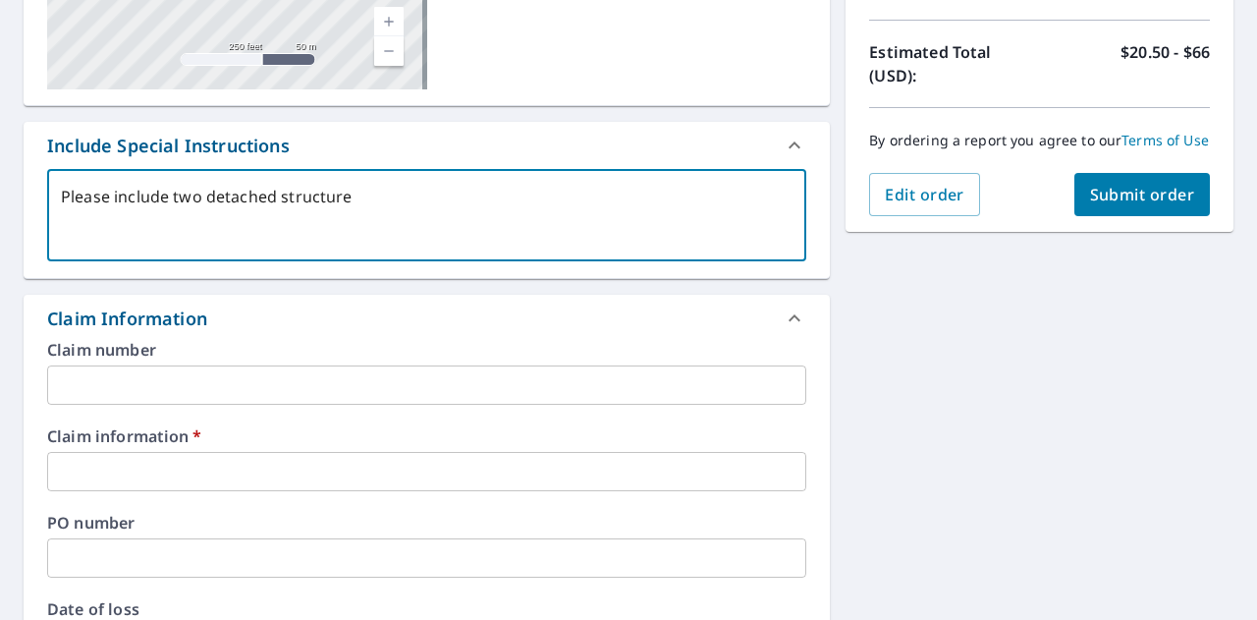
checkbox input "true"
type textarea "Please include two detached structures."
type textarea "x"
checkbox input "true"
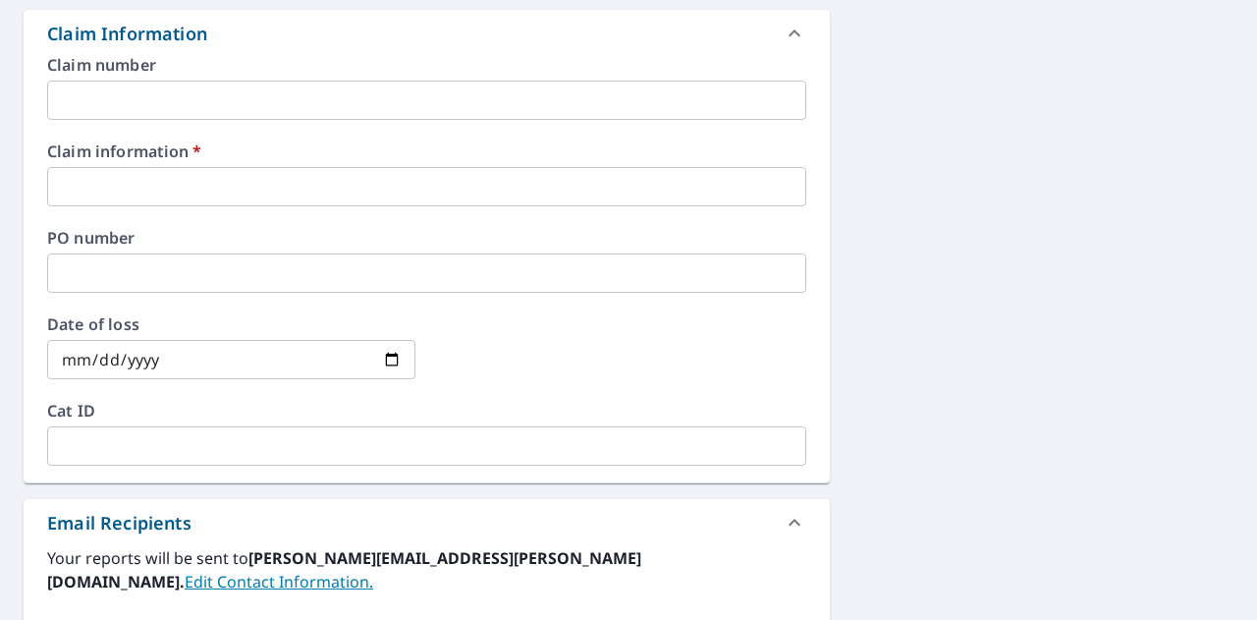
type textarea "Please include two detached structures."
click at [140, 181] on input "text" at bounding box center [426, 186] width 759 height 39
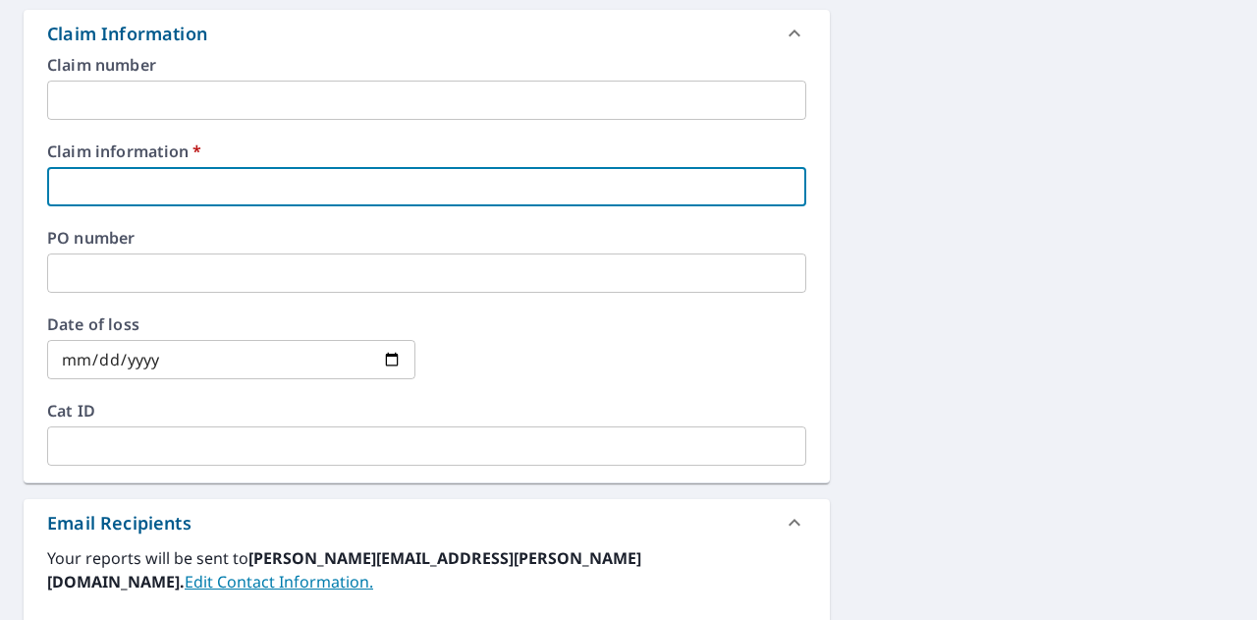
type textarea "x"
type input "4"
checkbox input "true"
type textarea "x"
type input "45"
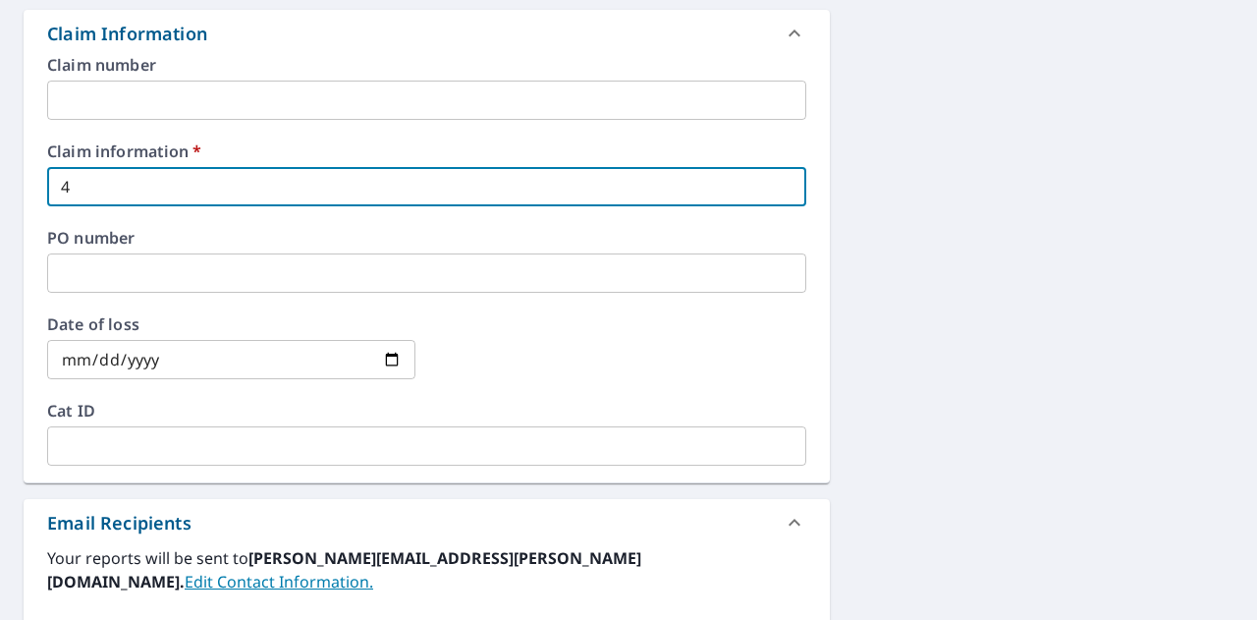
checkbox input "true"
type textarea "x"
type input "456"
checkbox input "true"
type textarea "x"
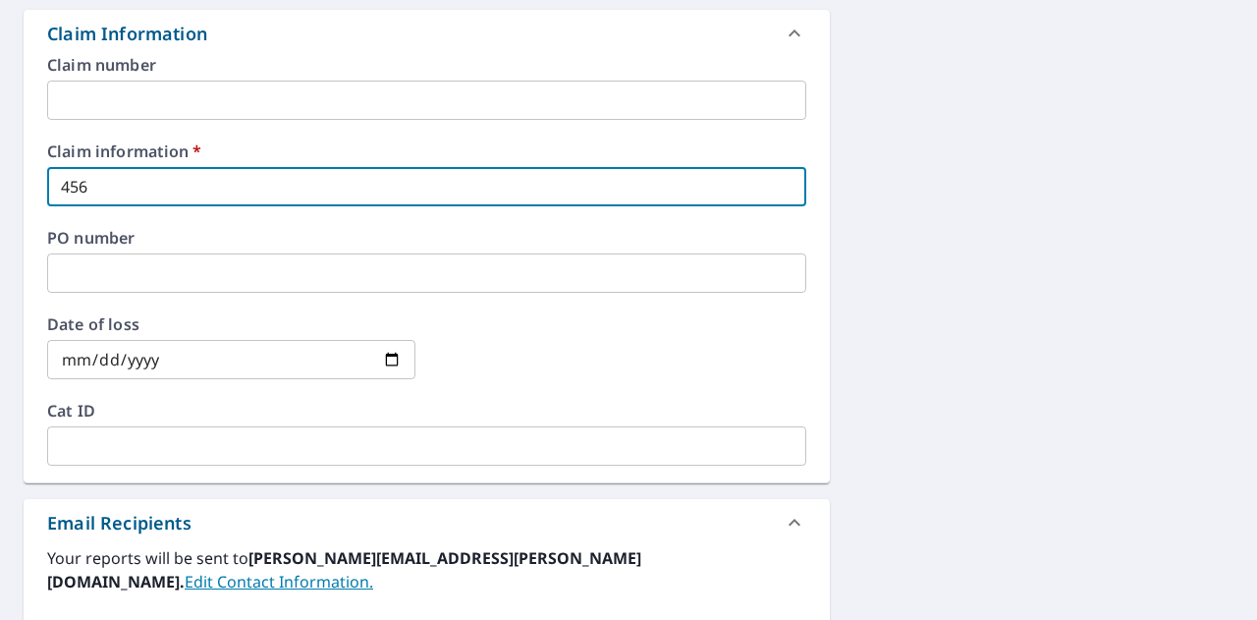
type input "4564"
checkbox input "true"
type textarea "x"
type input "45642"
checkbox input "true"
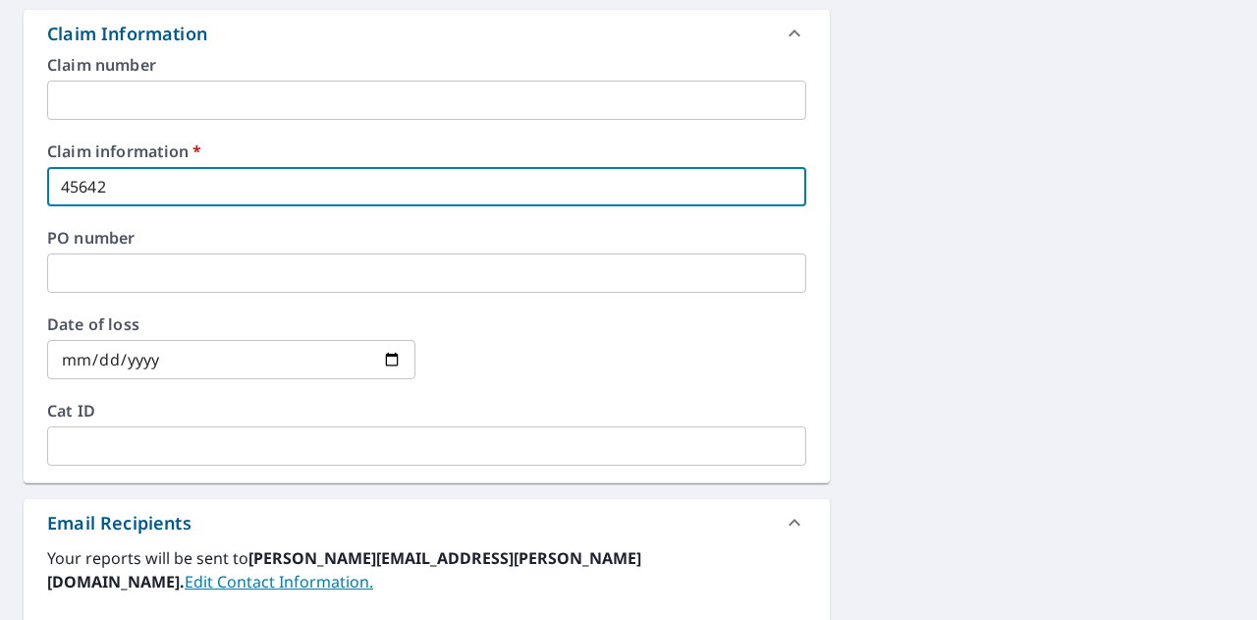
type textarea "x"
type input "456428"
checkbox input "true"
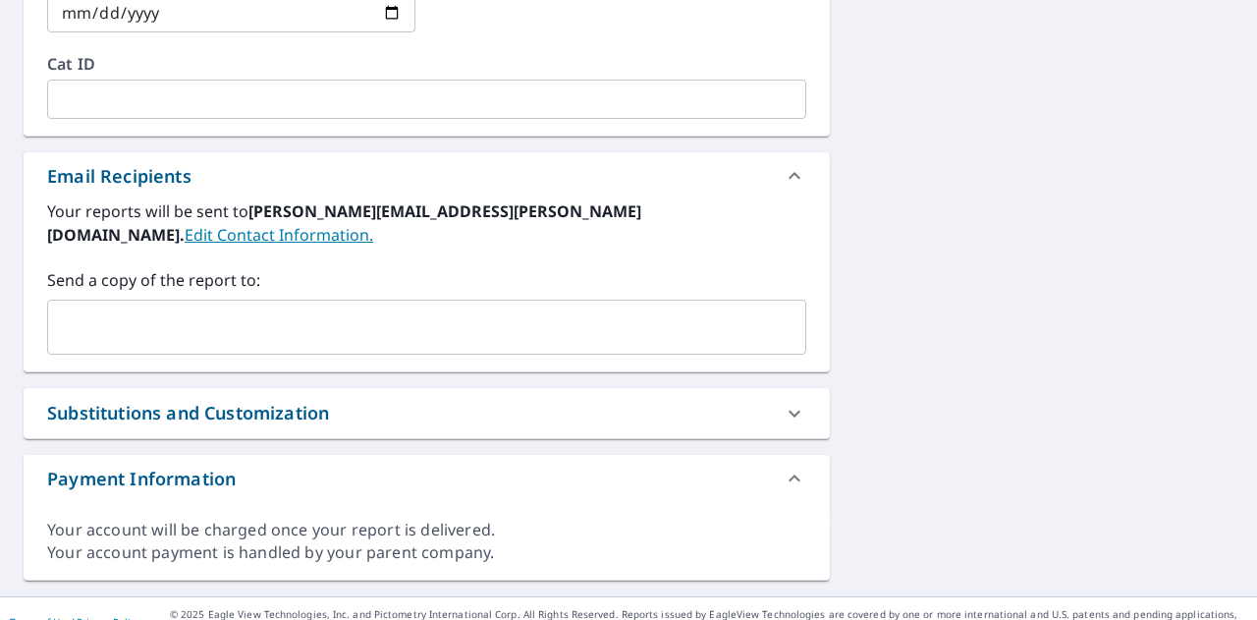
type input "456428"
click at [146, 308] on input "text" at bounding box center [412, 326] width 712 height 37
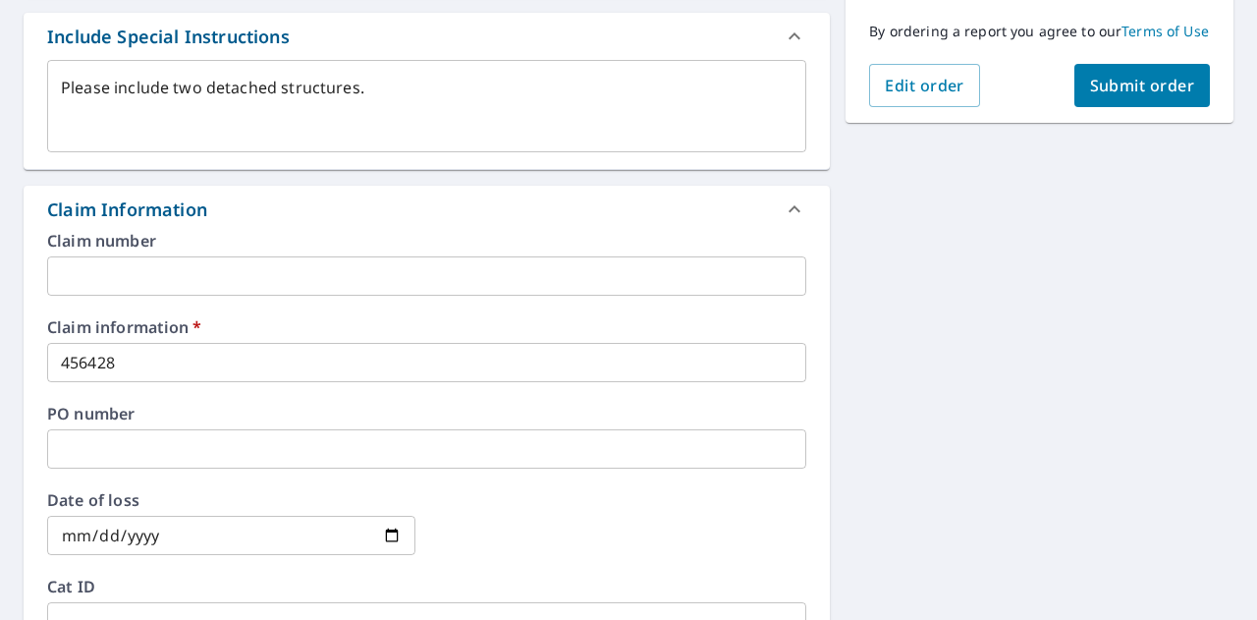
scroll to position [522, 0]
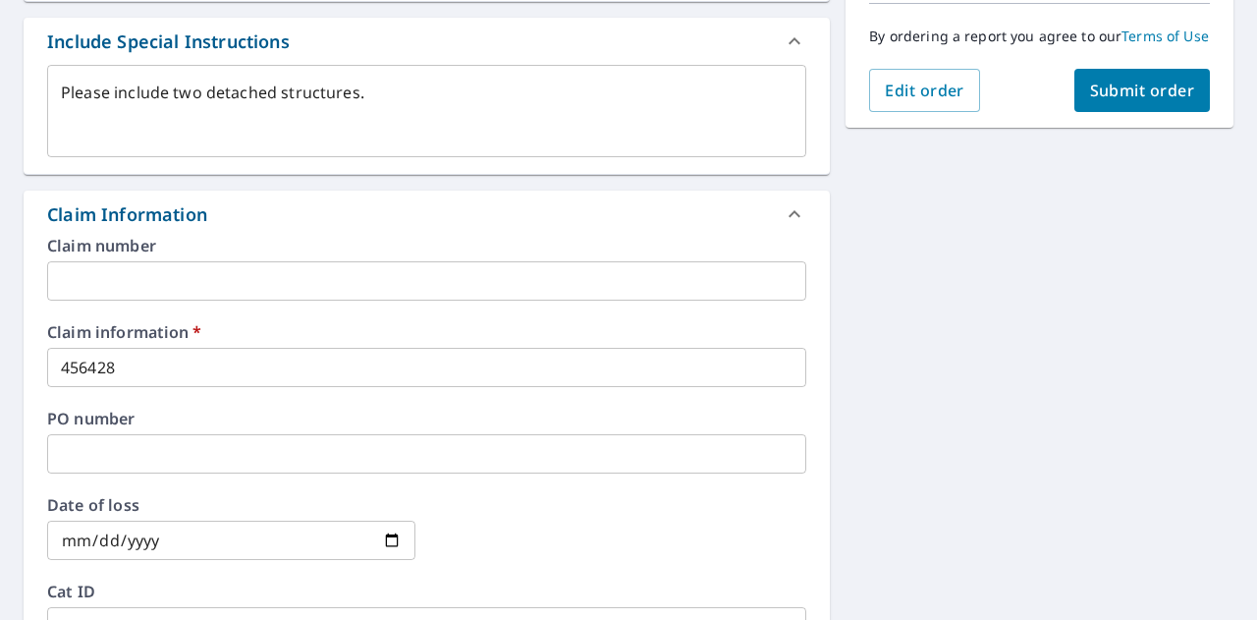
type input "[EMAIL_ADDRESS][PERSON_NAME][DOMAIN_NAME]"
type textarea "x"
click at [1139, 112] on button "Submit order" at bounding box center [1142, 90] width 136 height 43
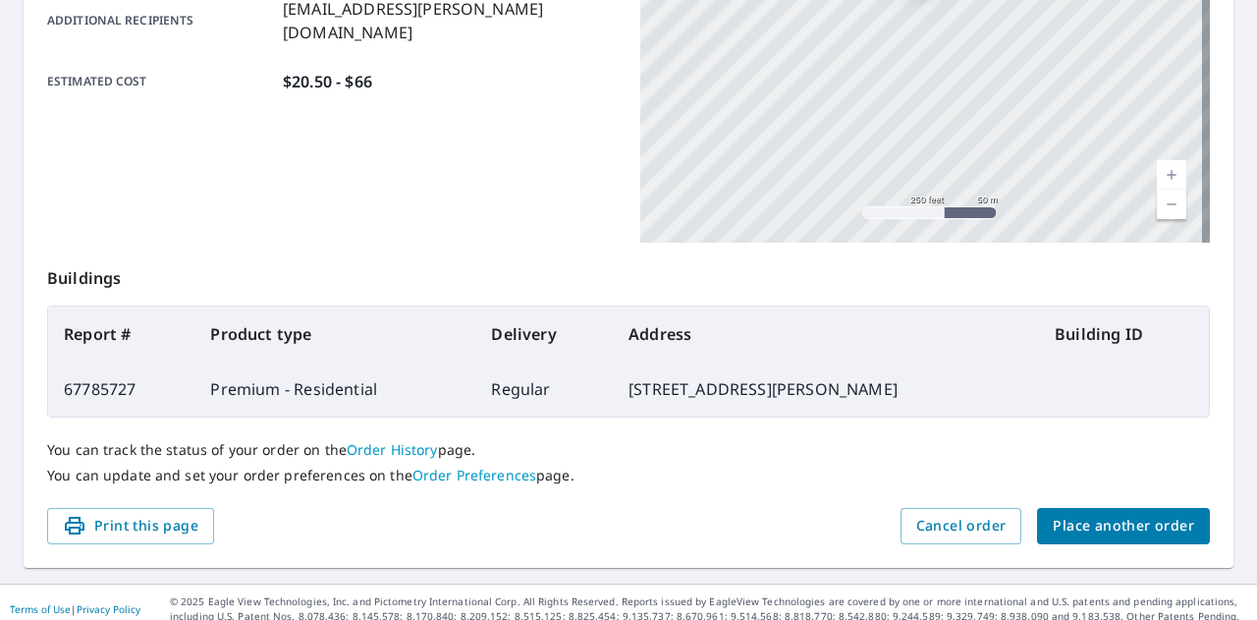
click at [1114, 520] on span "Place another order" at bounding box center [1123, 526] width 141 height 25
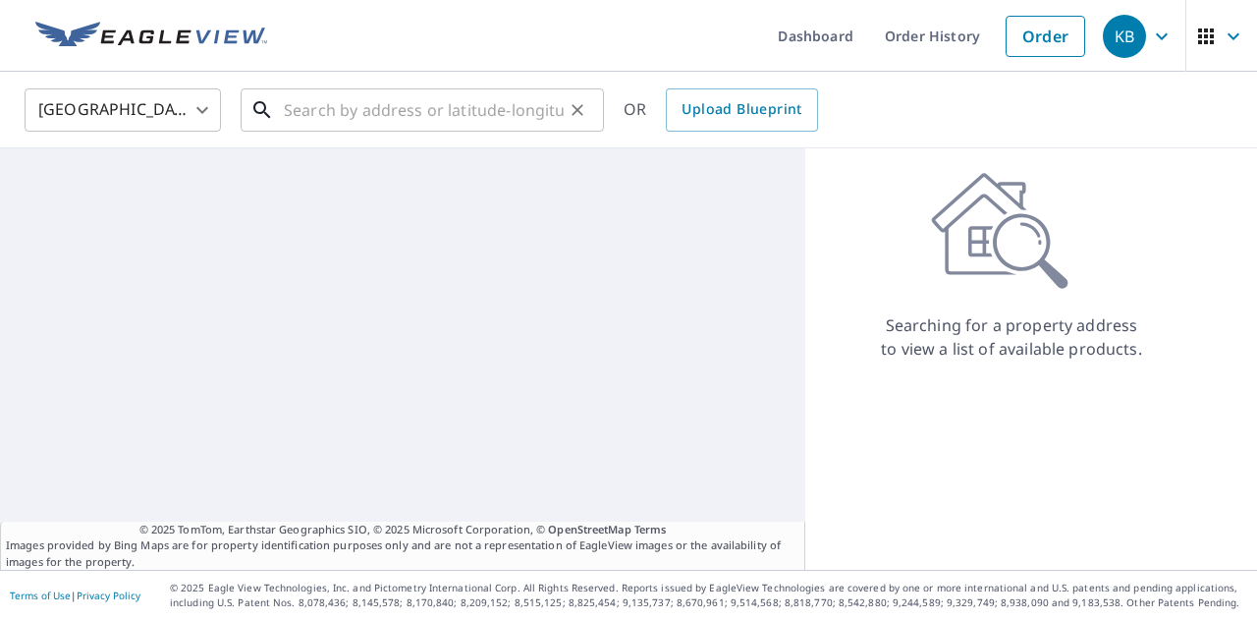
click at [375, 104] on input "text" at bounding box center [424, 109] width 280 height 55
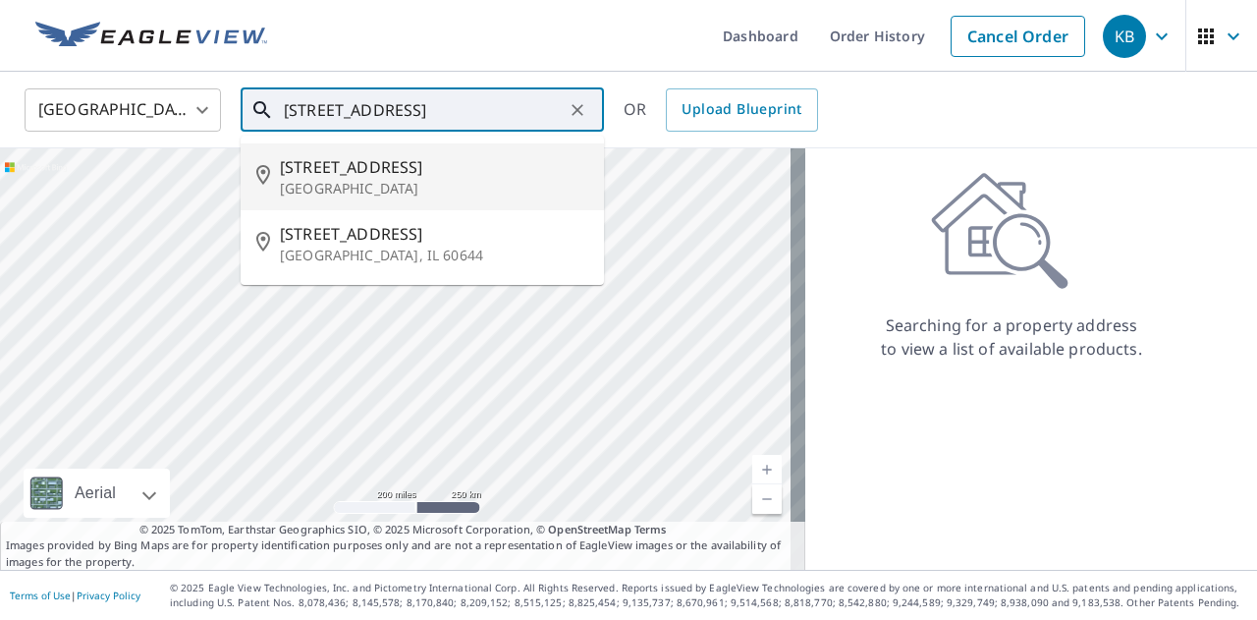
click at [375, 181] on p "[GEOGRAPHIC_DATA]" at bounding box center [434, 189] width 308 height 20
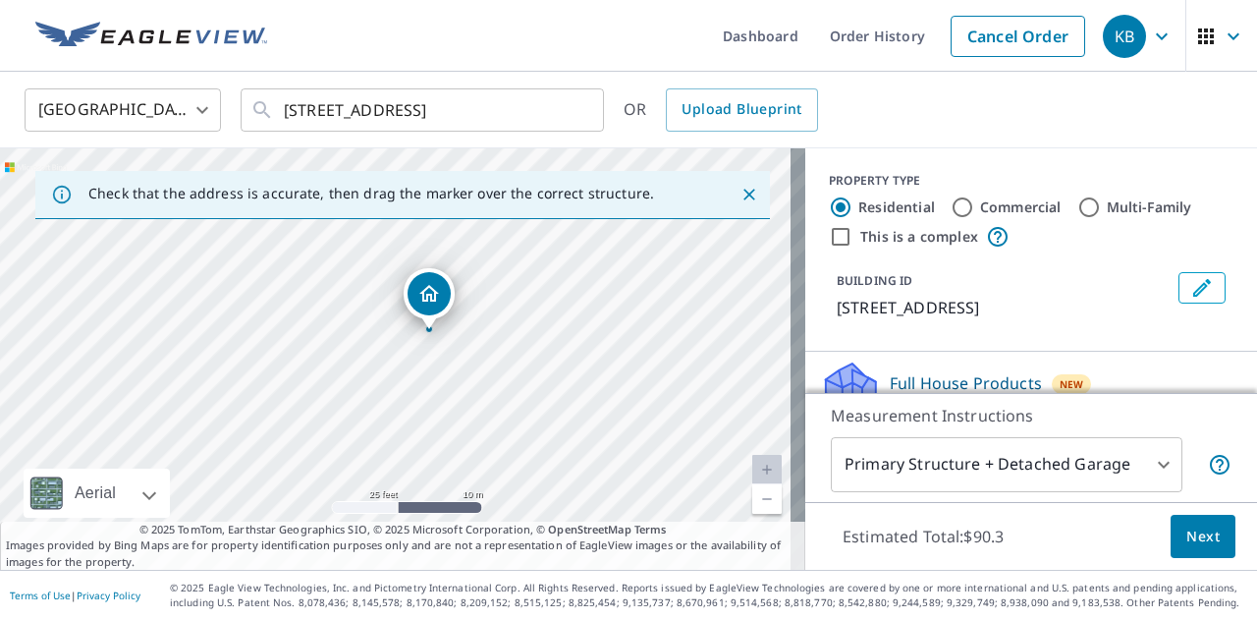
drag, startPoint x: 372, startPoint y: 384, endPoint x: 434, endPoint y: 342, distance: 74.9
click at [434, 342] on div "[STREET_ADDRESS]" at bounding box center [402, 358] width 805 height 421
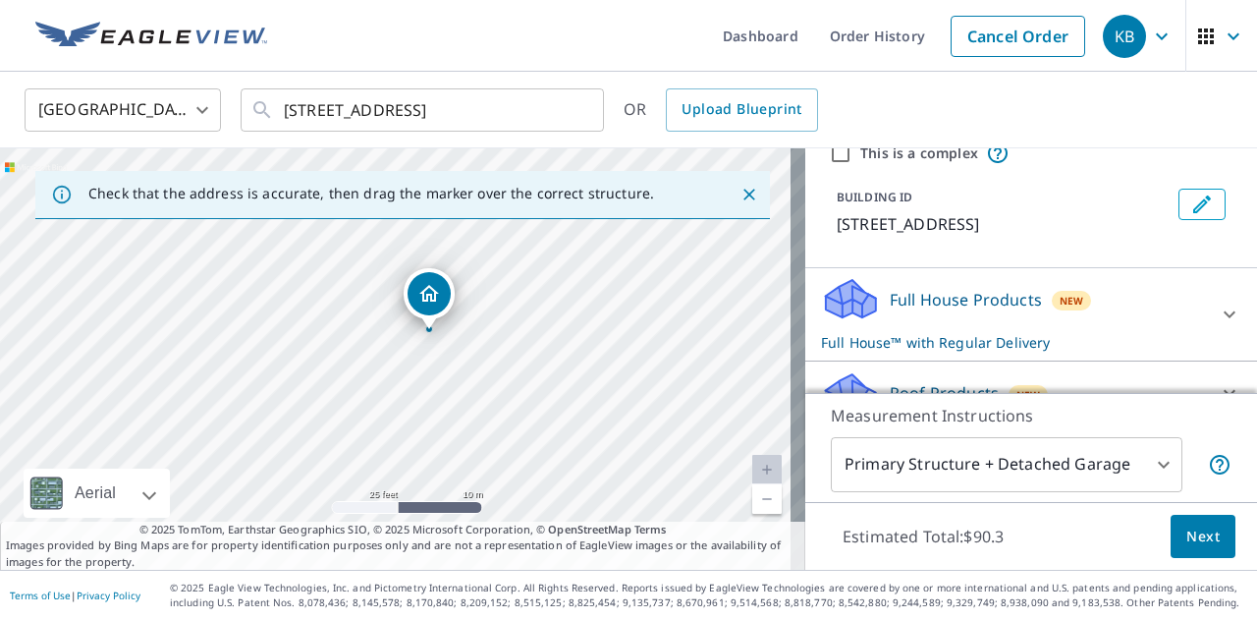
scroll to position [110, 0]
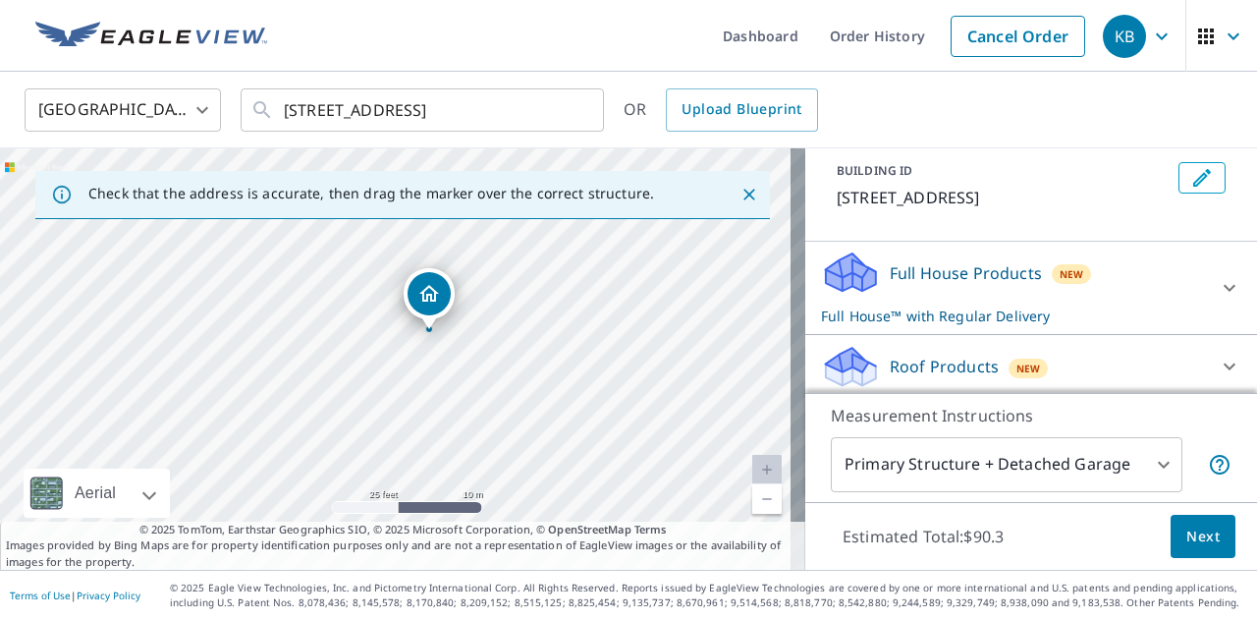
click at [943, 277] on p "Full House Products" at bounding box center [966, 273] width 152 height 24
click at [1186, 530] on span "Next" at bounding box center [1202, 536] width 33 height 25
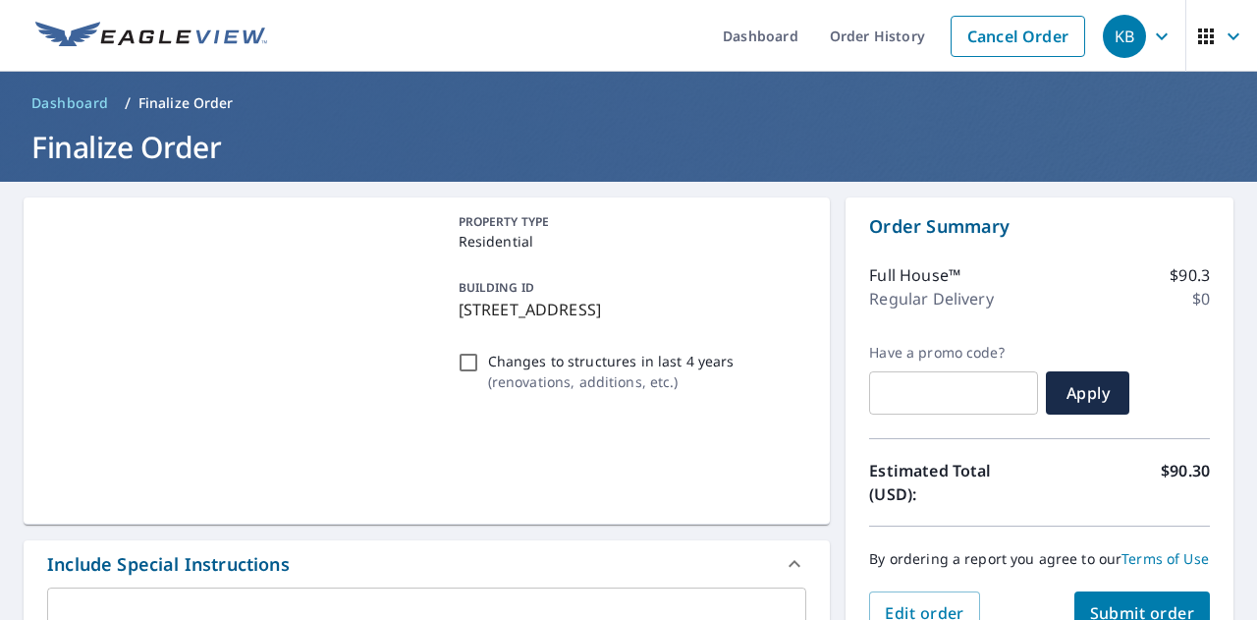
scroll to position [362, 0]
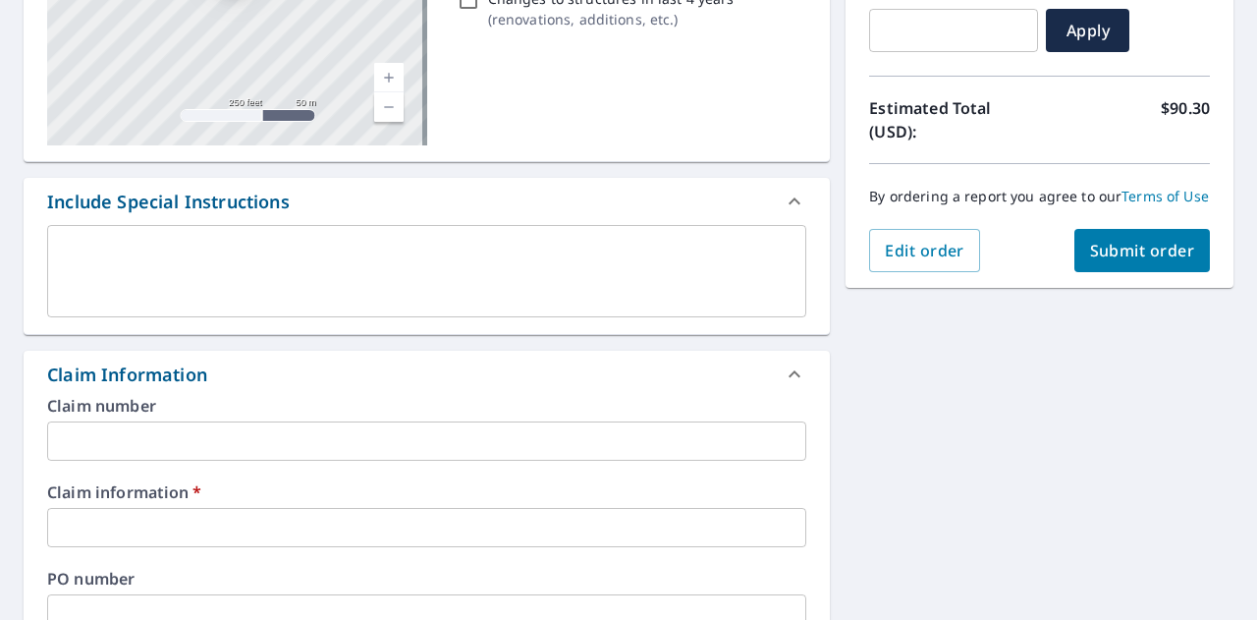
click at [280, 292] on textarea at bounding box center [427, 272] width 732 height 56
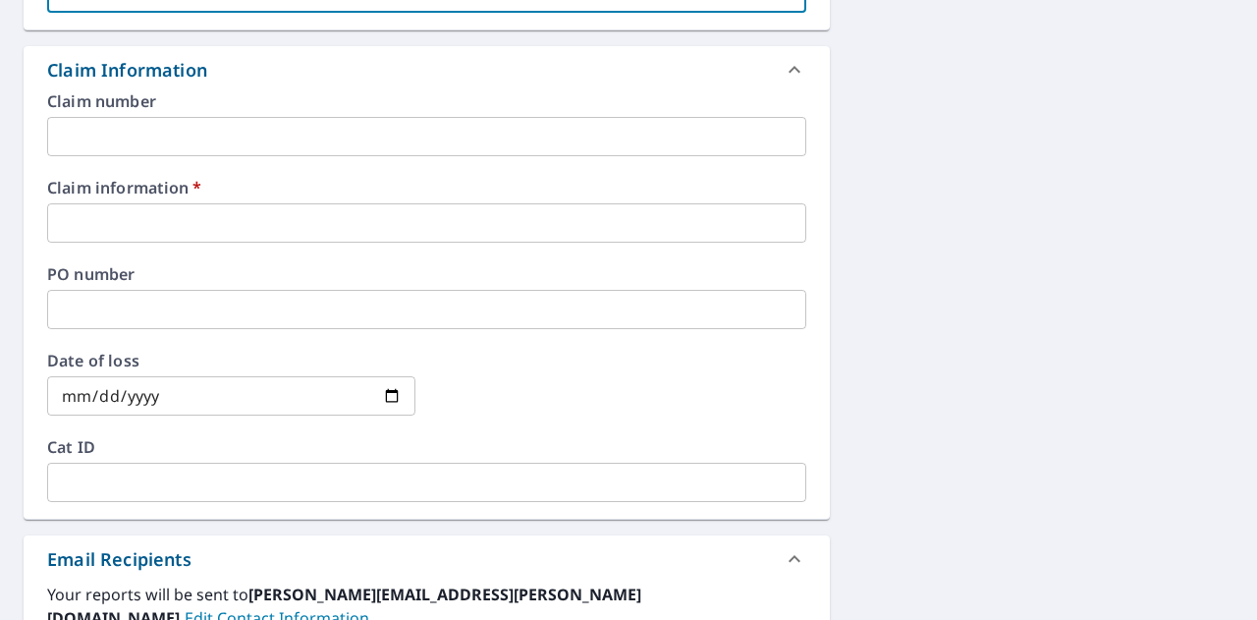
scroll to position [670, 0]
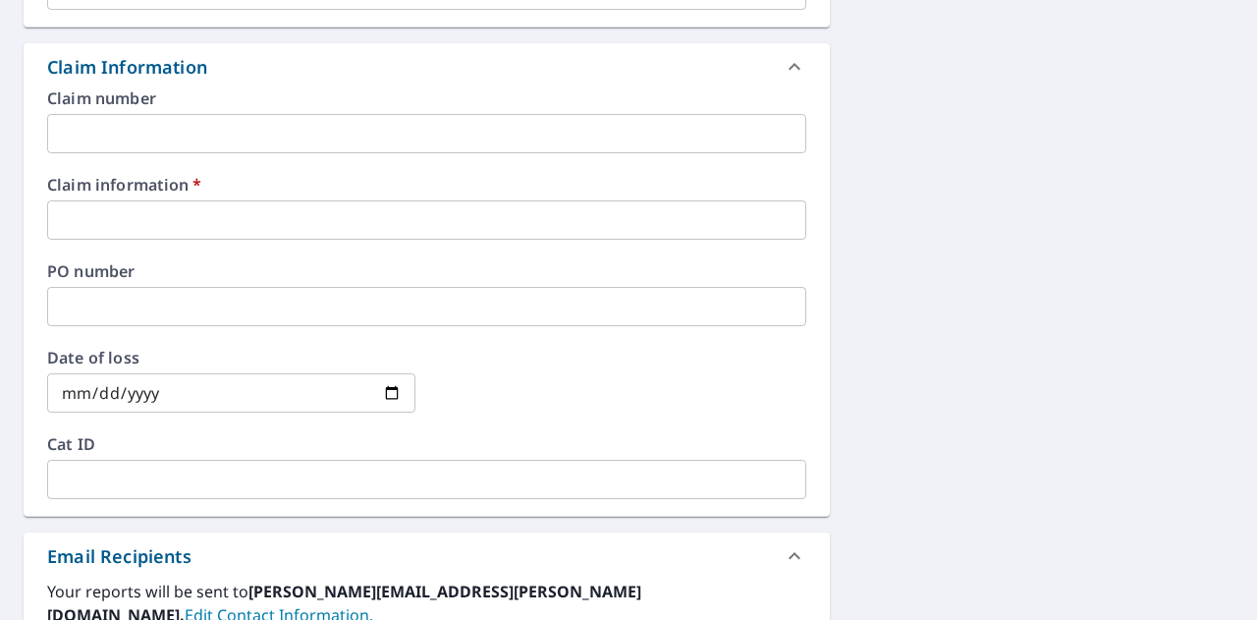
click at [240, 242] on div "Claim number ​ Claim information   * ​ PO number ​ Date of loss ​ Cat ID ​" at bounding box center [427, 302] width 806 height 425
click at [203, 225] on input "text" at bounding box center [426, 219] width 759 height 39
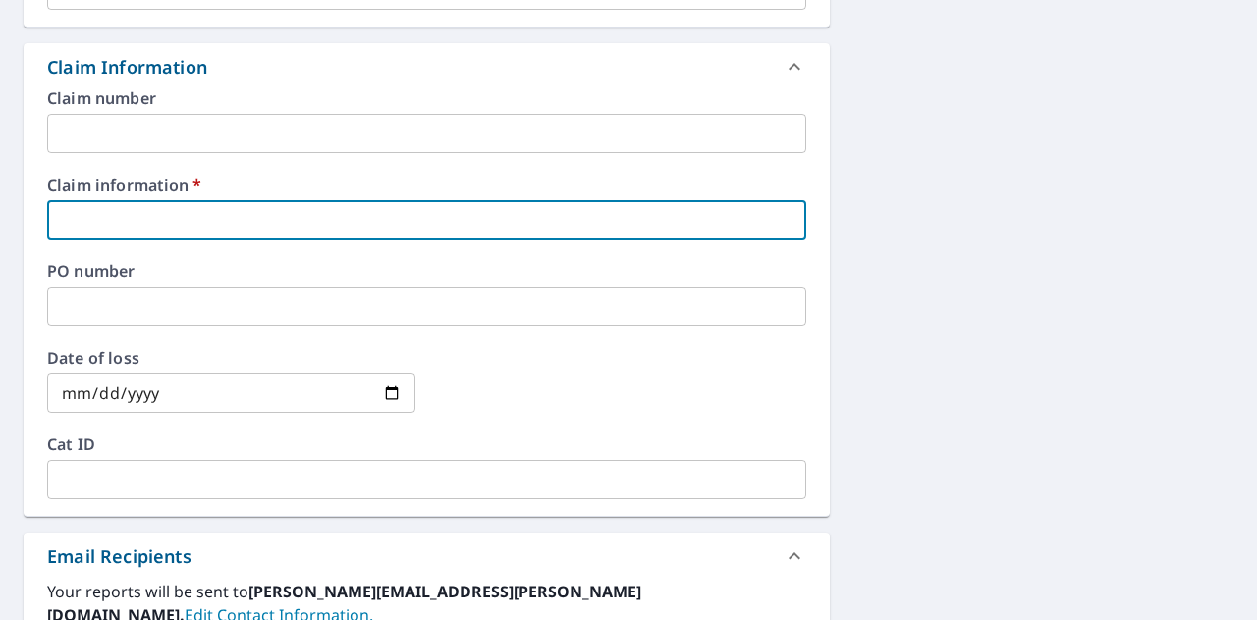
paste input "591731"
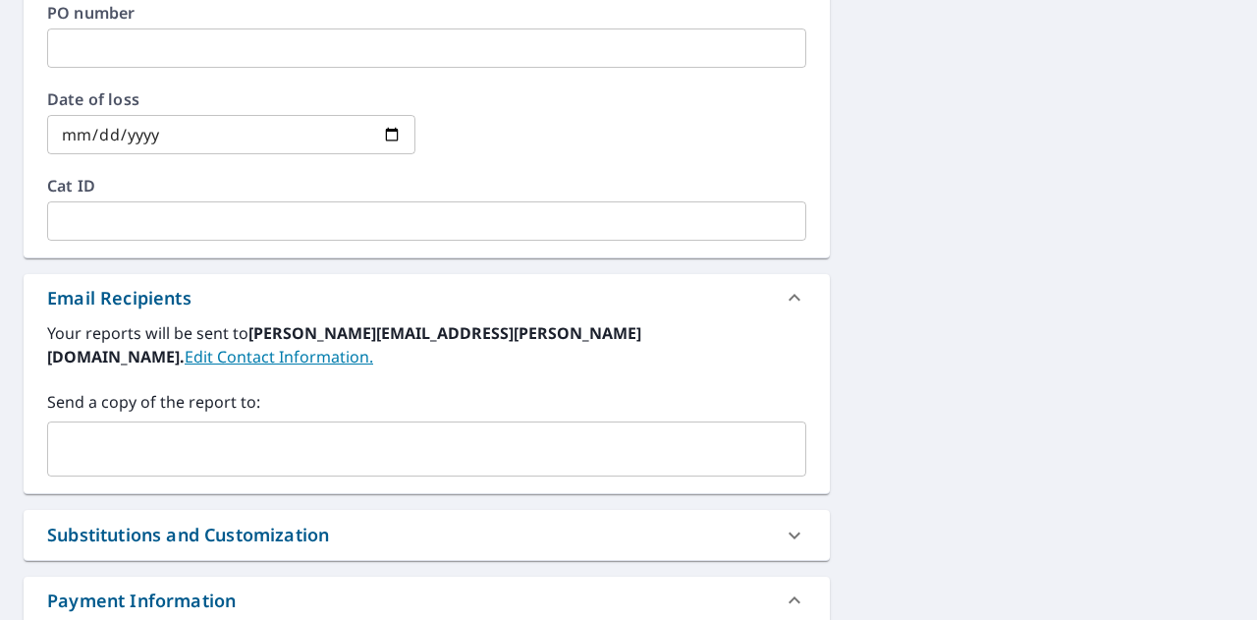
scroll to position [935, 0]
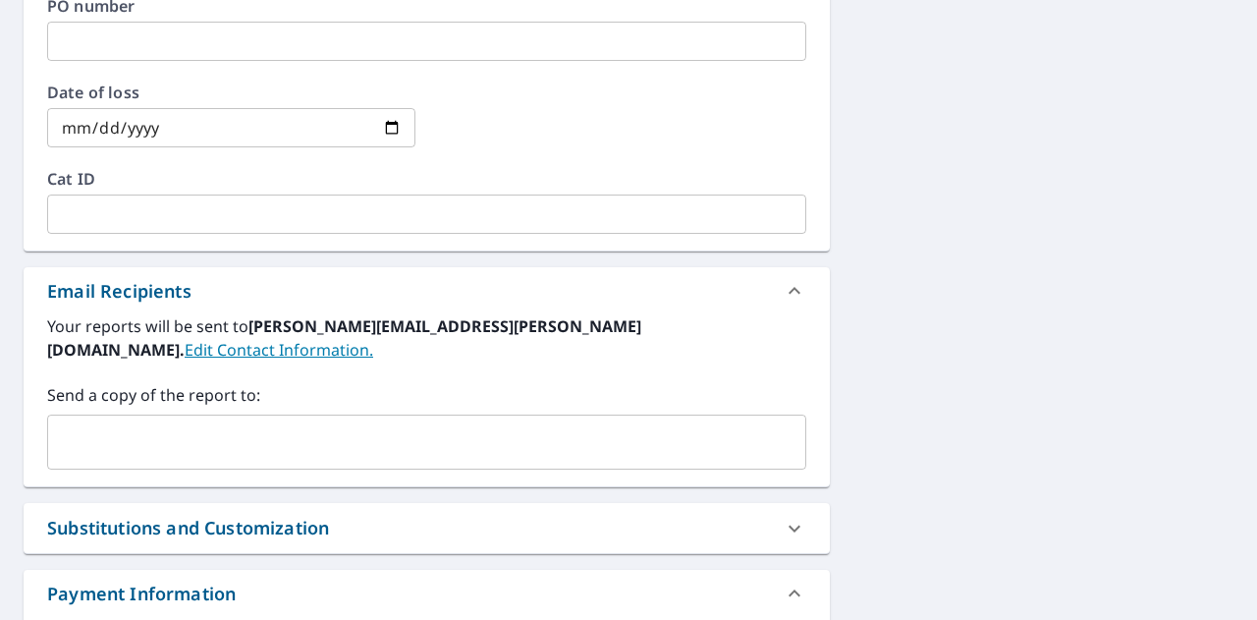
click at [126, 423] on input "text" at bounding box center [412, 441] width 712 height 37
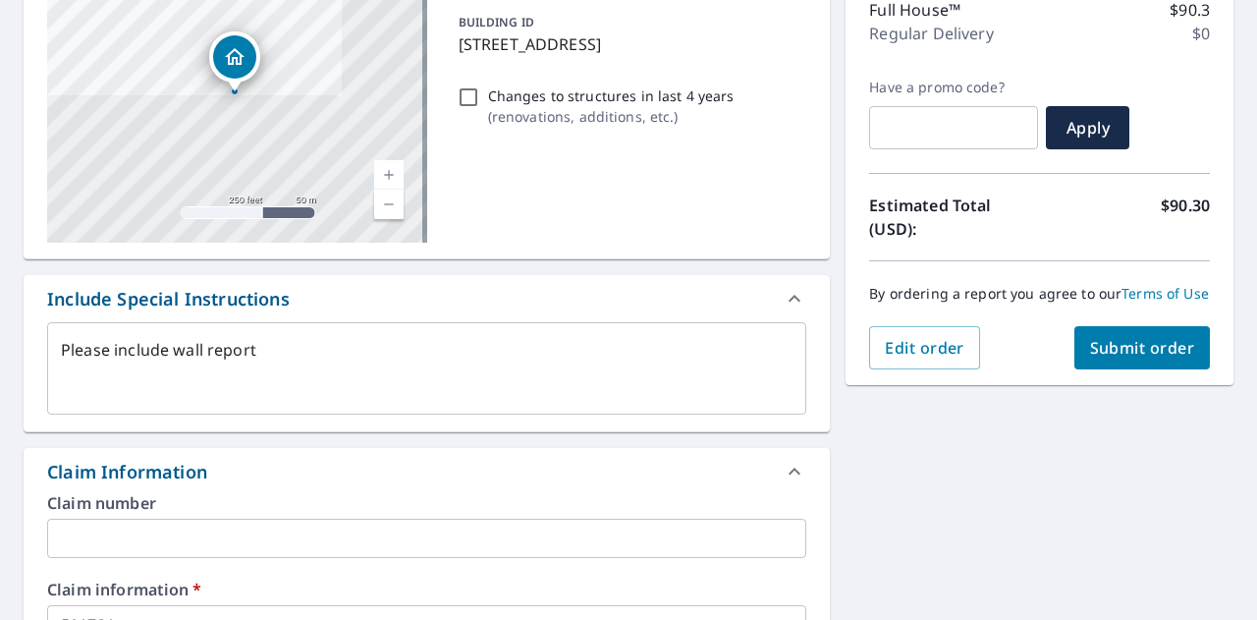
scroll to position [241, 0]
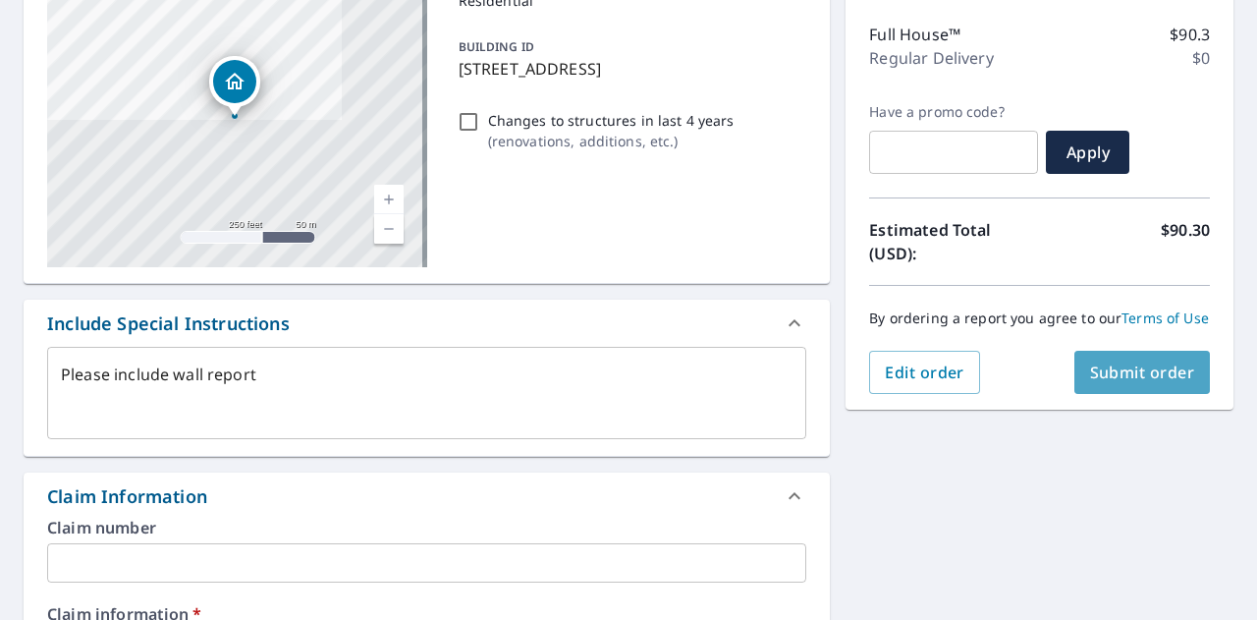
click at [1143, 383] on span "Submit order" at bounding box center [1142, 372] width 105 height 22
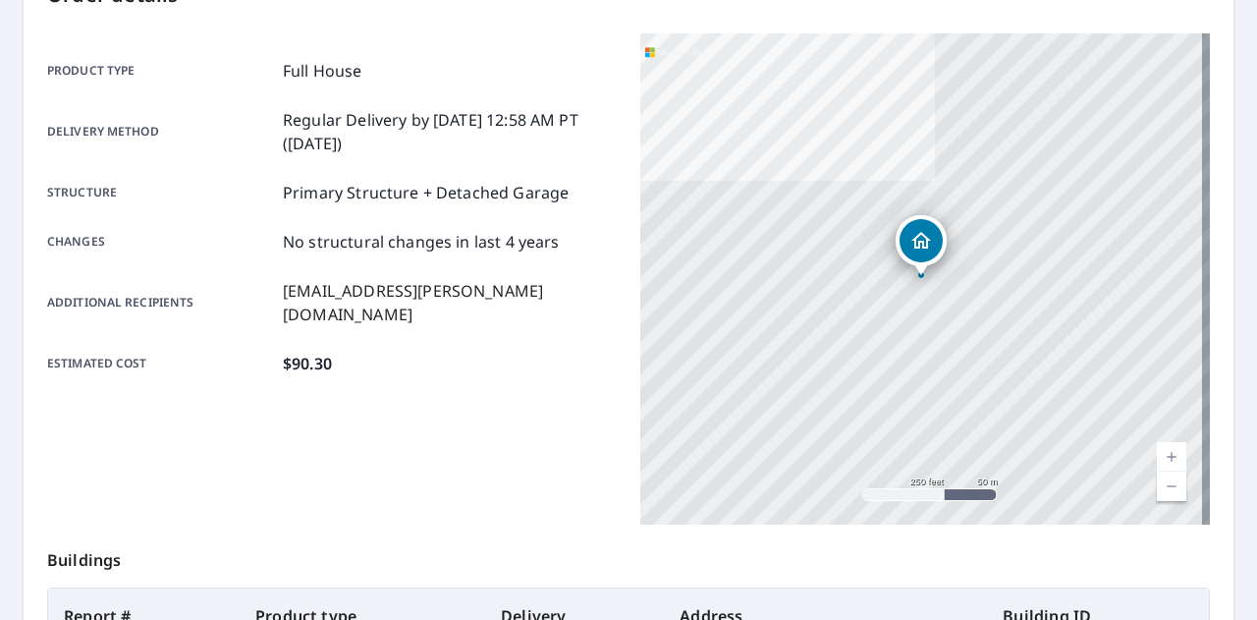
scroll to position [534, 0]
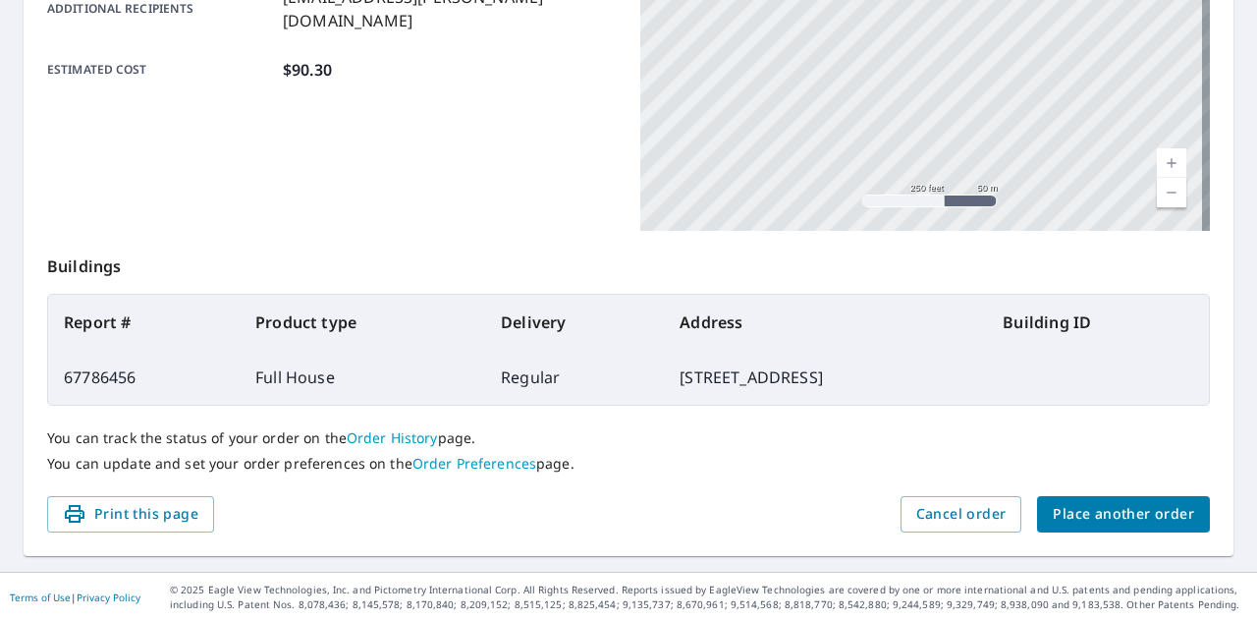
click at [1090, 524] on span "Place another order" at bounding box center [1123, 514] width 141 height 25
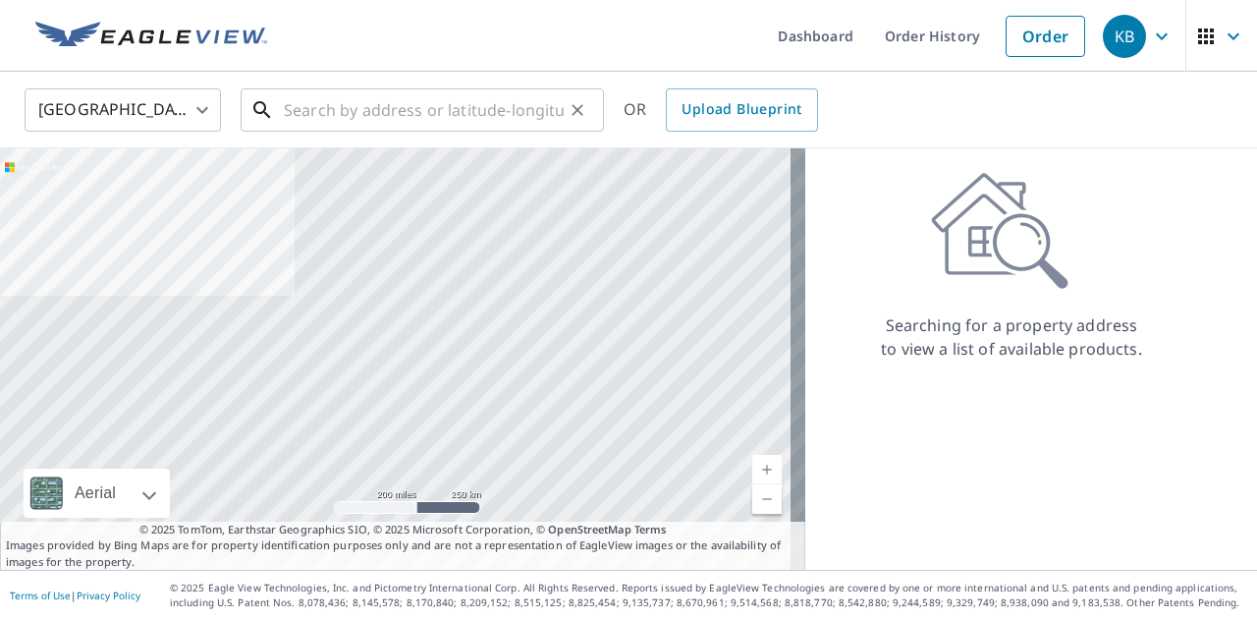
click at [373, 113] on input "text" at bounding box center [424, 109] width 280 height 55
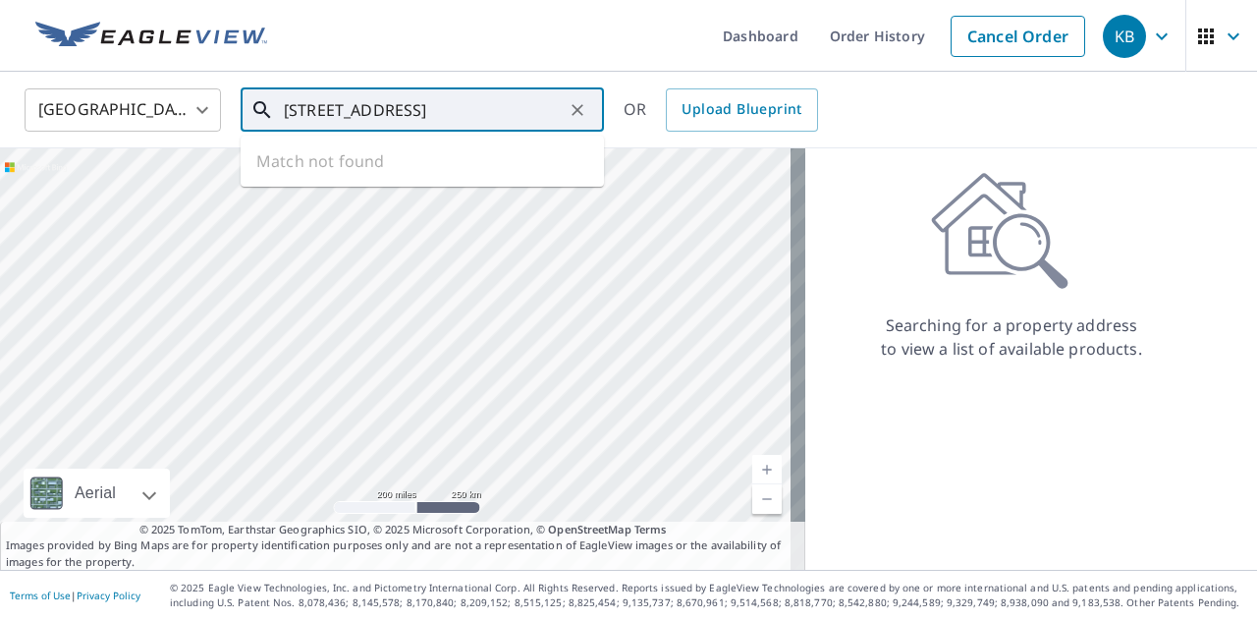
click at [382, 115] on input "[STREET_ADDRESS]" at bounding box center [424, 109] width 280 height 55
click at [335, 110] on input "[STREET_ADDRESS]" at bounding box center [424, 109] width 280 height 55
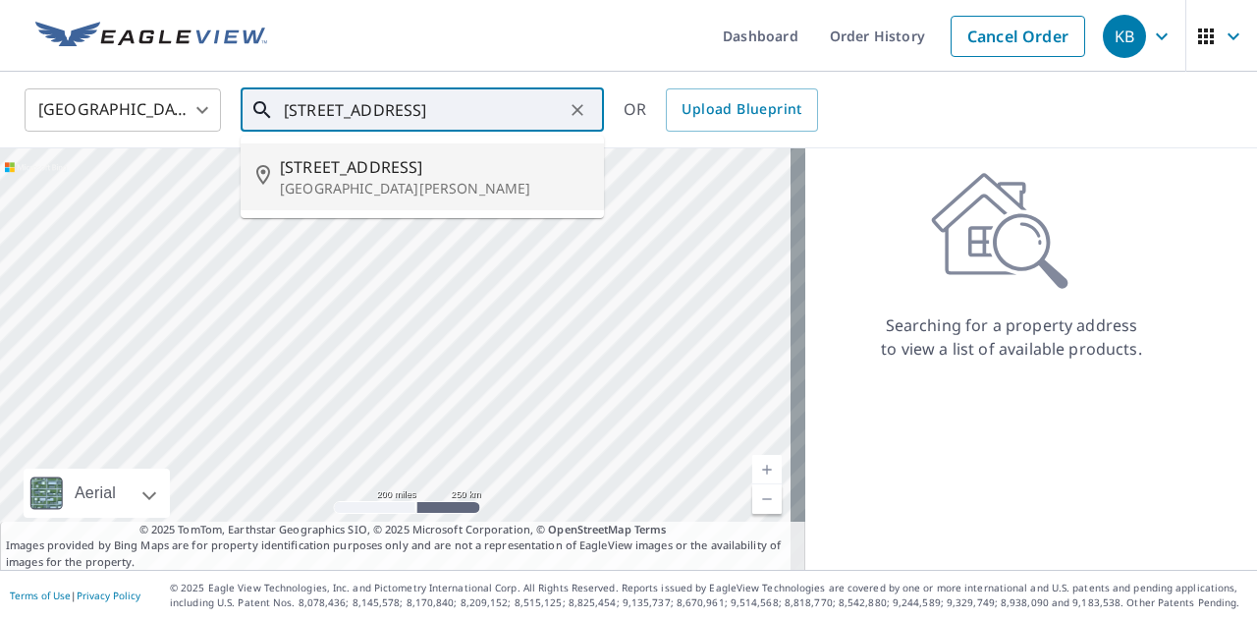
click at [365, 179] on p "[GEOGRAPHIC_DATA][PERSON_NAME]" at bounding box center [434, 189] width 308 height 20
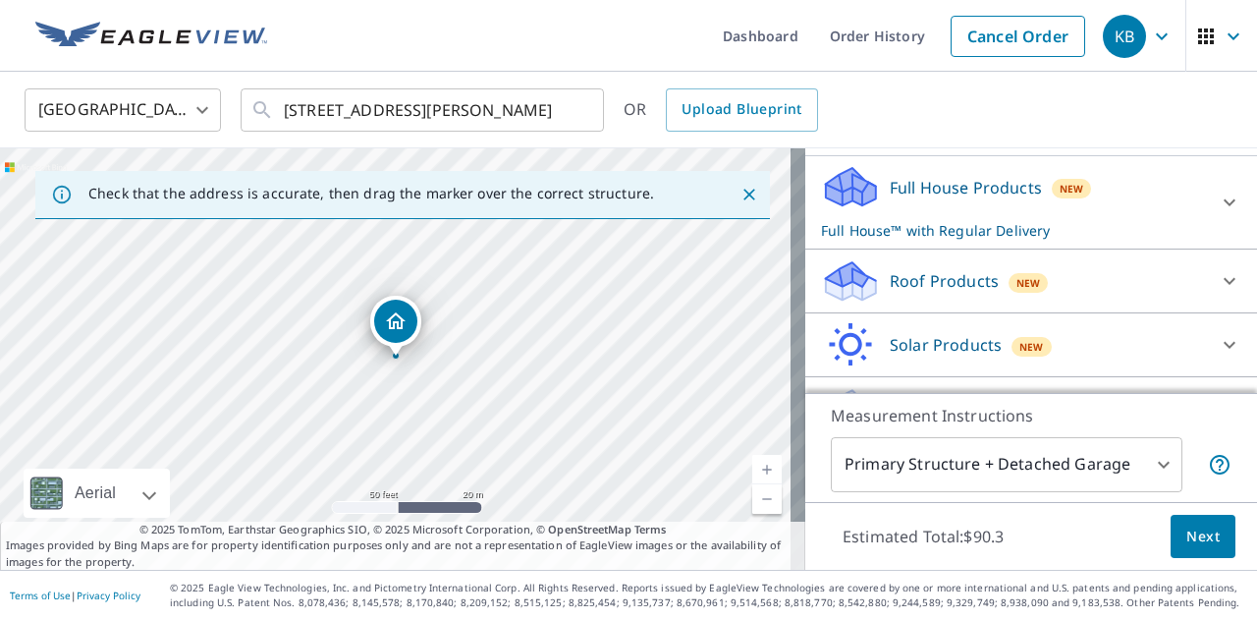
scroll to position [196, 0]
click at [914, 197] on div "Full House Products New Full House™ with Regular Delivery" at bounding box center [1013, 201] width 385 height 77
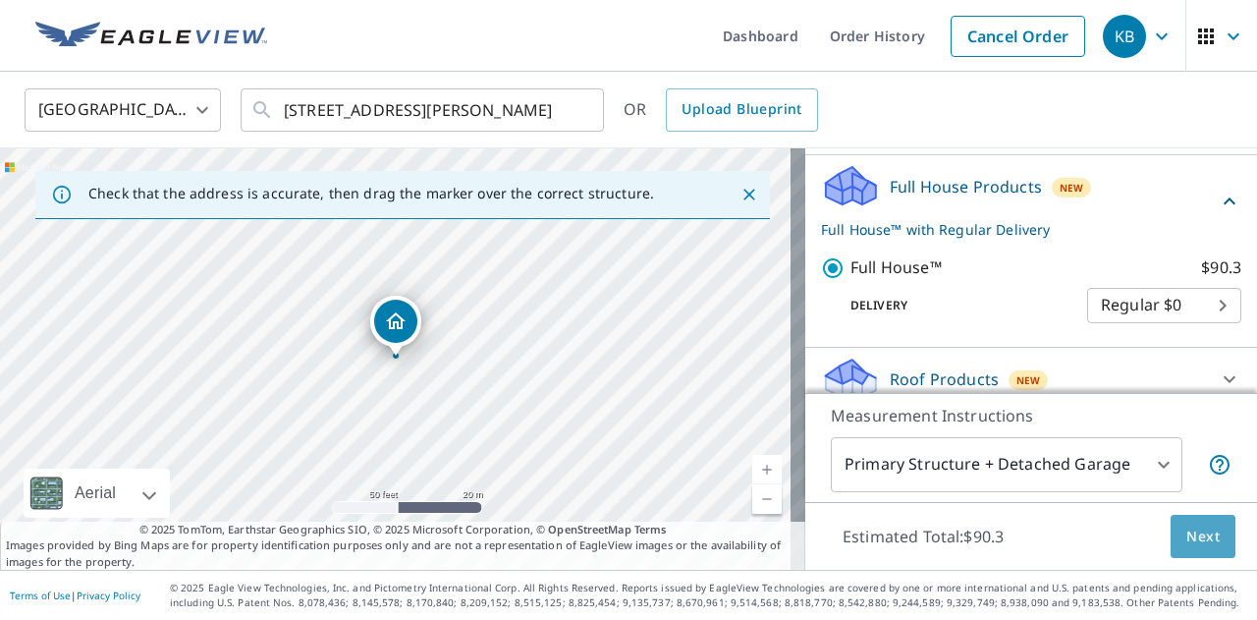
click at [1186, 539] on span "Next" at bounding box center [1202, 536] width 33 height 25
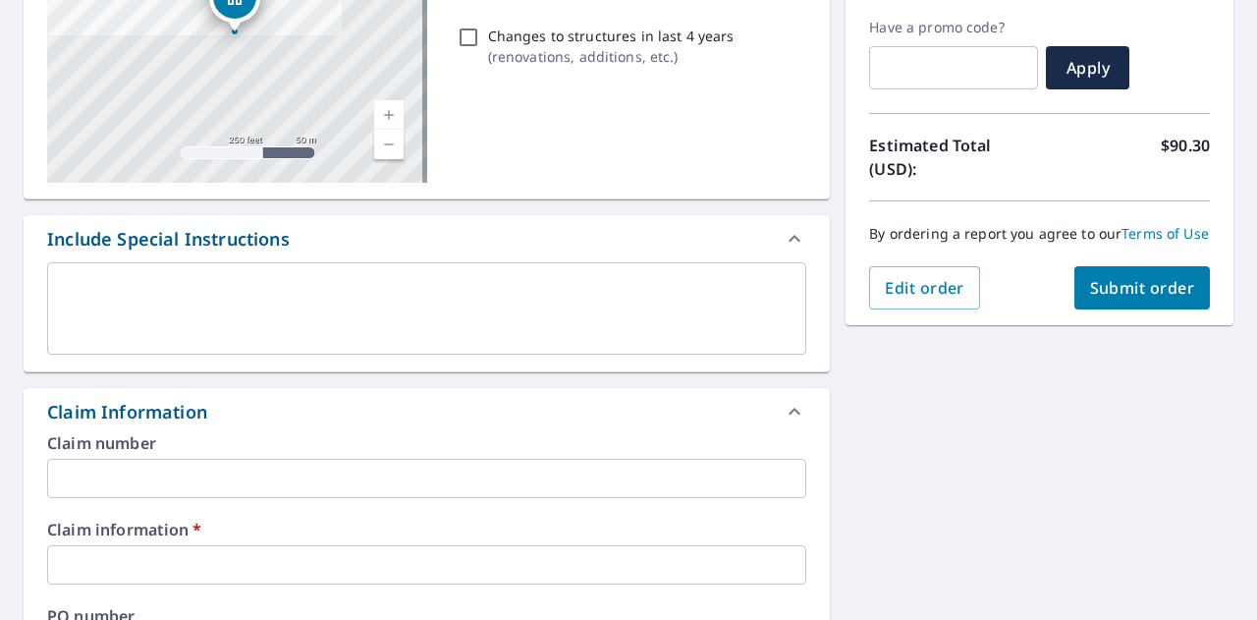
scroll to position [328, 0]
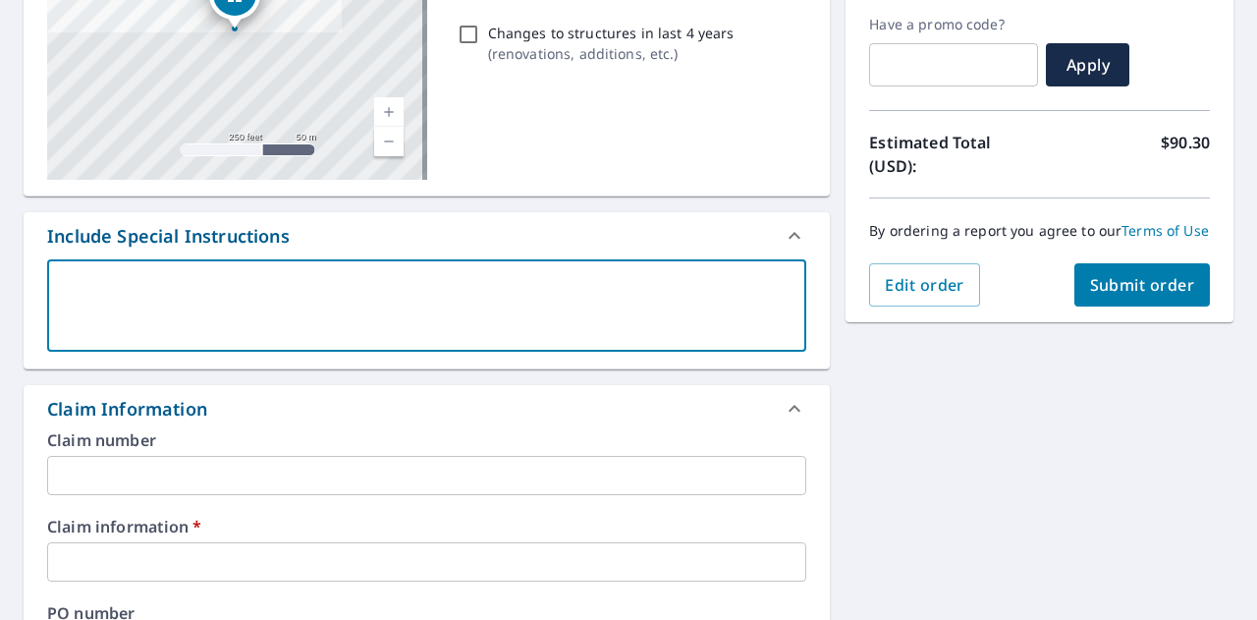
click at [268, 290] on textarea at bounding box center [427, 306] width 732 height 56
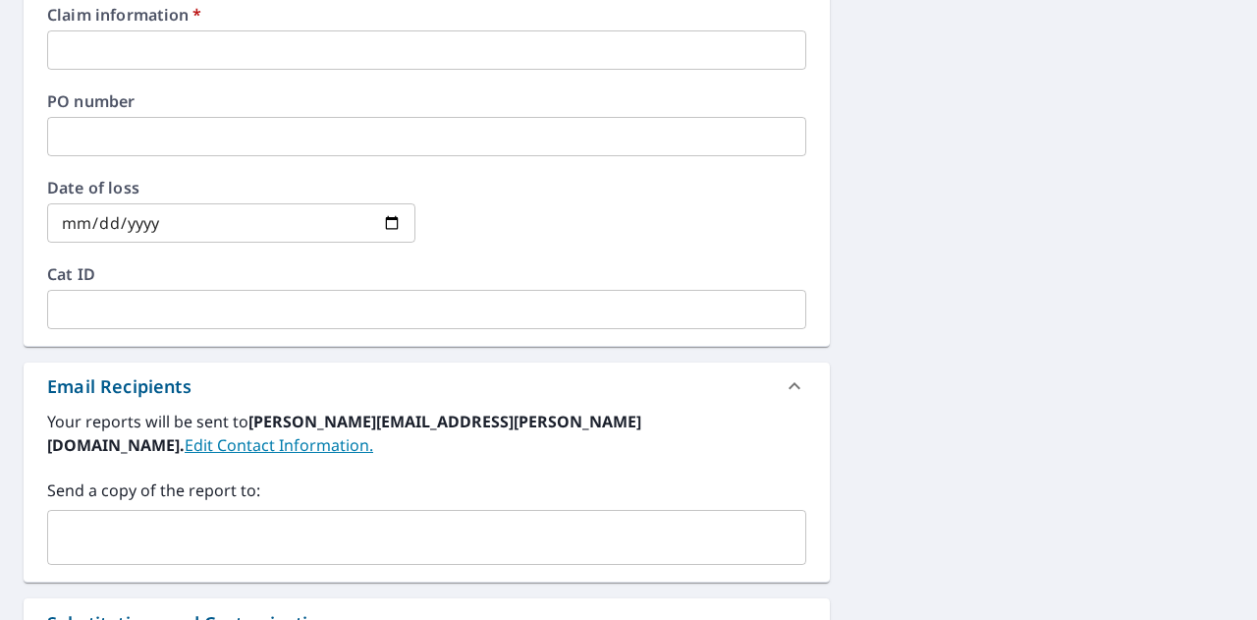
scroll to position [839, 0]
click at [128, 28] on div "Claim information   * ​" at bounding box center [426, 39] width 759 height 63
click at [126, 51] on input "text" at bounding box center [426, 50] width 759 height 39
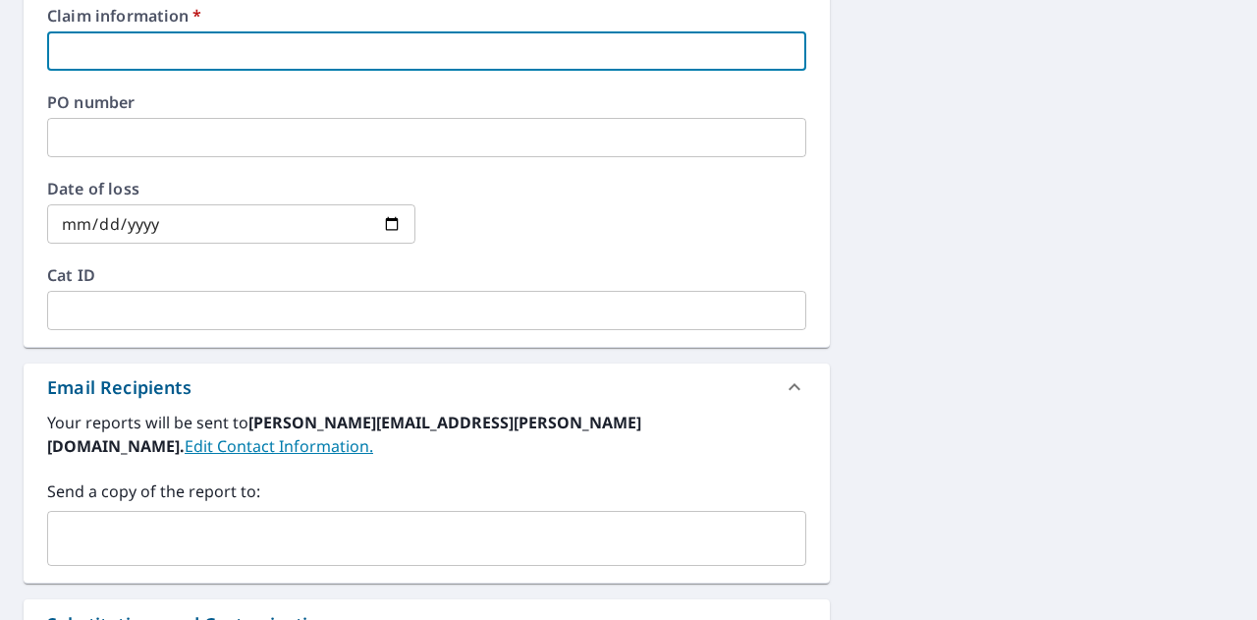
paste input "[STREET_ADDRESS]"
click at [126, 51] on input "[STREET_ADDRESS]" at bounding box center [426, 50] width 759 height 39
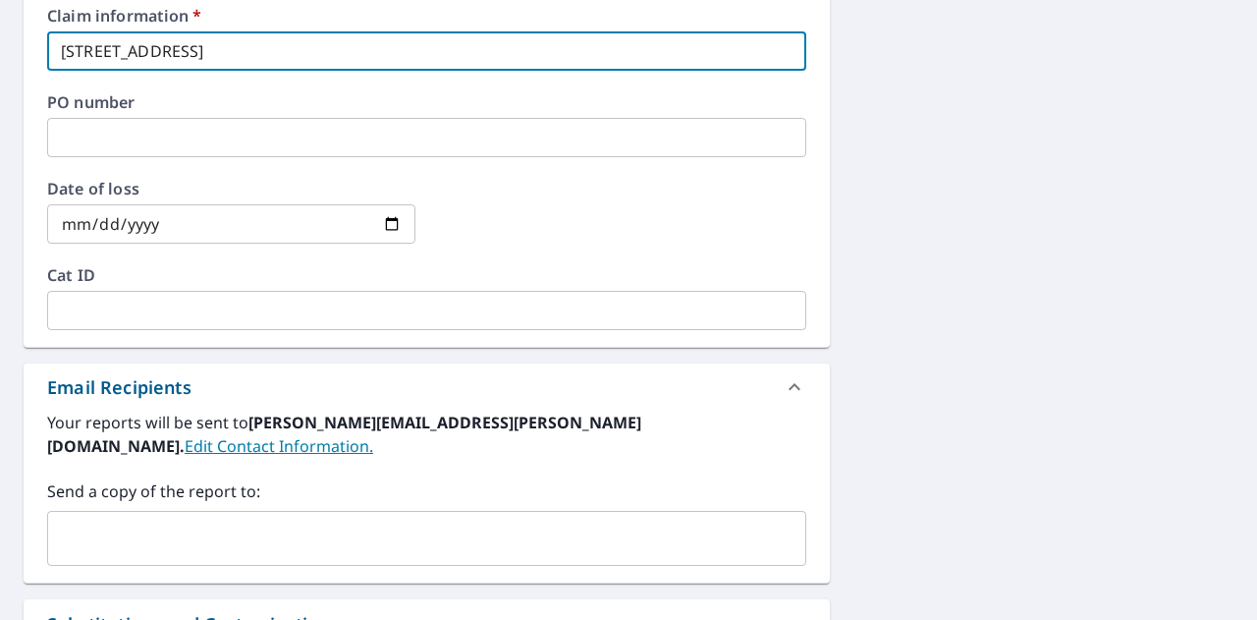
click at [190, 63] on input "[STREET_ADDRESS]" at bounding box center [426, 50] width 759 height 39
paste input "591731"
click at [131, 540] on div "​" at bounding box center [426, 538] width 759 height 55
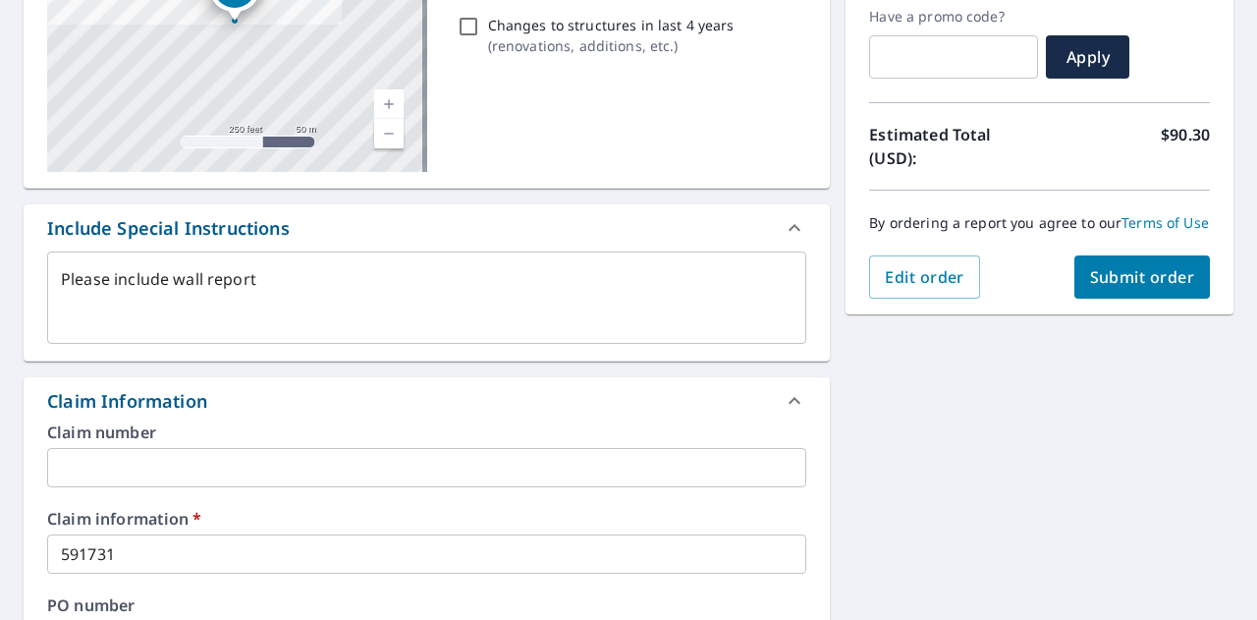
scroll to position [327, 0]
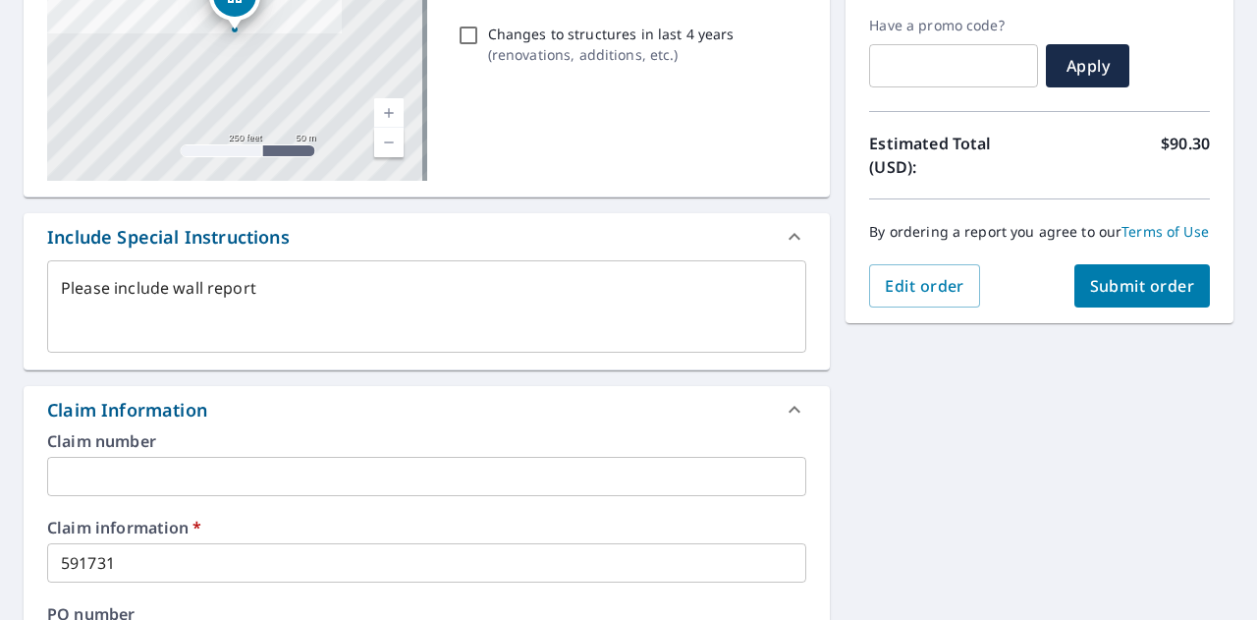
click at [1158, 297] on span "Submit order" at bounding box center [1142, 286] width 105 height 22
